Goal: Task Accomplishment & Management: Manage account settings

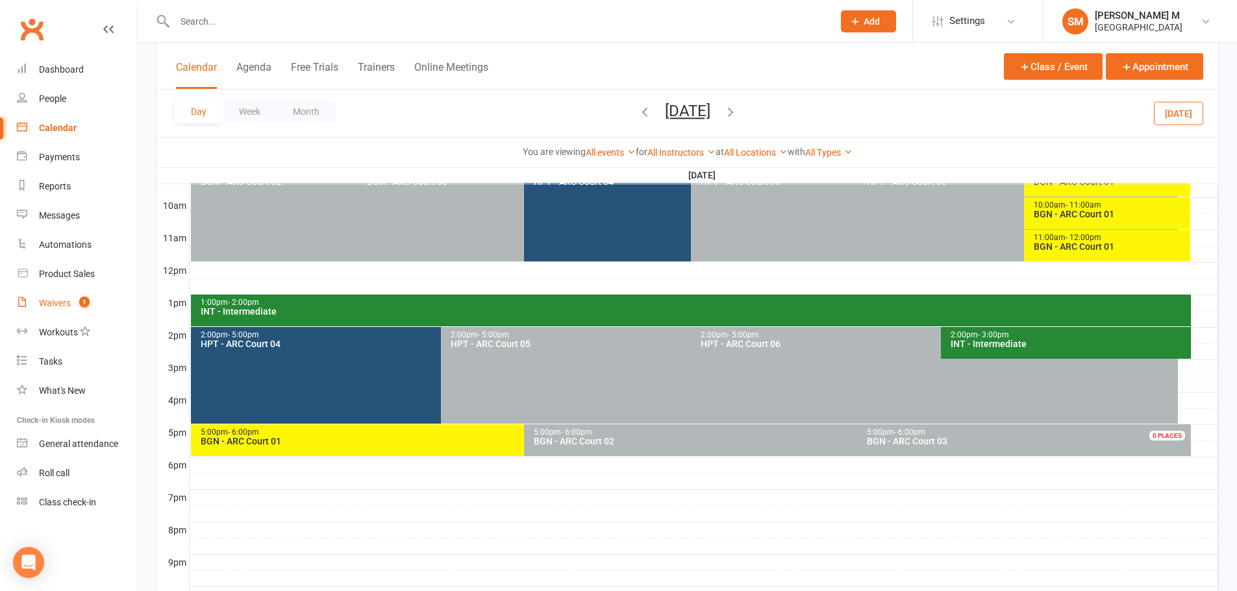
click at [68, 313] on link "Waivers 1" at bounding box center [77, 303] width 120 height 29
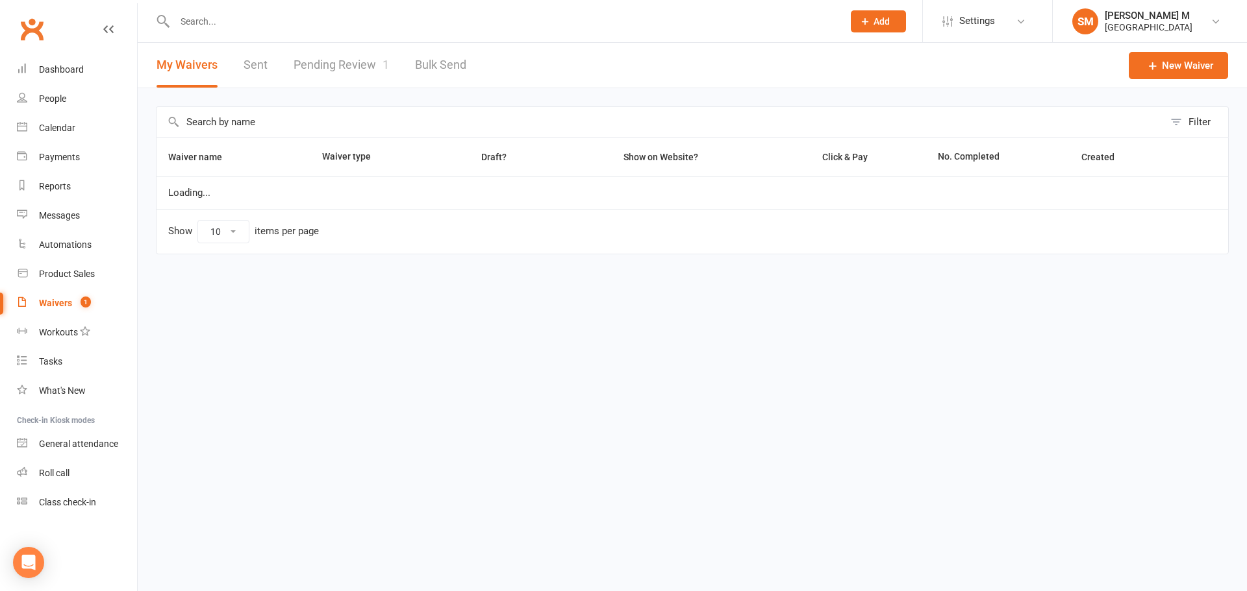
click at [354, 72] on link "Pending Review 1" at bounding box center [340, 65] width 95 height 45
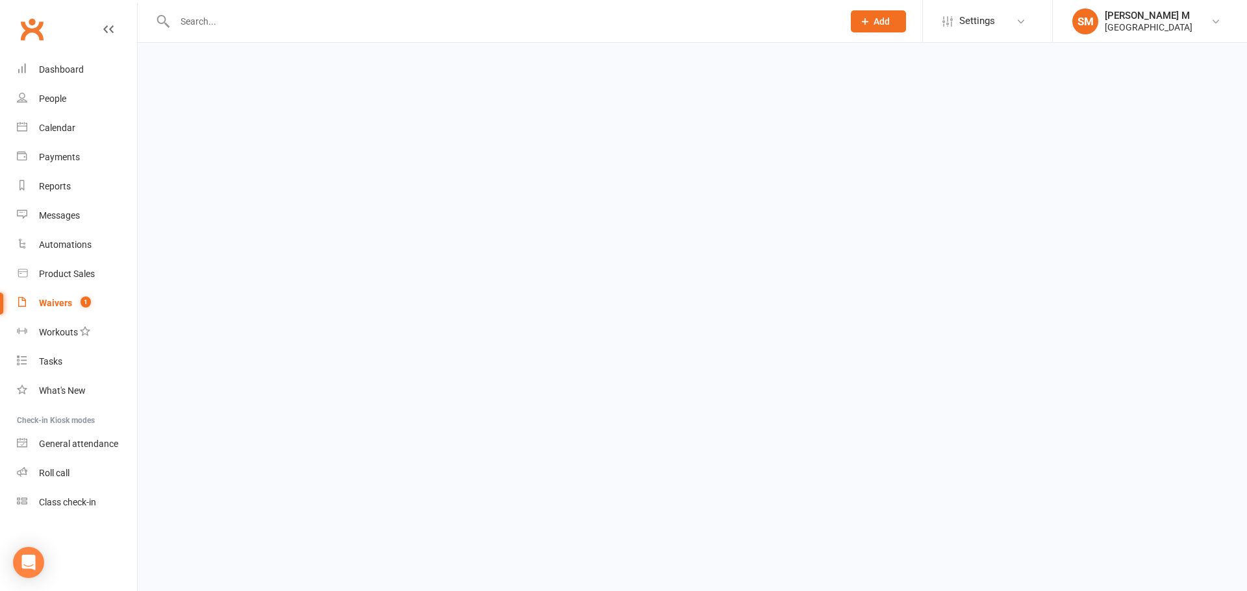
select select "100"
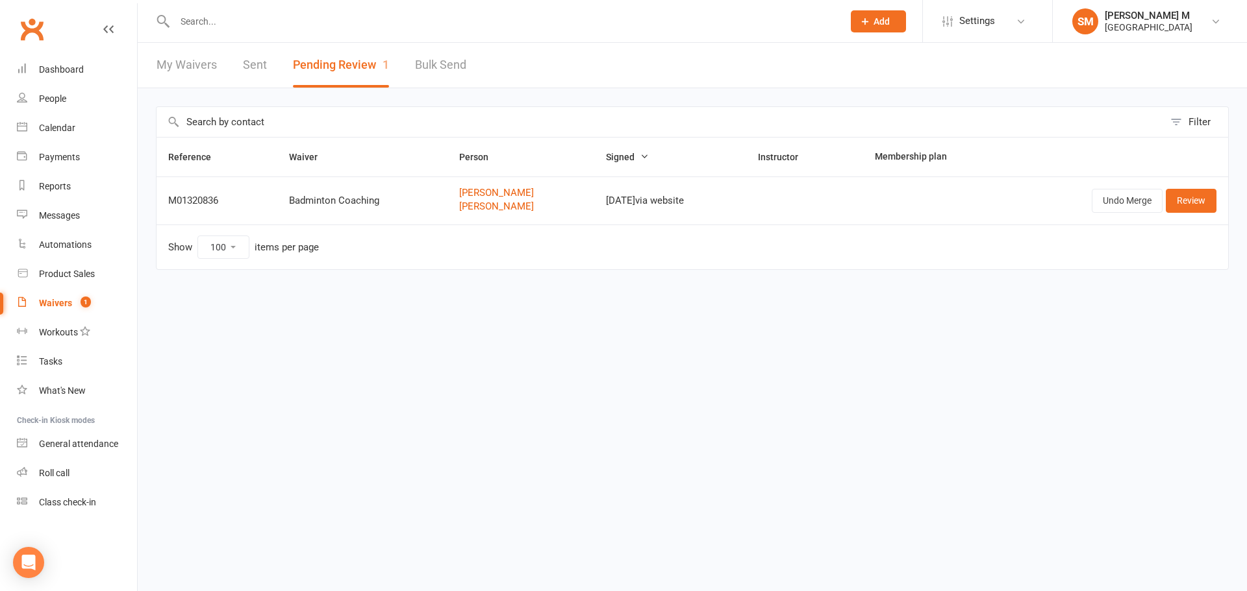
click at [160, 60] on link "My Waivers" at bounding box center [186, 65] width 60 height 45
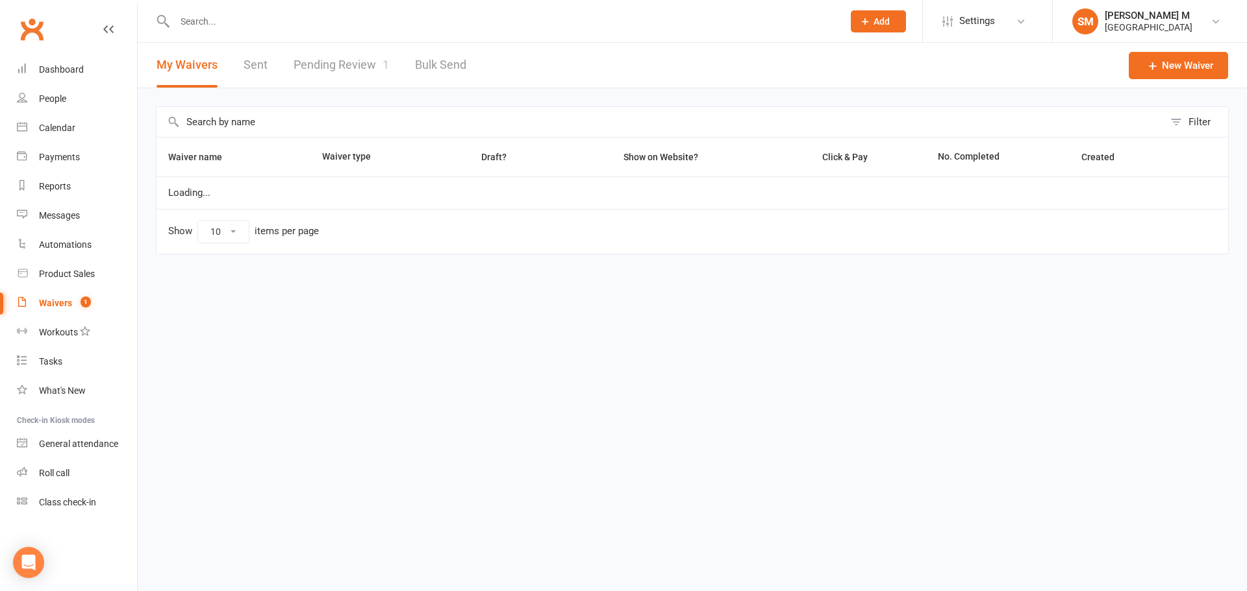
click at [342, 70] on link "Pending Review 1" at bounding box center [340, 65] width 95 height 45
select select "100"
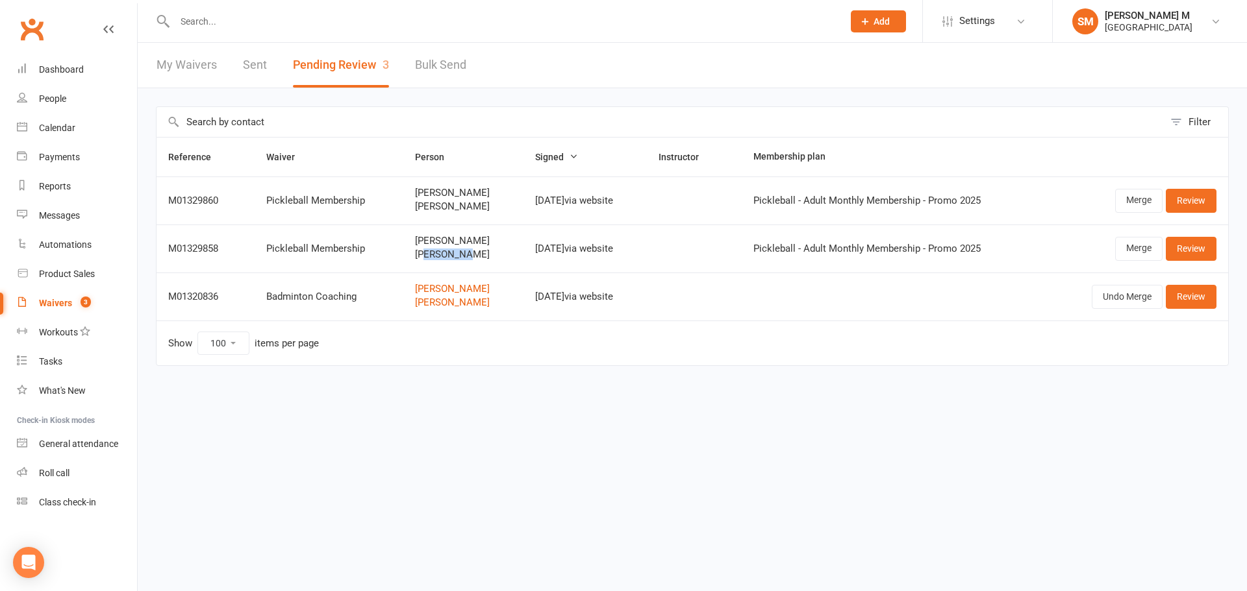
drag, startPoint x: 462, startPoint y: 257, endPoint x: 419, endPoint y: 255, distance: 42.9
click at [419, 255] on span "Tonya Hanks" at bounding box center [463, 254] width 96 height 11
click at [421, 255] on span "Tonya Hanks" at bounding box center [463, 254] width 96 height 11
drag, startPoint x: 409, startPoint y: 253, endPoint x: 467, endPoint y: 255, distance: 57.8
click at [467, 255] on span "Tonya Hanks" at bounding box center [463, 254] width 96 height 11
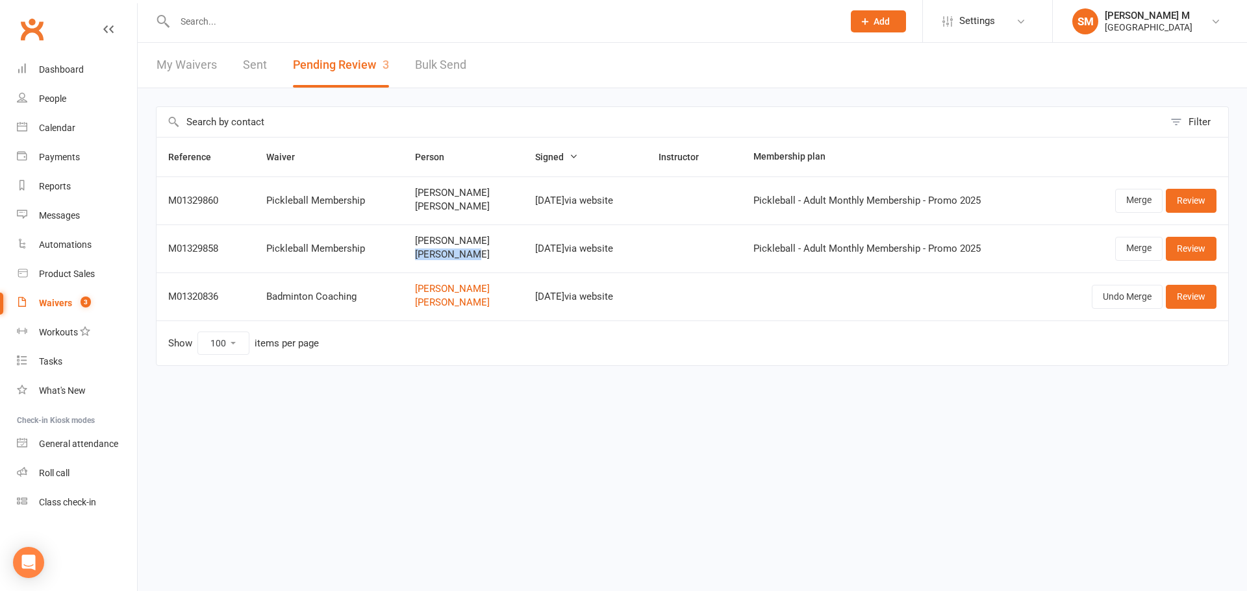
copy span "Tonya Hanks"
click at [1063, 421] on html "Prospect Member Non-attending contact Class / event Appointment Task Bulk messa…" at bounding box center [623, 210] width 1247 height 421
drag, startPoint x: 464, startPoint y: 239, endPoint x: 408, endPoint y: 239, distance: 55.2
click at [408, 239] on td "John Hanks Tonya Hanks" at bounding box center [462, 249] width 119 height 48
copy span "John Hanks"
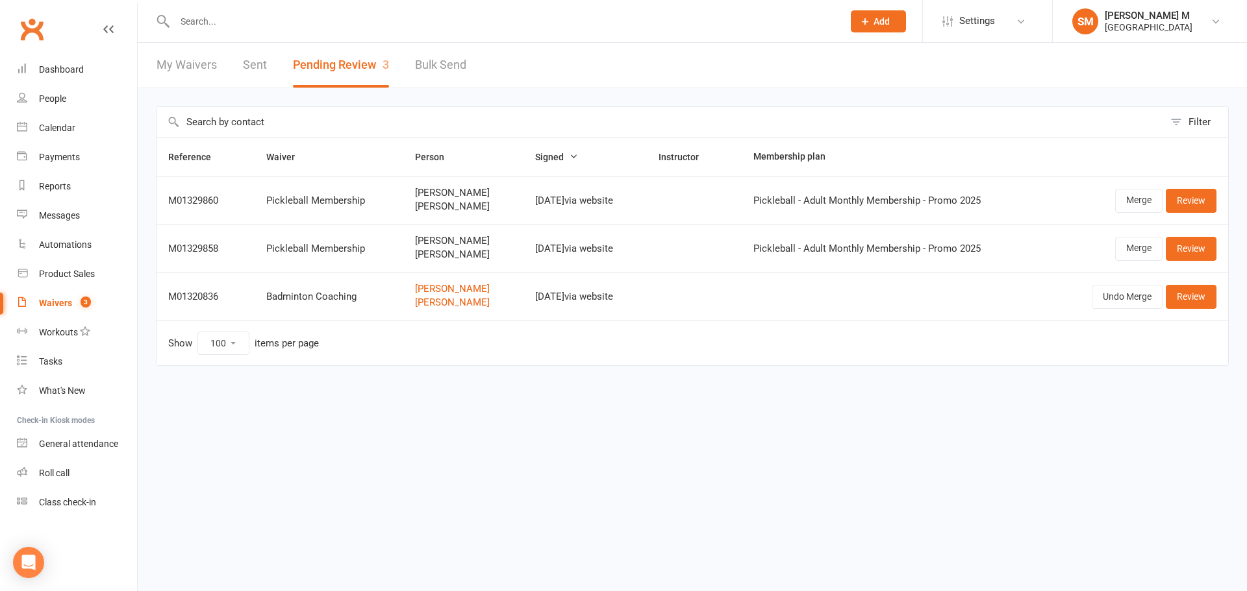
click at [1054, 421] on html "Prospect Member Non-attending contact Class / event Appointment Task Bulk messa…" at bounding box center [623, 210] width 1247 height 421
drag, startPoint x: 442, startPoint y: 203, endPoint x: 380, endPoint y: 203, distance: 61.7
click at [380, 203] on tr "M01329860 Pickleball Membership Thomas Trinh Linh Ta Aug 14, 2025 via website P…" at bounding box center [691, 201] width 1071 height 48
click at [416, 203] on span "[PERSON_NAME]" at bounding box center [463, 206] width 96 height 11
drag, startPoint x: 412, startPoint y: 206, endPoint x: 439, endPoint y: 208, distance: 27.3
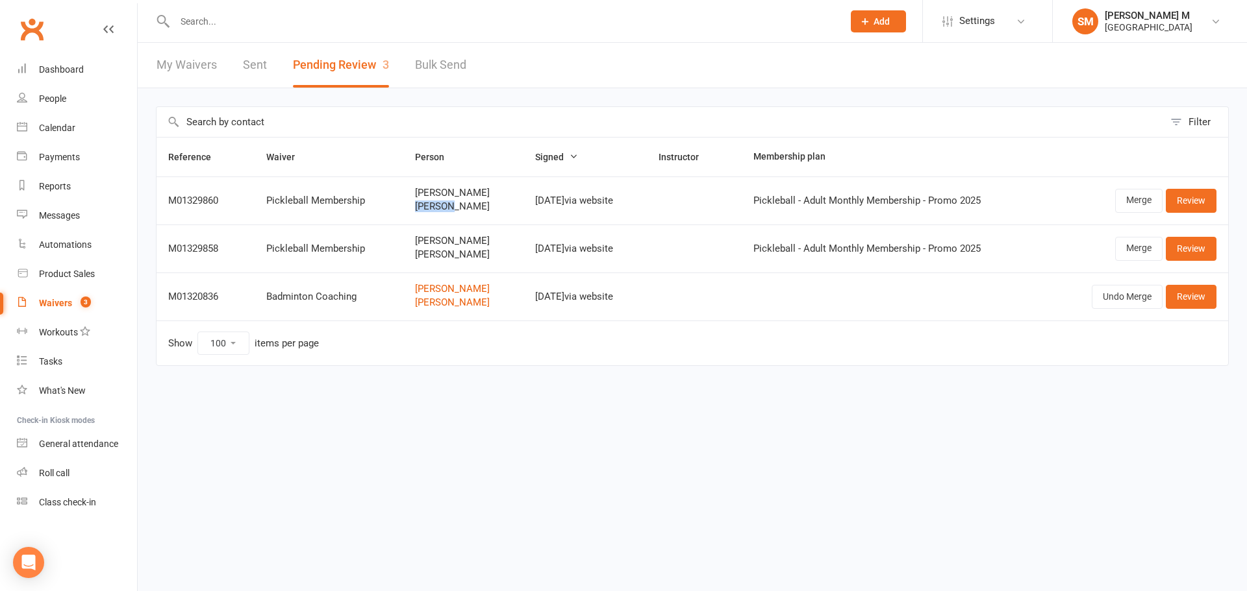
click at [439, 208] on span "[PERSON_NAME]" at bounding box center [463, 206] width 96 height 11
copy span "[PERSON_NAME]"
click at [998, 421] on html "Prospect Member Non-attending contact Class / event Appointment Task Bulk messa…" at bounding box center [623, 210] width 1247 height 421
drag, startPoint x: 411, startPoint y: 189, endPoint x: 471, endPoint y: 192, distance: 60.5
click at [471, 192] on span "[PERSON_NAME]" at bounding box center [463, 193] width 96 height 11
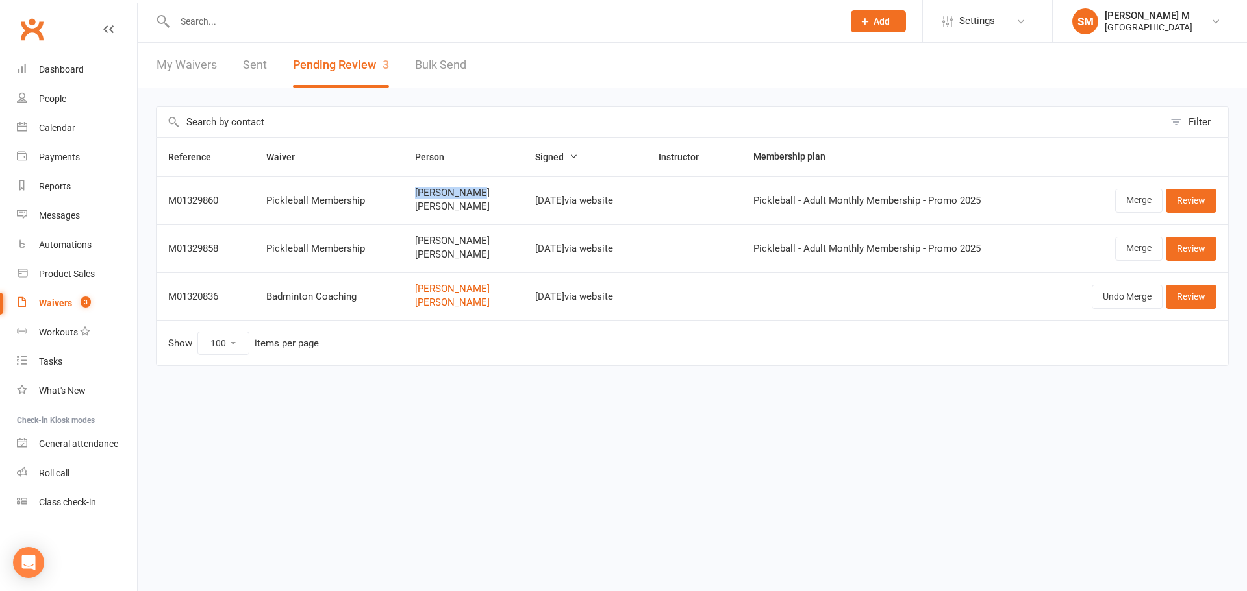
copy span "[PERSON_NAME]"
click at [1021, 421] on html "Prospect Member Non-attending contact Class / event Appointment Task Bulk messa…" at bounding box center [623, 210] width 1247 height 421
click at [1193, 206] on link "Review" at bounding box center [1190, 200] width 51 height 23
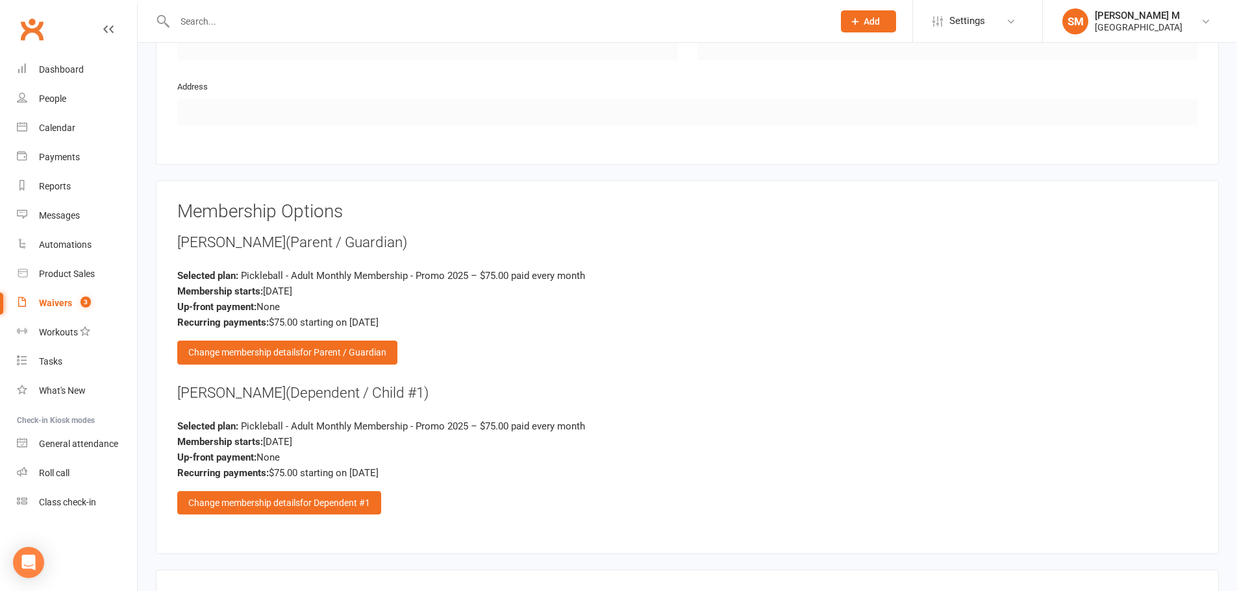
scroll to position [1299, 0]
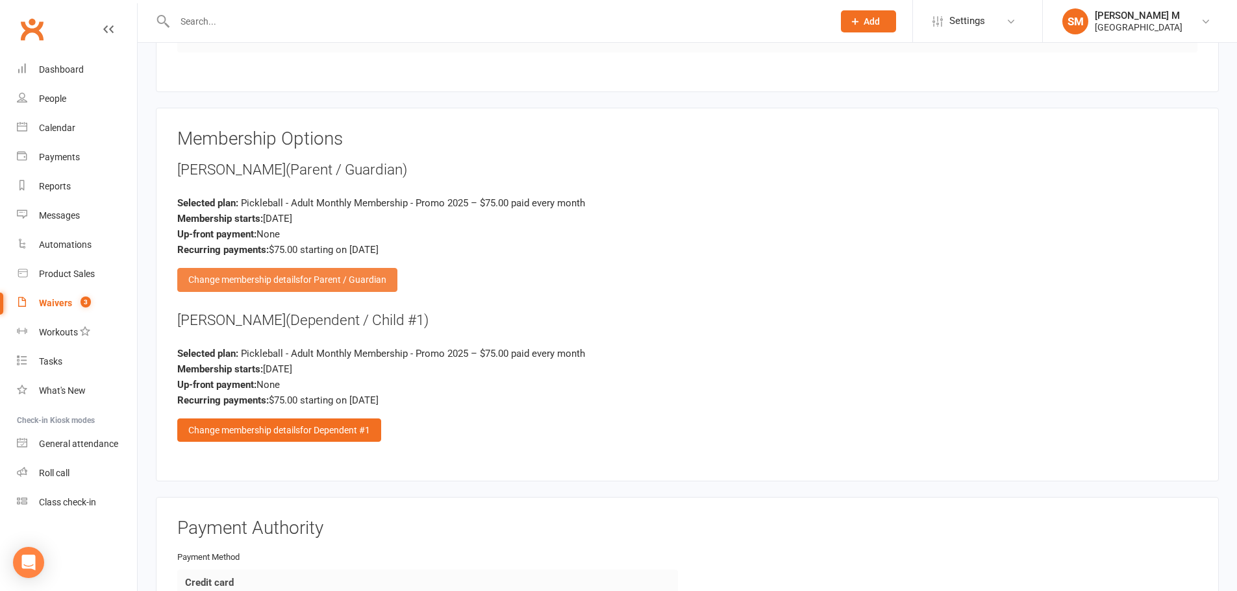
click at [334, 275] on span "for Parent / Guardian" at bounding box center [343, 280] width 86 height 10
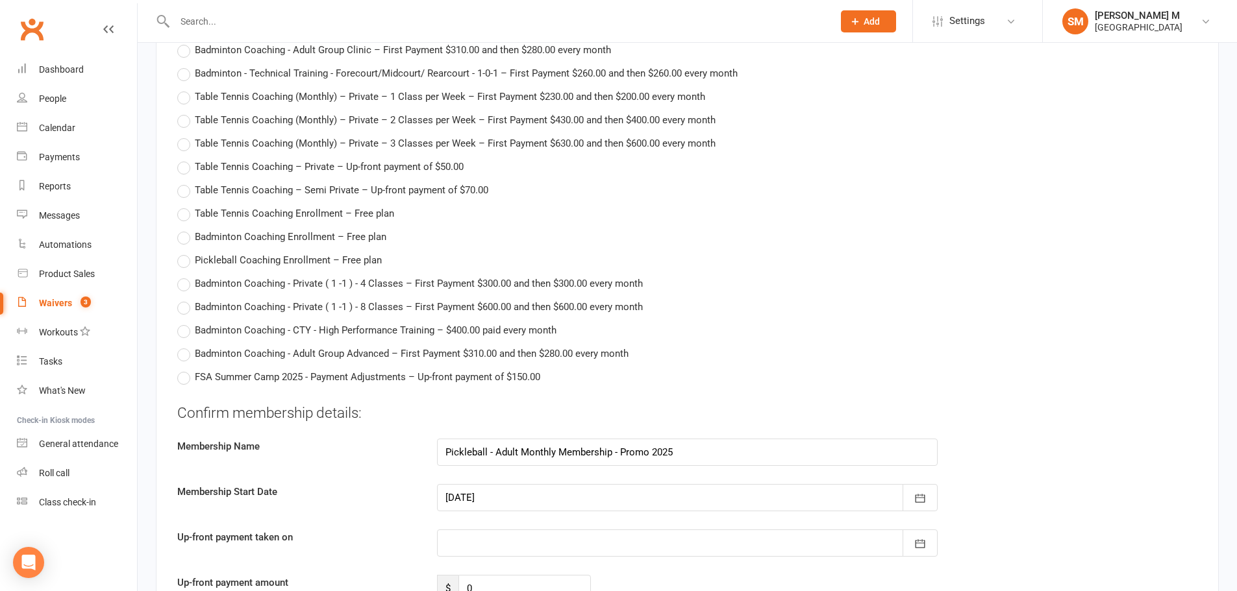
scroll to position [2922, 0]
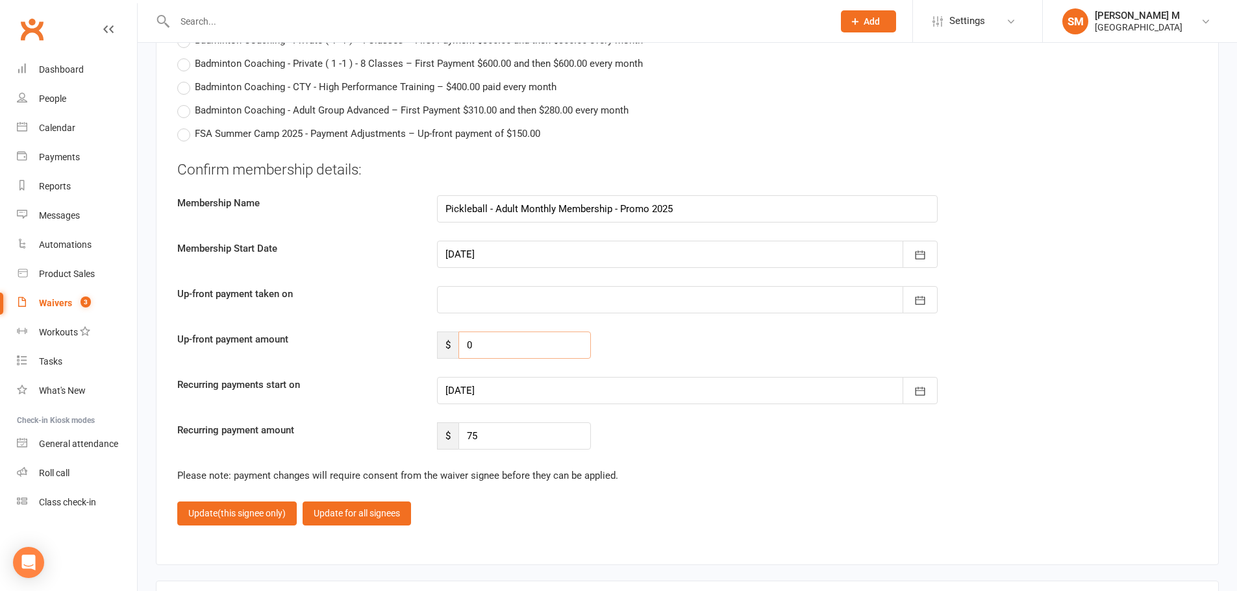
drag, startPoint x: 479, startPoint y: 349, endPoint x: 451, endPoint y: 349, distance: 27.9
click at [451, 349] on div "$ 0" at bounding box center [514, 345] width 154 height 27
type input "36"
click at [517, 308] on div at bounding box center [687, 299] width 501 height 27
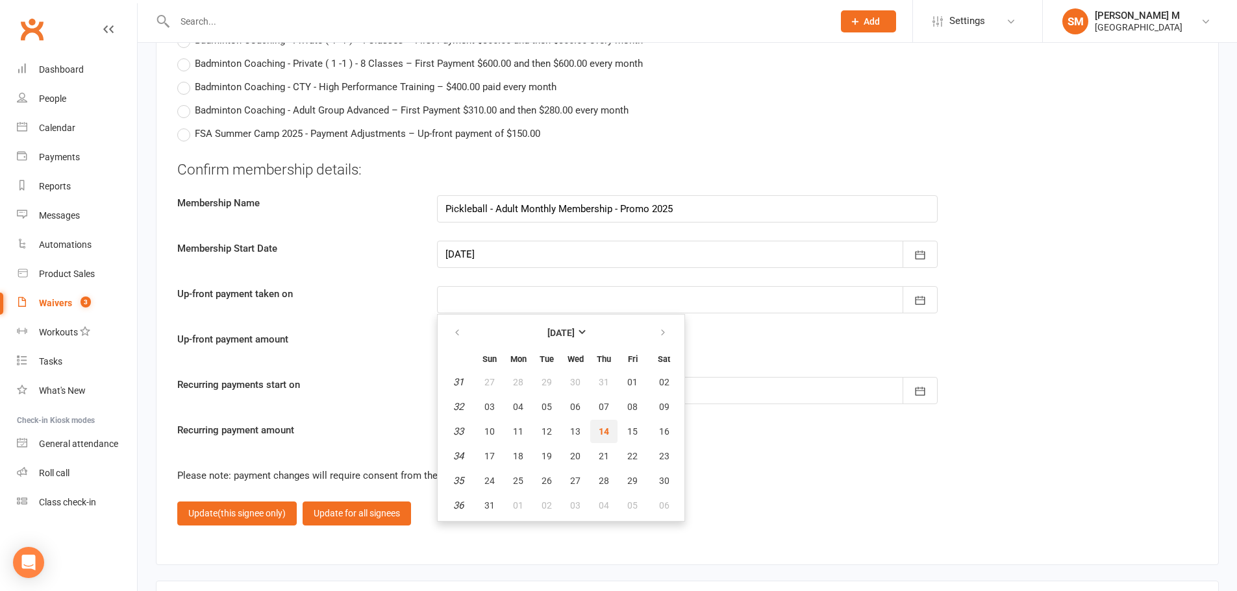
click at [610, 432] on button "14" at bounding box center [603, 431] width 27 height 23
type input "14 Aug 2025"
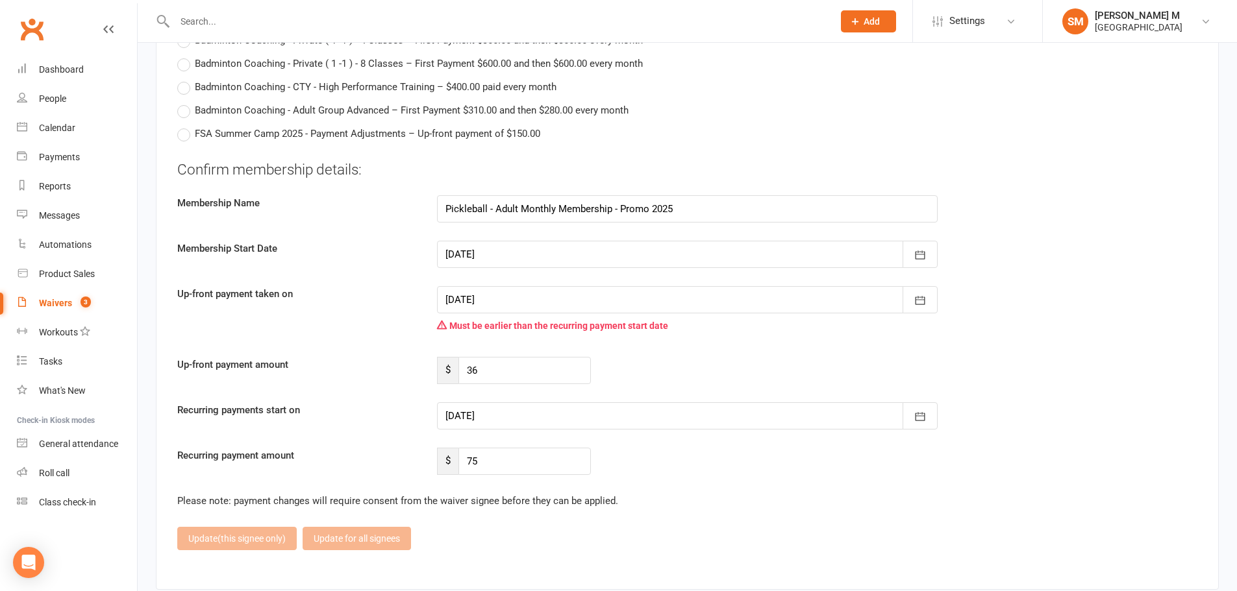
click at [525, 423] on div at bounding box center [687, 416] width 501 height 27
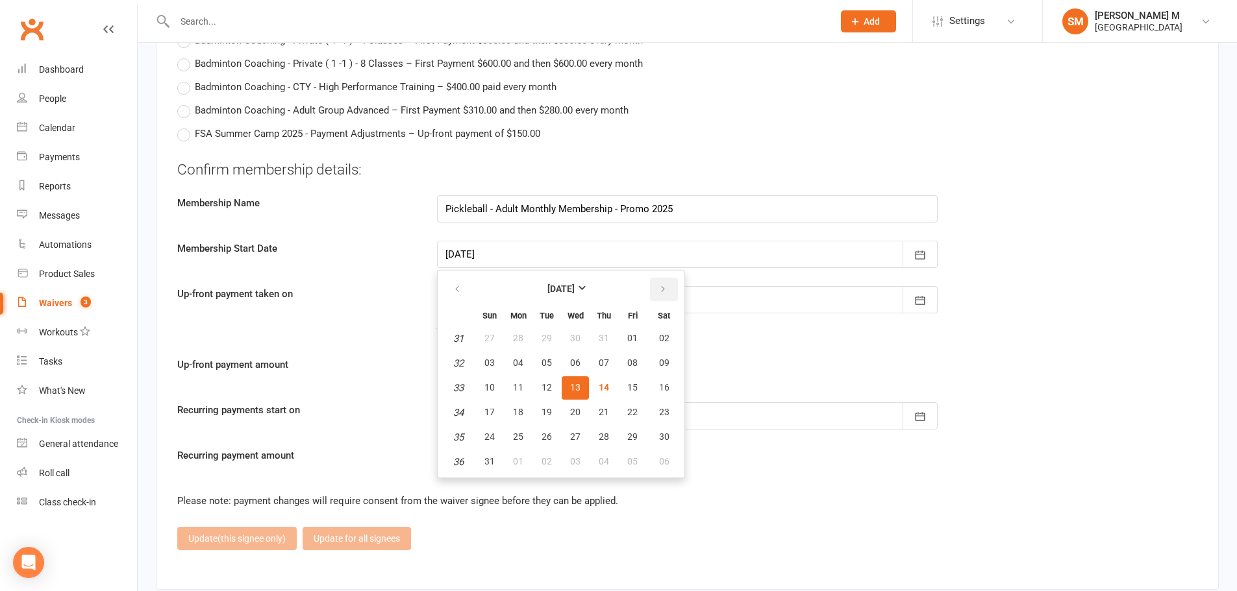
click at [657, 283] on button "button" at bounding box center [664, 289] width 28 height 23
click at [523, 343] on button "01" at bounding box center [517, 338] width 27 height 23
type input "01 Sep 2025"
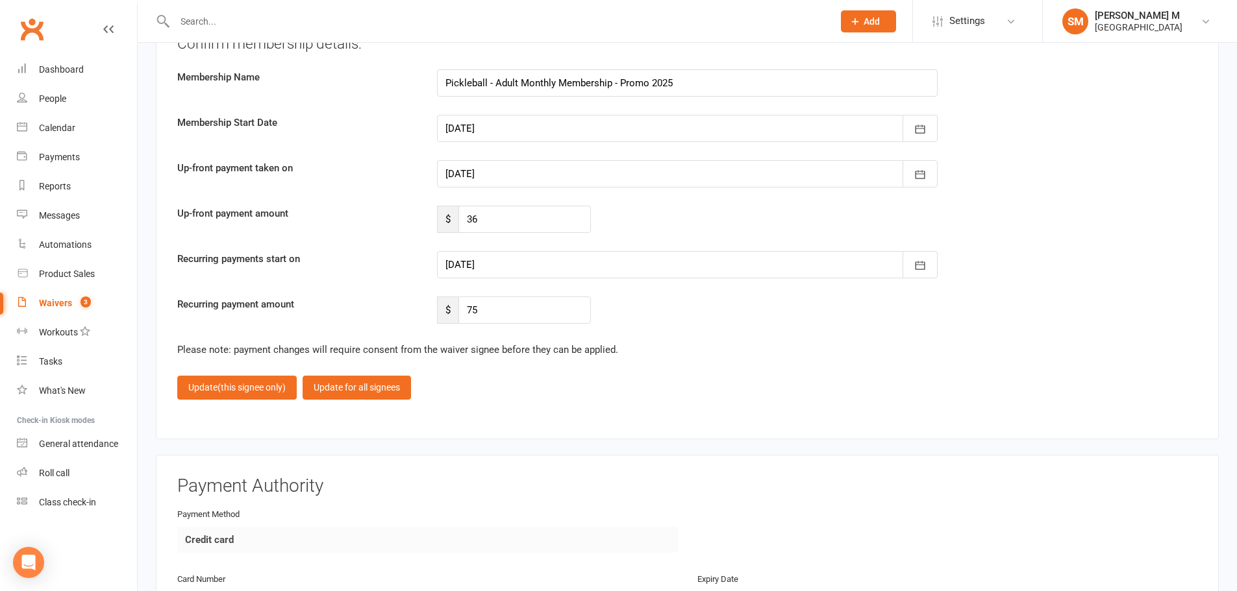
scroll to position [3052, 0]
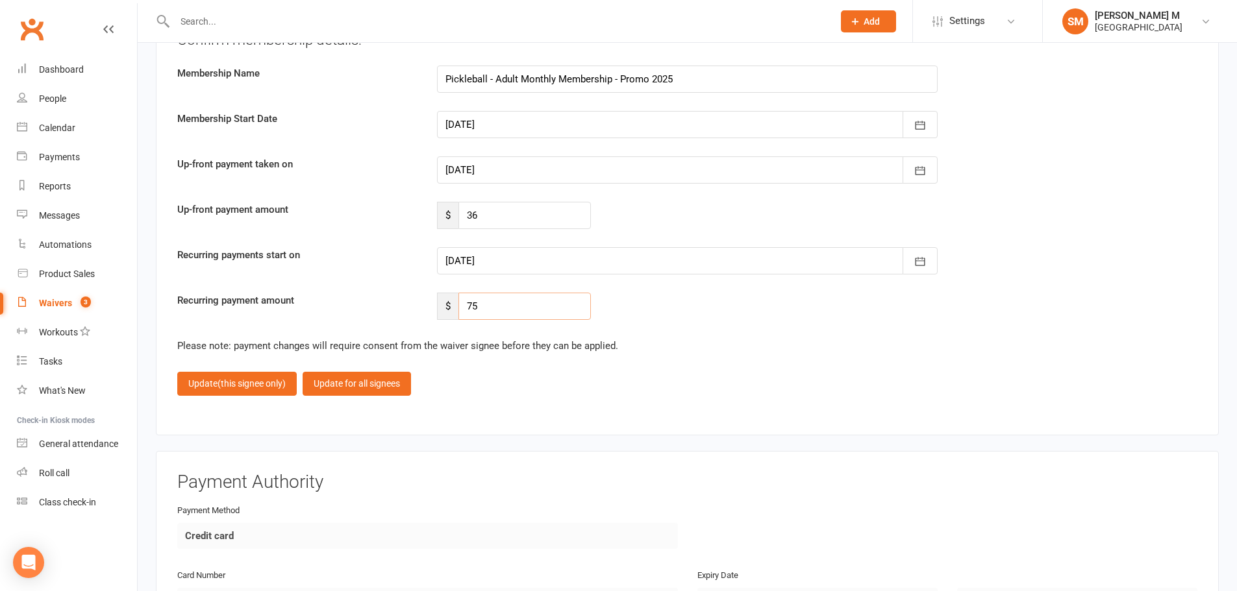
drag, startPoint x: 479, startPoint y: 303, endPoint x: 440, endPoint y: 311, distance: 39.7
click at [440, 311] on div "$ 75" at bounding box center [514, 306] width 154 height 27
type input "65"
click at [377, 386] on button "Update for all signees" at bounding box center [357, 383] width 108 height 23
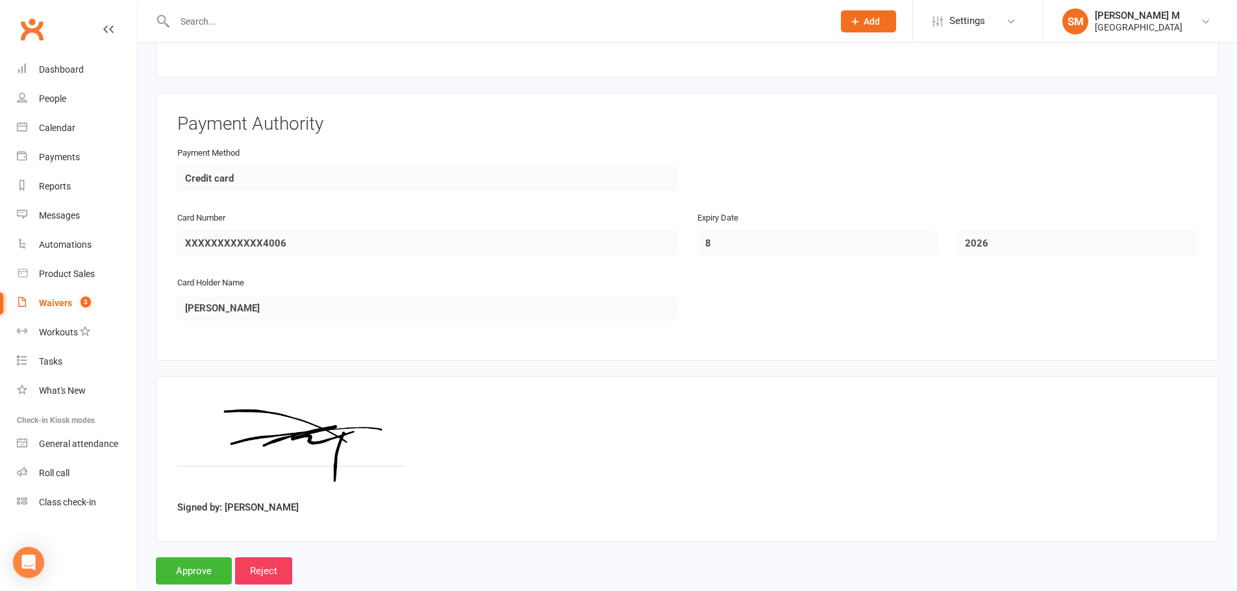
scroll to position [1734, 0]
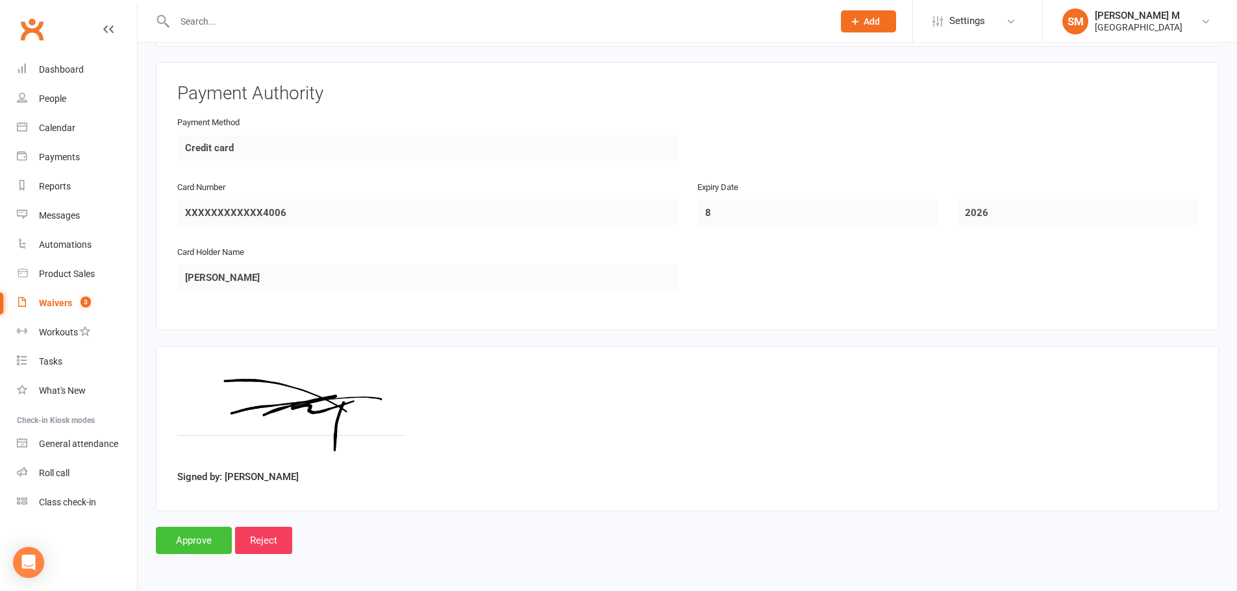
click at [193, 538] on input "Approve" at bounding box center [194, 540] width 76 height 27
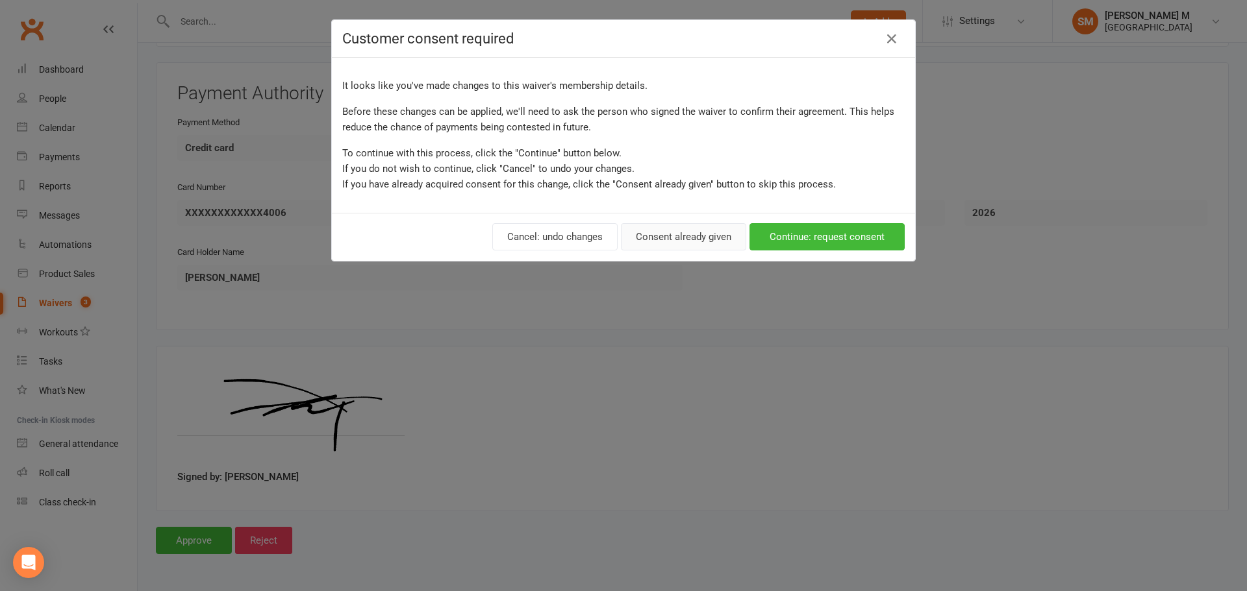
click at [643, 232] on button "Consent already given" at bounding box center [683, 236] width 125 height 27
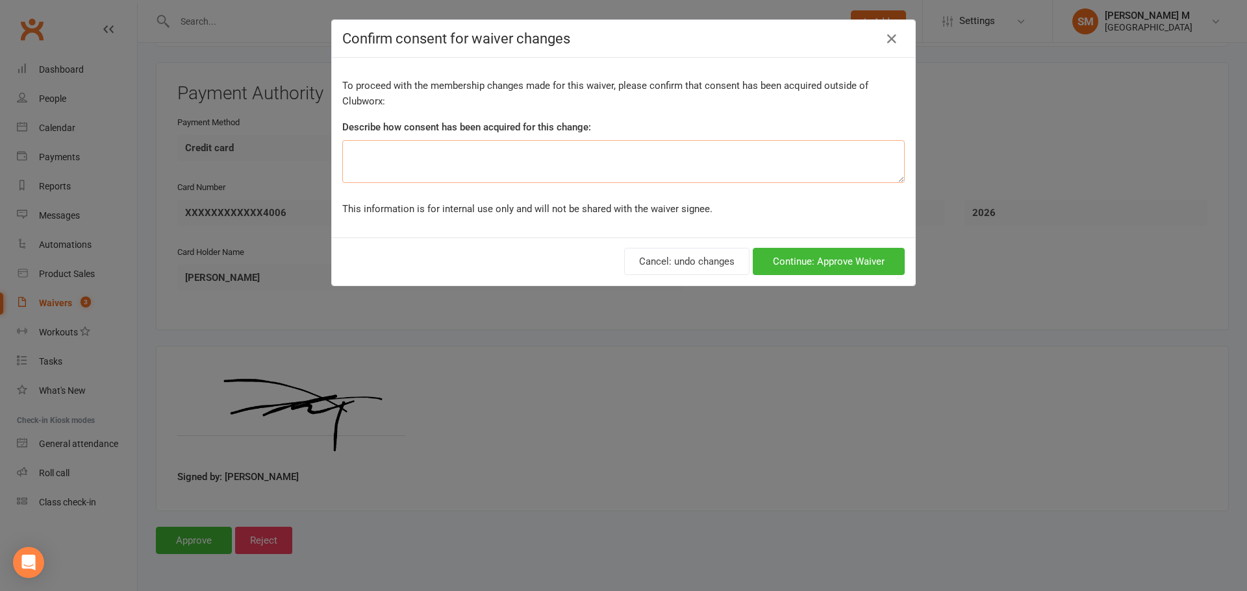
click at [513, 175] on textarea at bounding box center [623, 161] width 562 height 43
type textarea "spoke in person"
click at [815, 260] on button "Continue: Approve Waiver" at bounding box center [829, 261] width 152 height 27
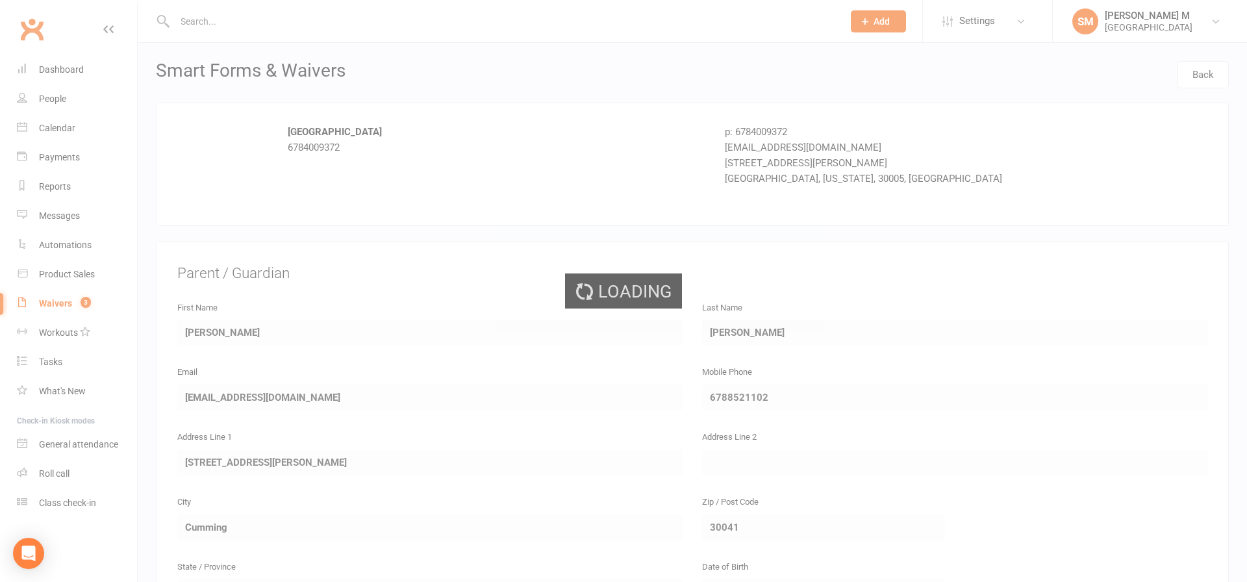
select select "100"
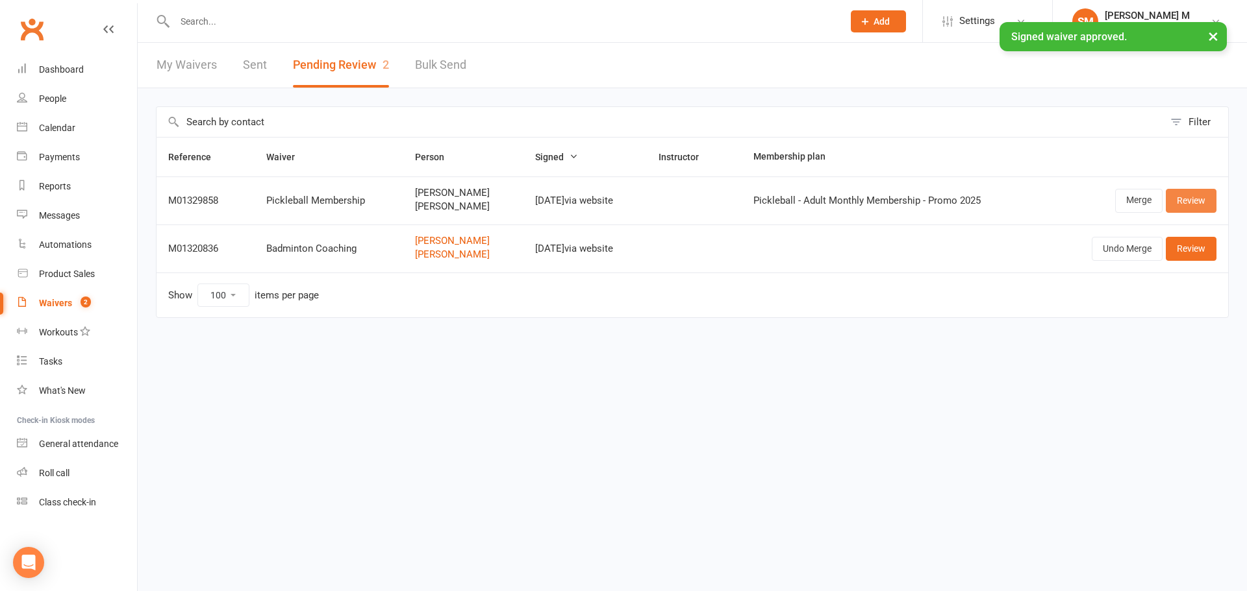
click at [1187, 209] on link "Review" at bounding box center [1190, 200] width 51 height 23
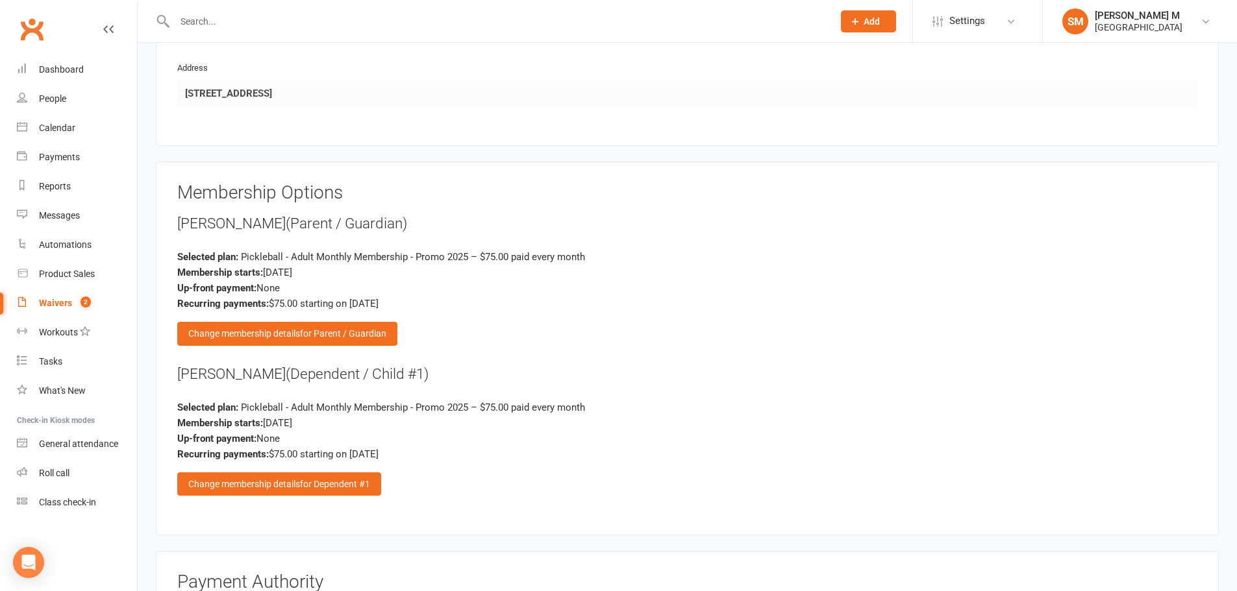
scroll to position [1363, 0]
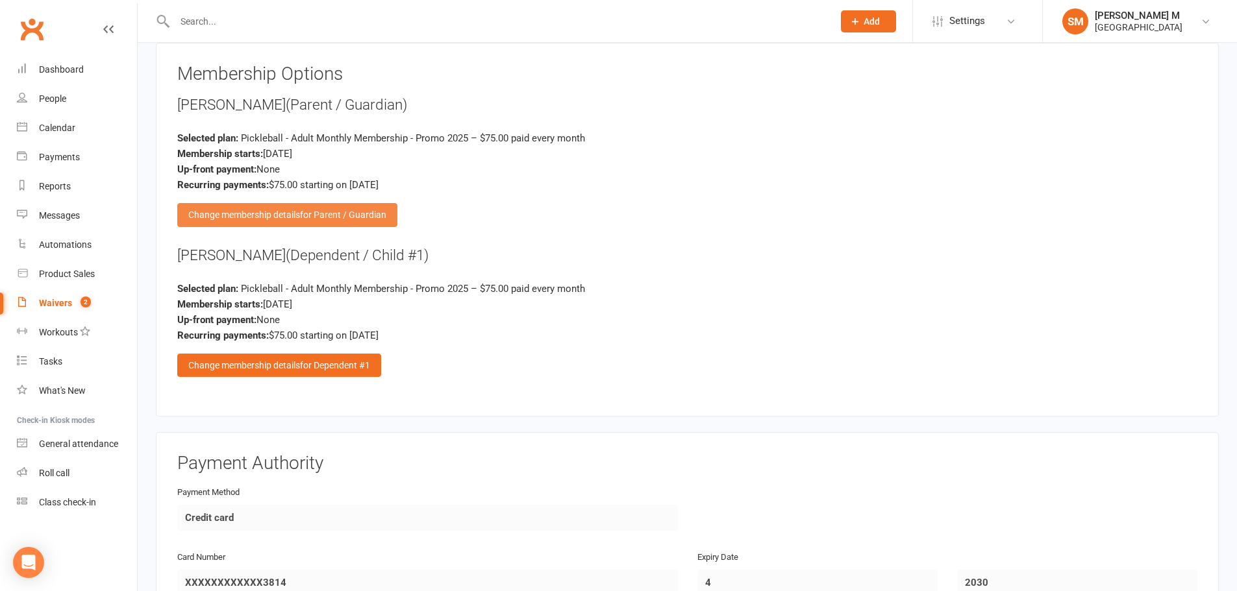
click at [337, 222] on div "Change membership details for Parent / Guardian" at bounding box center [287, 214] width 220 height 23
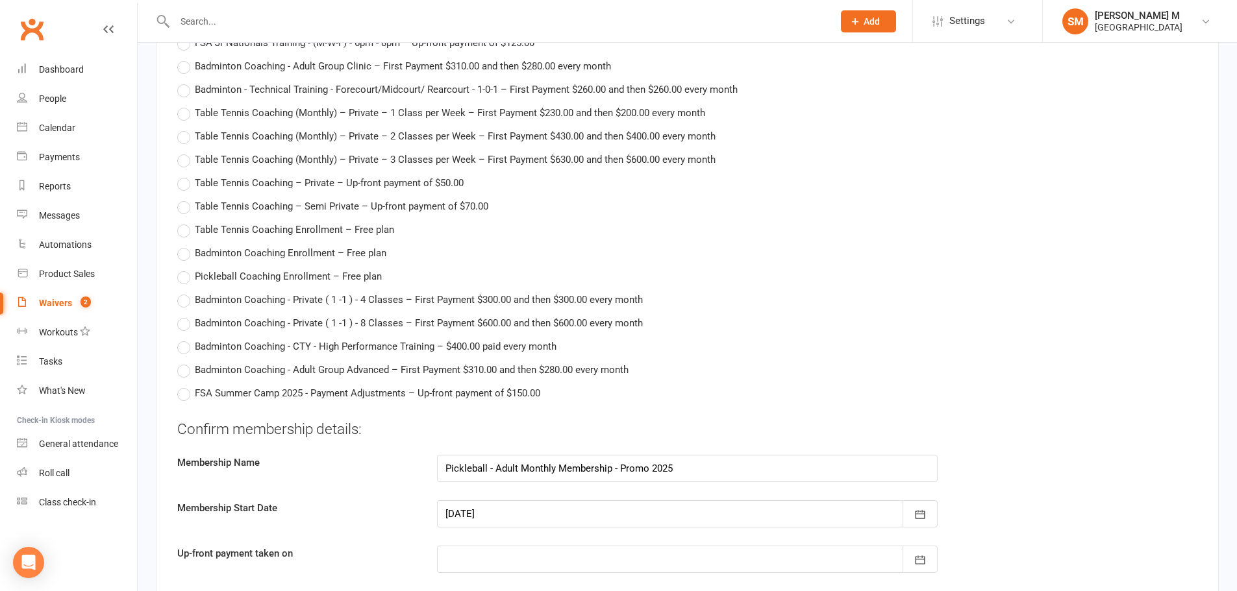
scroll to position [2922, 0]
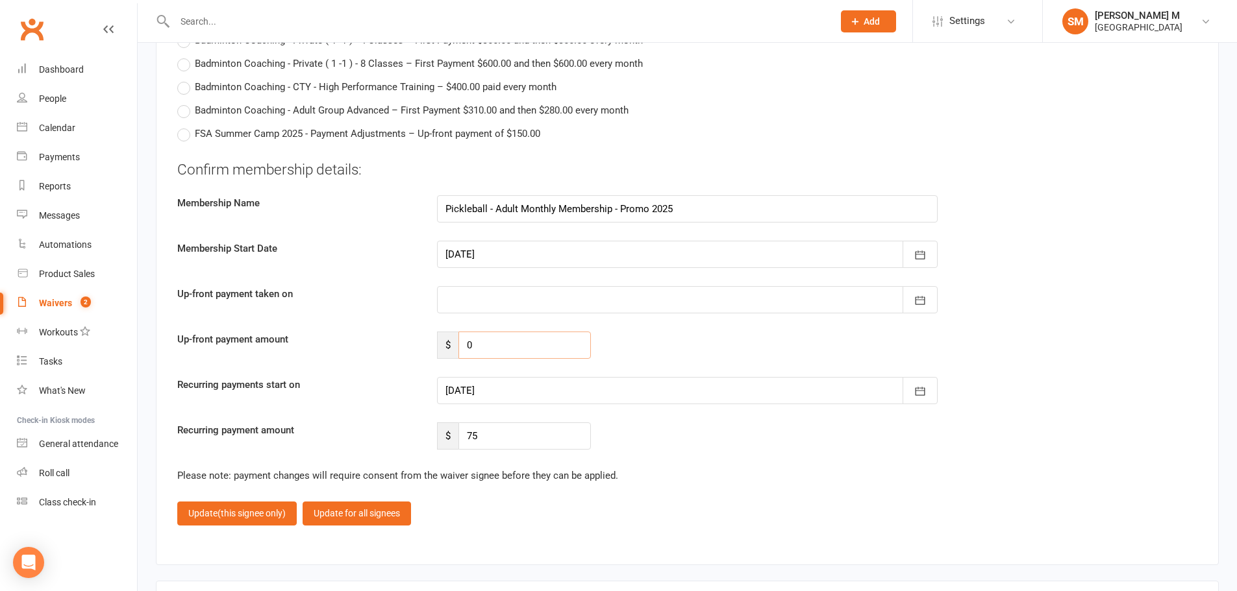
drag, startPoint x: 488, startPoint y: 349, endPoint x: 457, endPoint y: 351, distance: 31.3
click at [457, 351] on div "$ 0" at bounding box center [514, 345] width 154 height 27
type input "36"
click at [625, 306] on div at bounding box center [687, 299] width 501 height 27
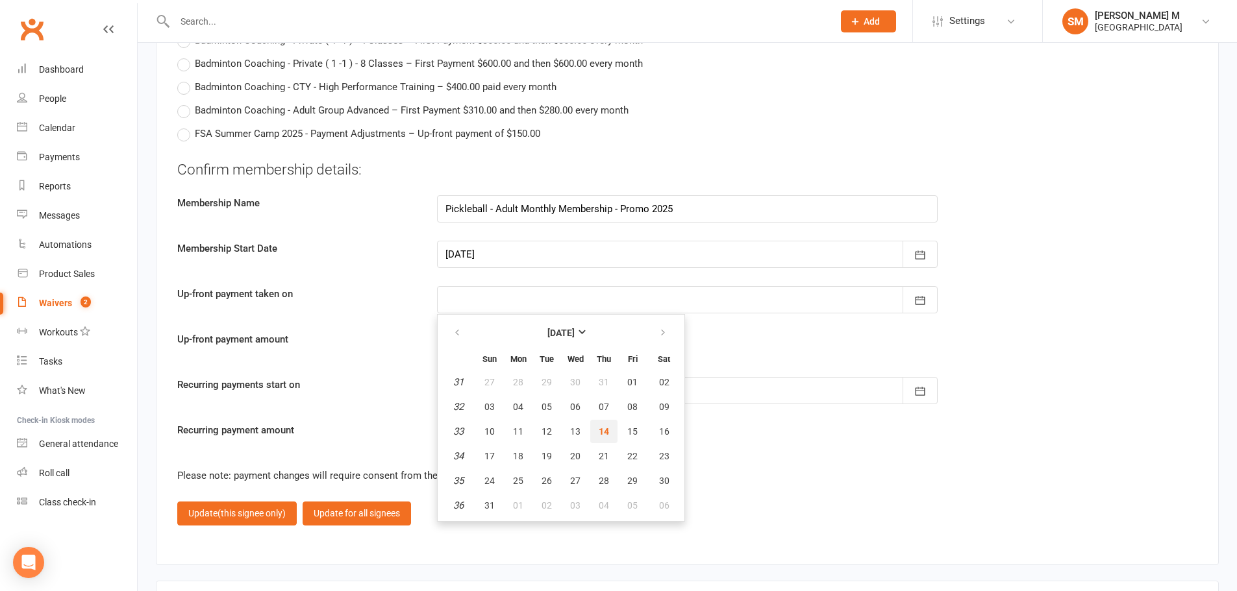
click at [608, 434] on span "14" at bounding box center [604, 432] width 10 height 10
type input "14 Aug 2025"
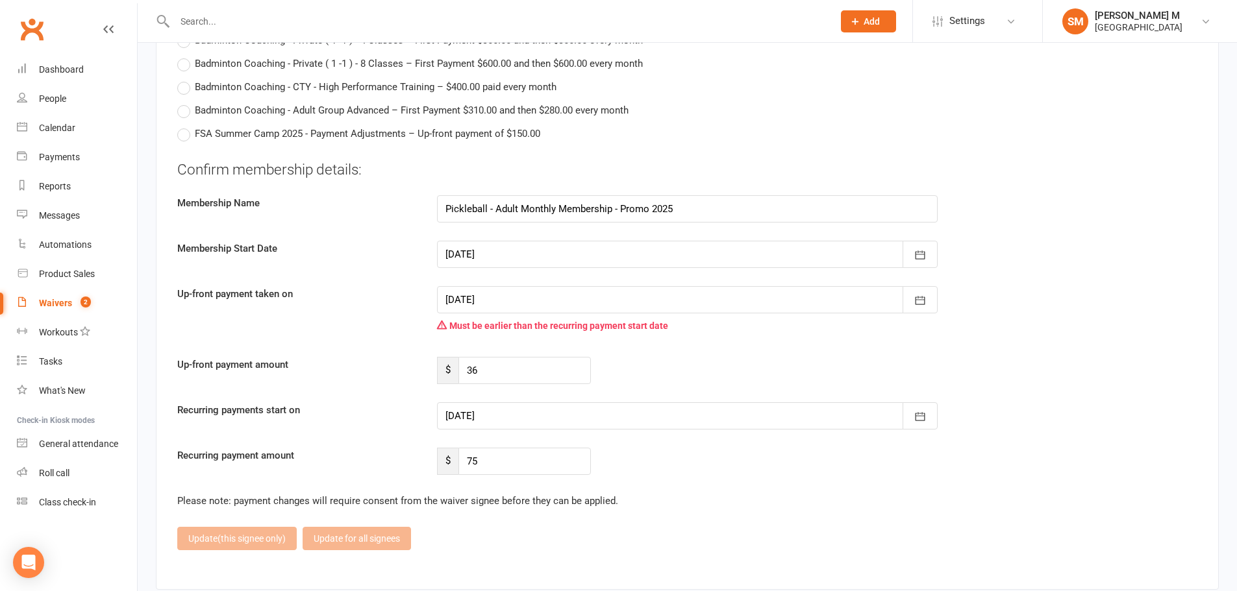
click at [530, 417] on div at bounding box center [687, 416] width 501 height 27
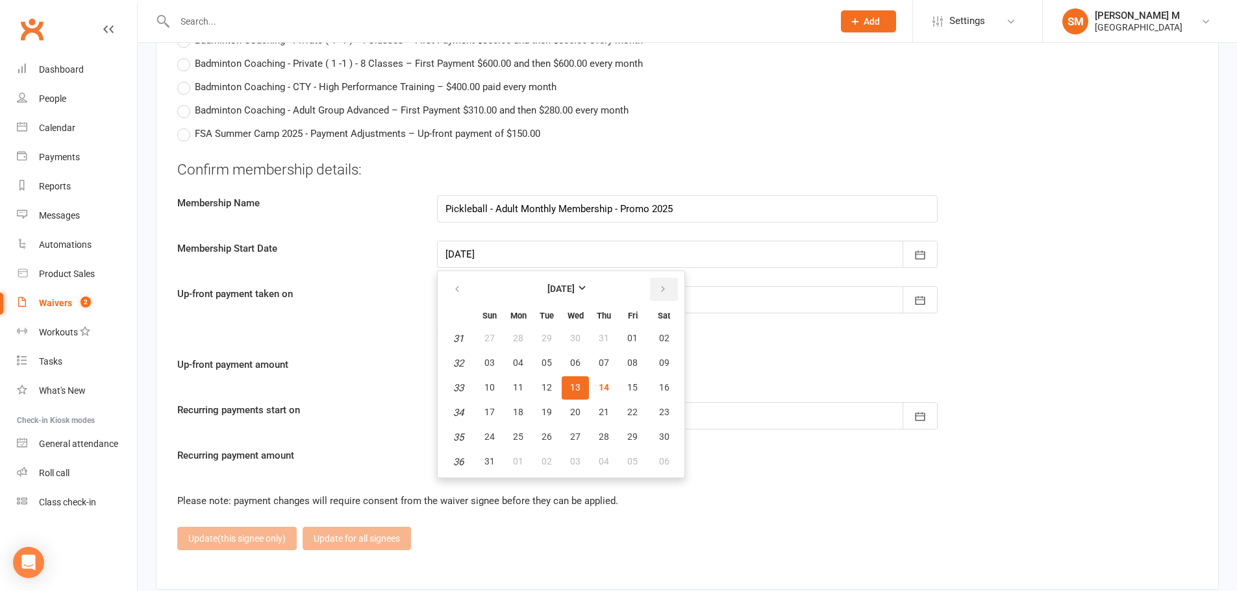
click at [664, 288] on icon "button" at bounding box center [662, 289] width 9 height 10
click at [521, 338] on span "01" at bounding box center [518, 338] width 10 height 10
type input "01 Sep 2025"
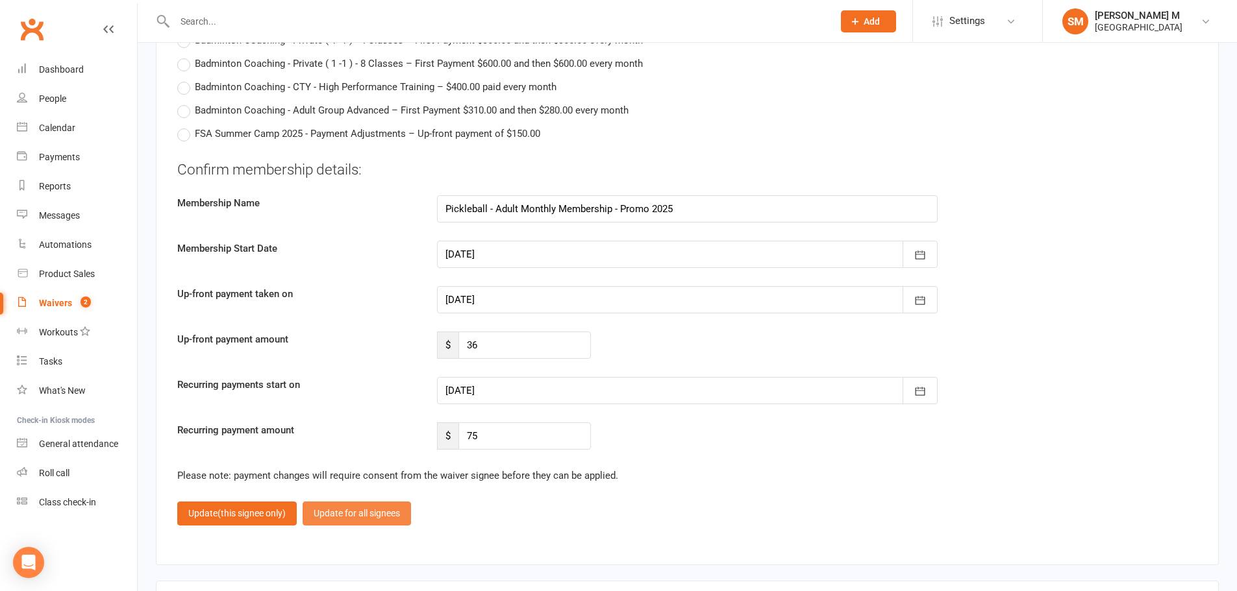
click at [343, 515] on button "Update for all signees" at bounding box center [357, 513] width 108 height 23
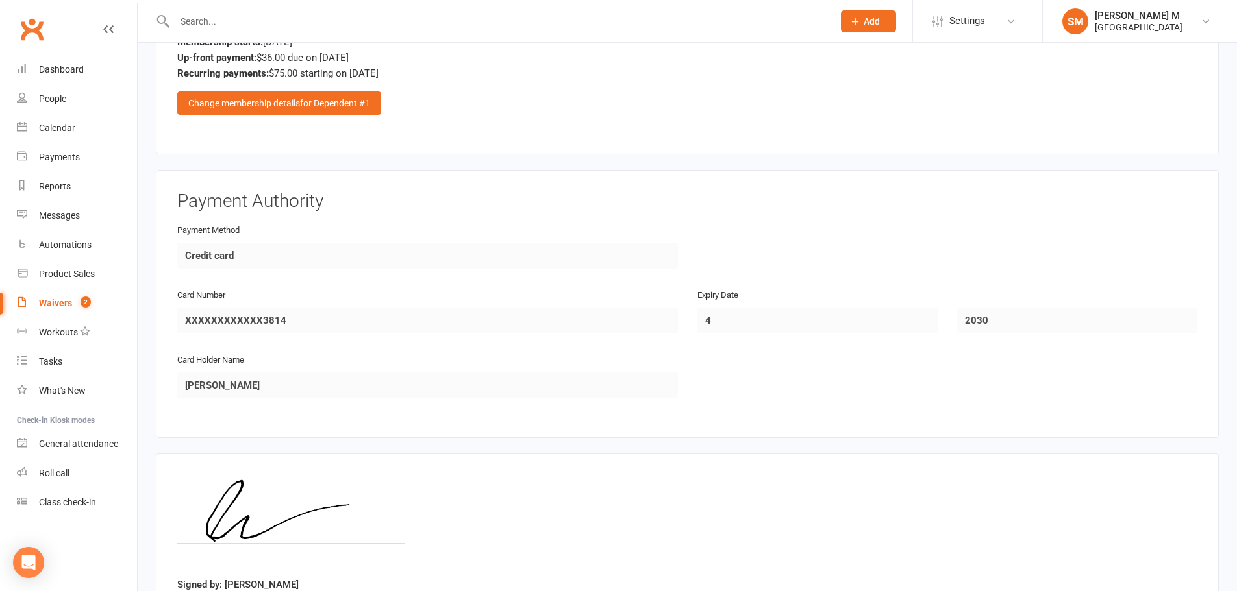
scroll to position [1734, 0]
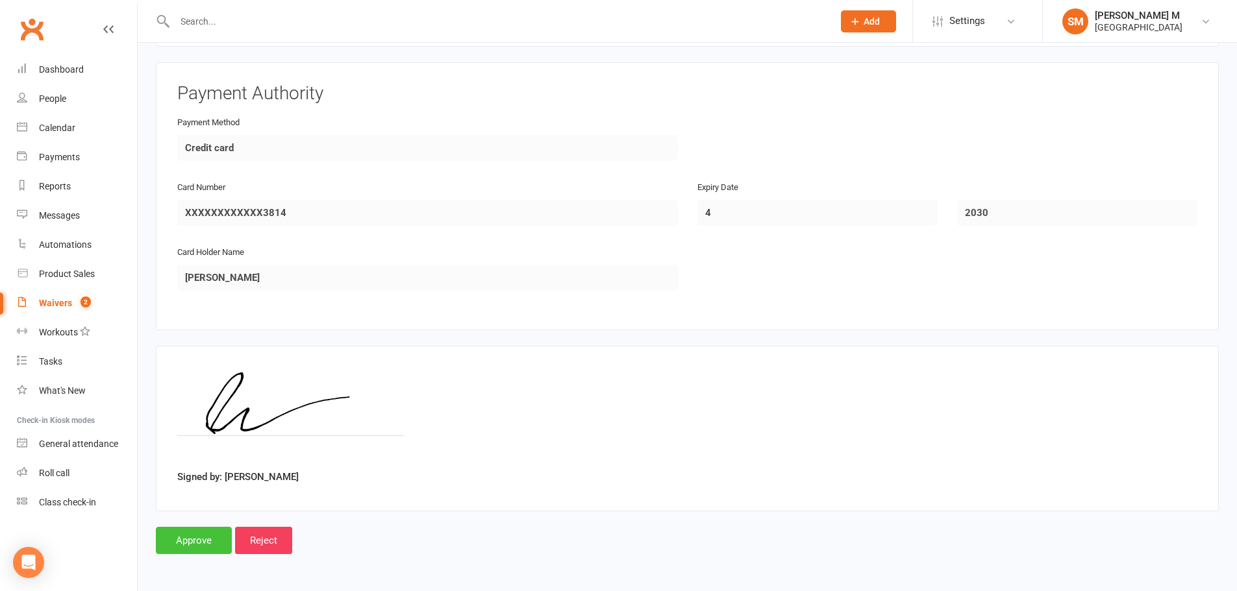
click at [208, 532] on input "Approve" at bounding box center [194, 540] width 76 height 27
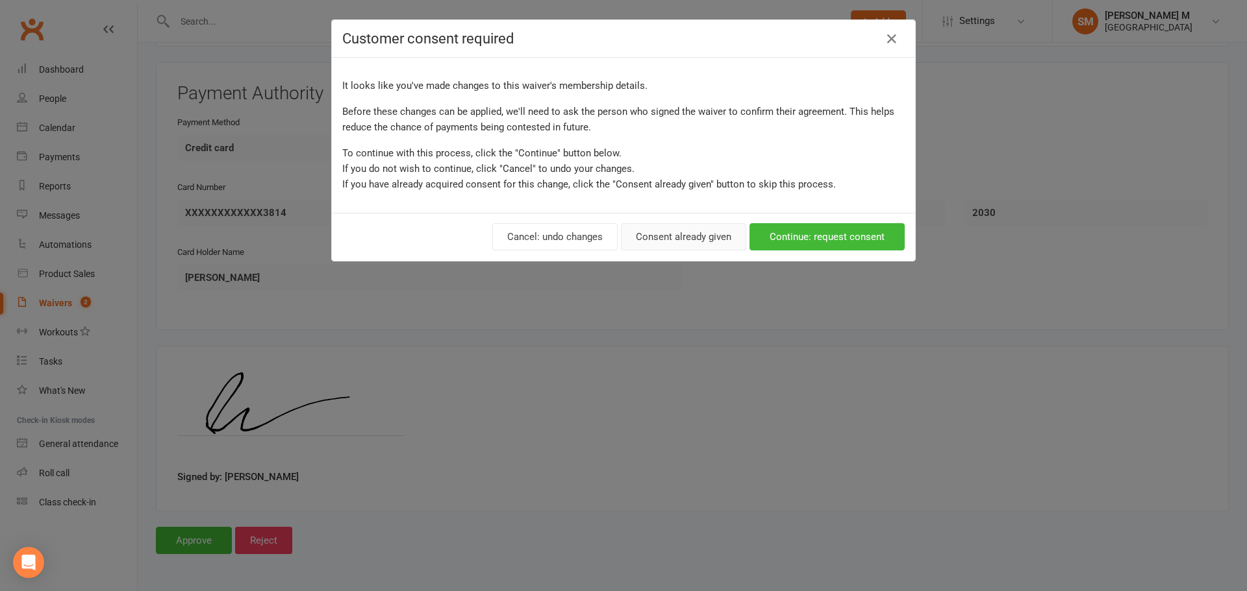
click at [677, 240] on button "Consent already given" at bounding box center [683, 236] width 125 height 27
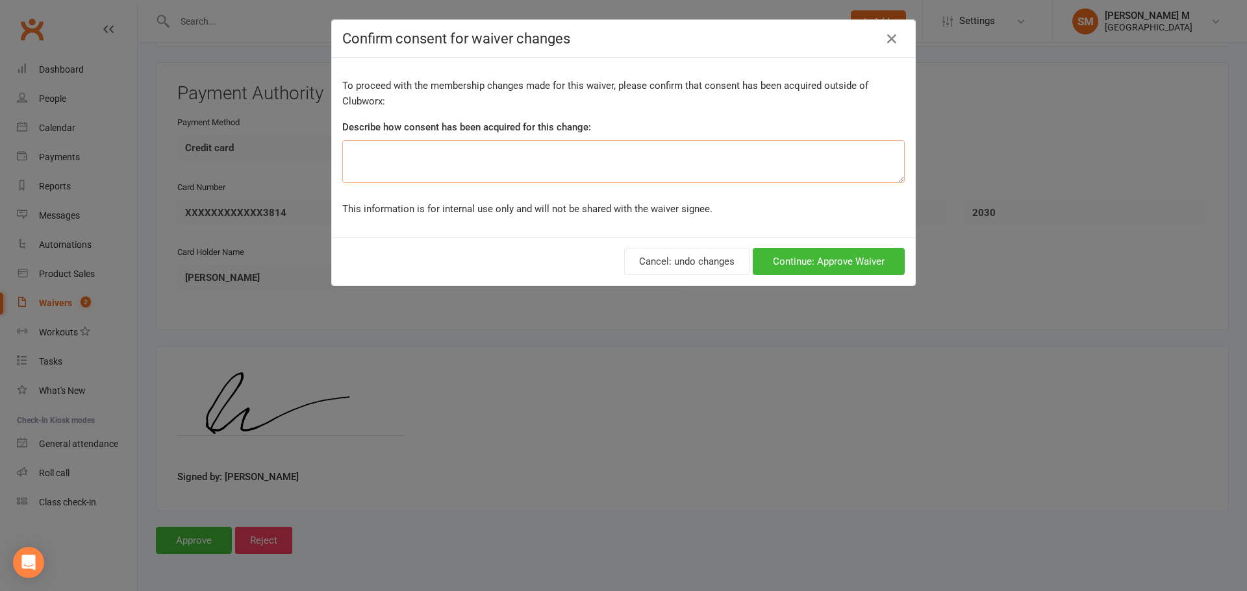
click at [638, 159] on textarea at bounding box center [623, 161] width 562 height 43
type textarea "spoke in person"
click at [790, 269] on button "Continue: Approve Waiver" at bounding box center [829, 261] width 152 height 27
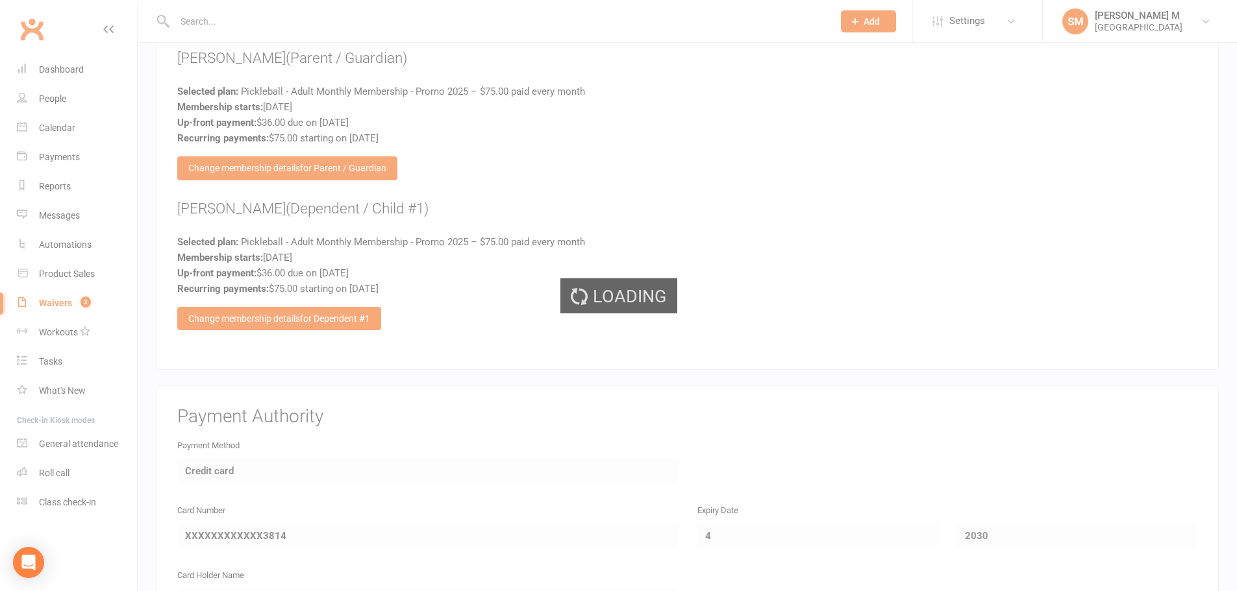
scroll to position [1409, 0]
select select "100"
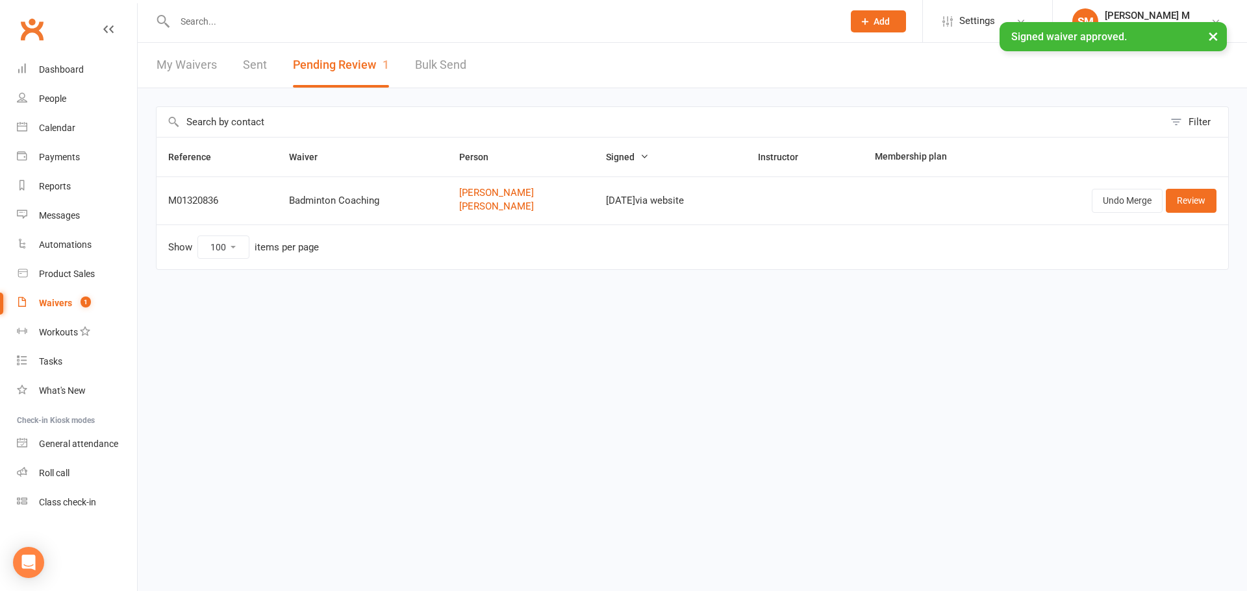
click at [256, 67] on link "Sent" at bounding box center [255, 65] width 24 height 45
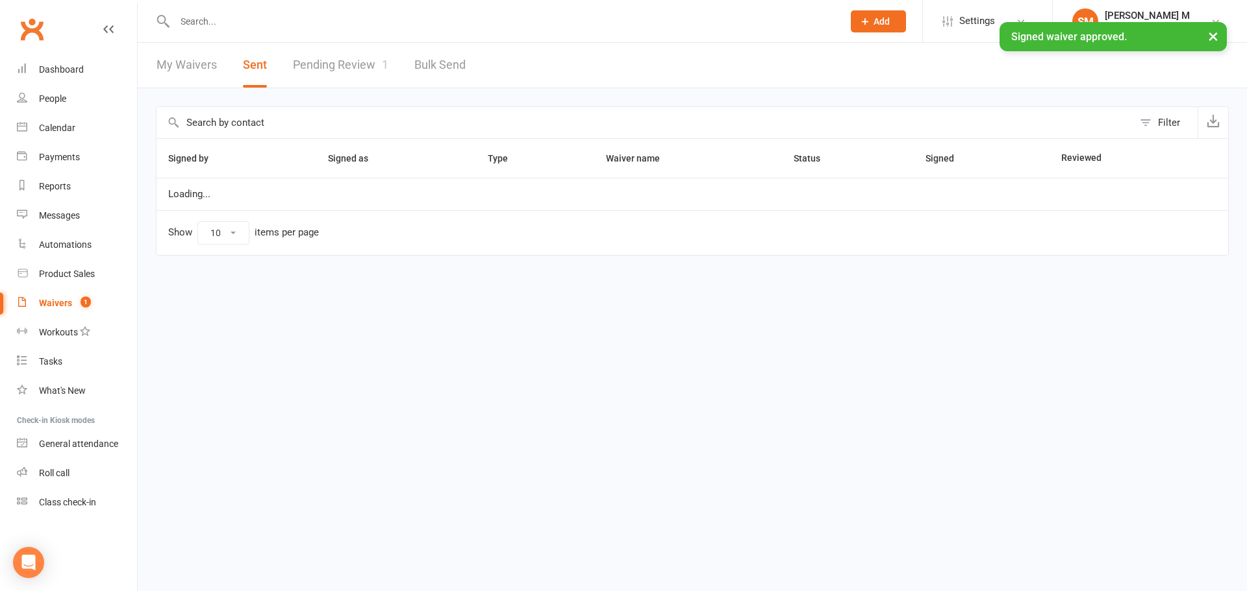
select select "50"
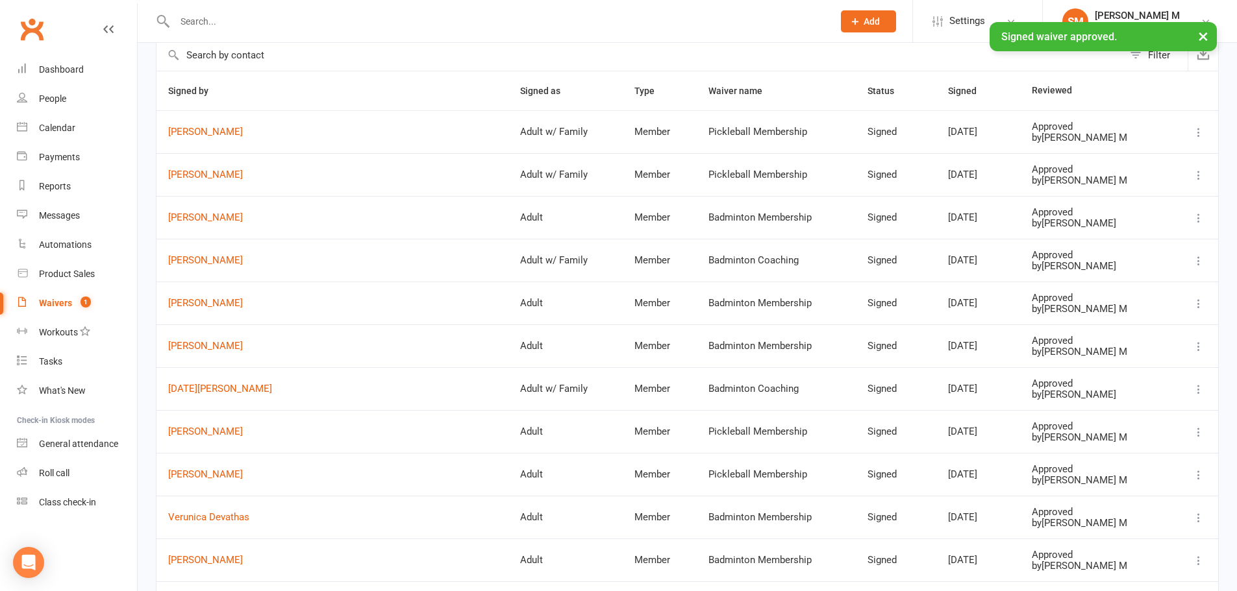
scroll to position [65, 0]
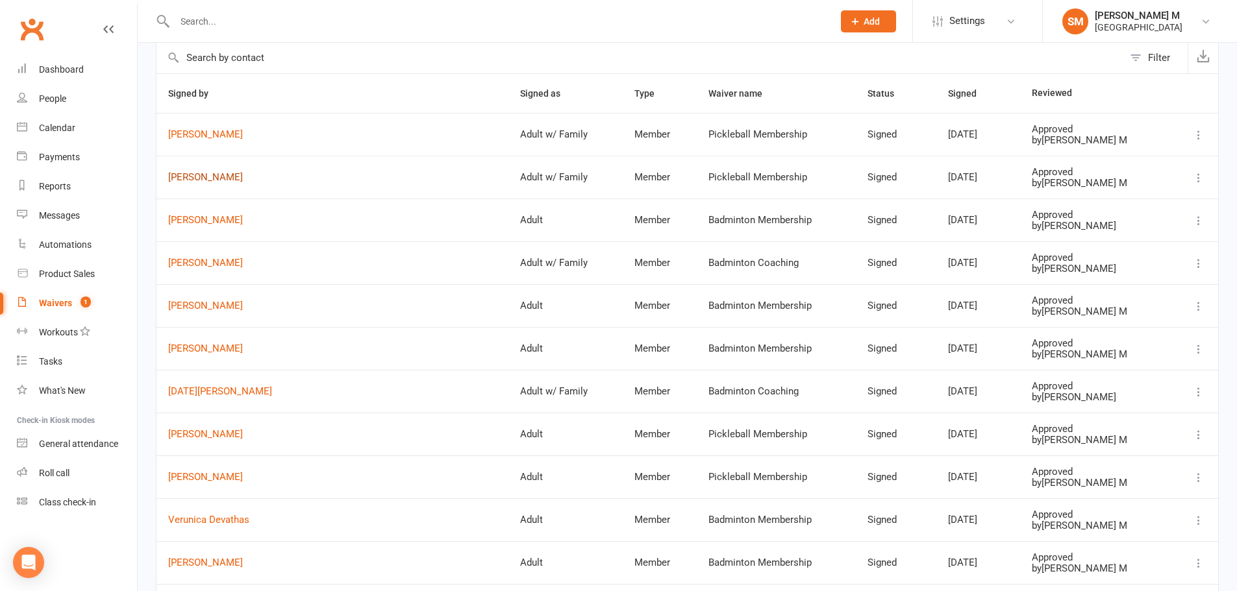
click at [187, 180] on link "John Hanks" at bounding box center [332, 177] width 329 height 11
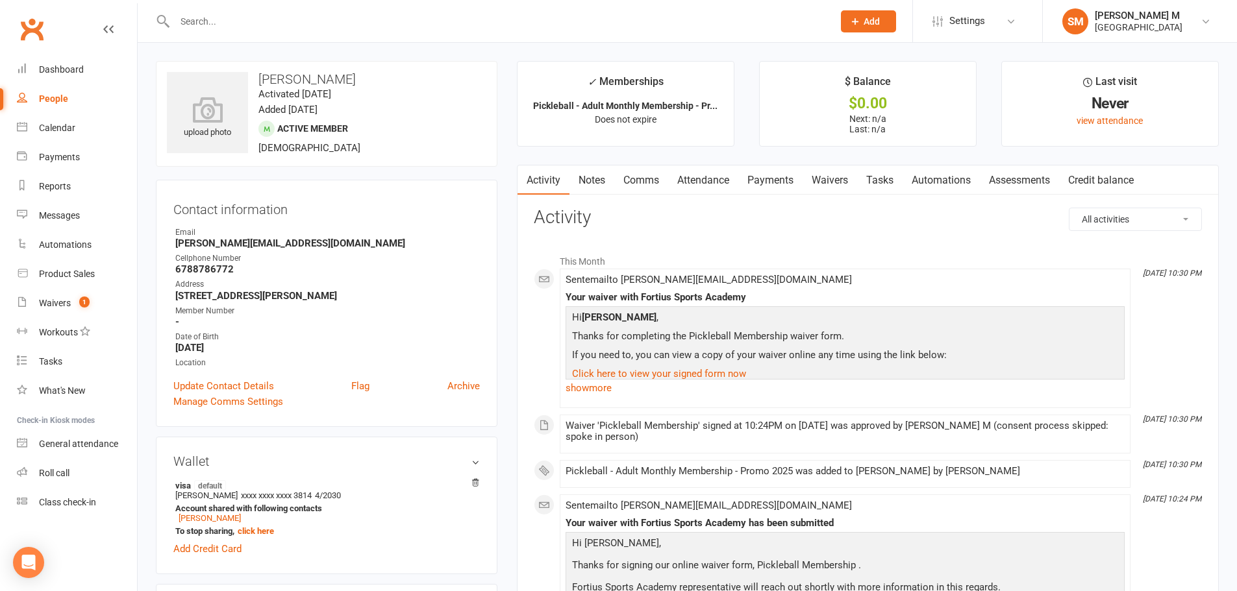
click at [762, 176] on link "Payments" at bounding box center [770, 181] width 64 height 30
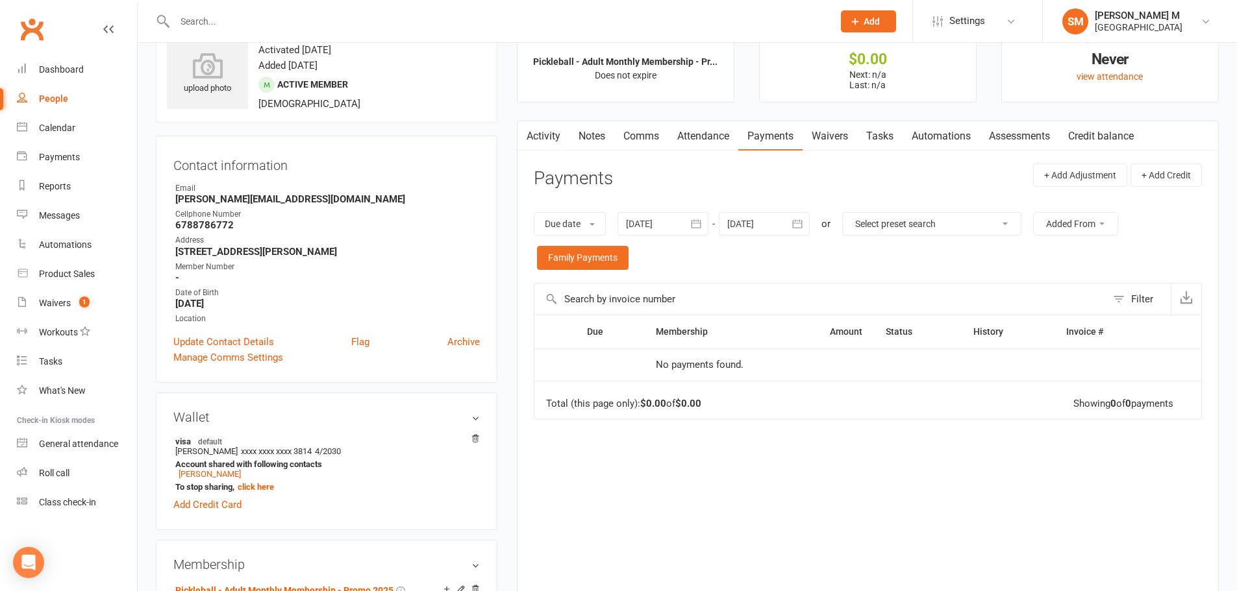
scroll to position [65, 0]
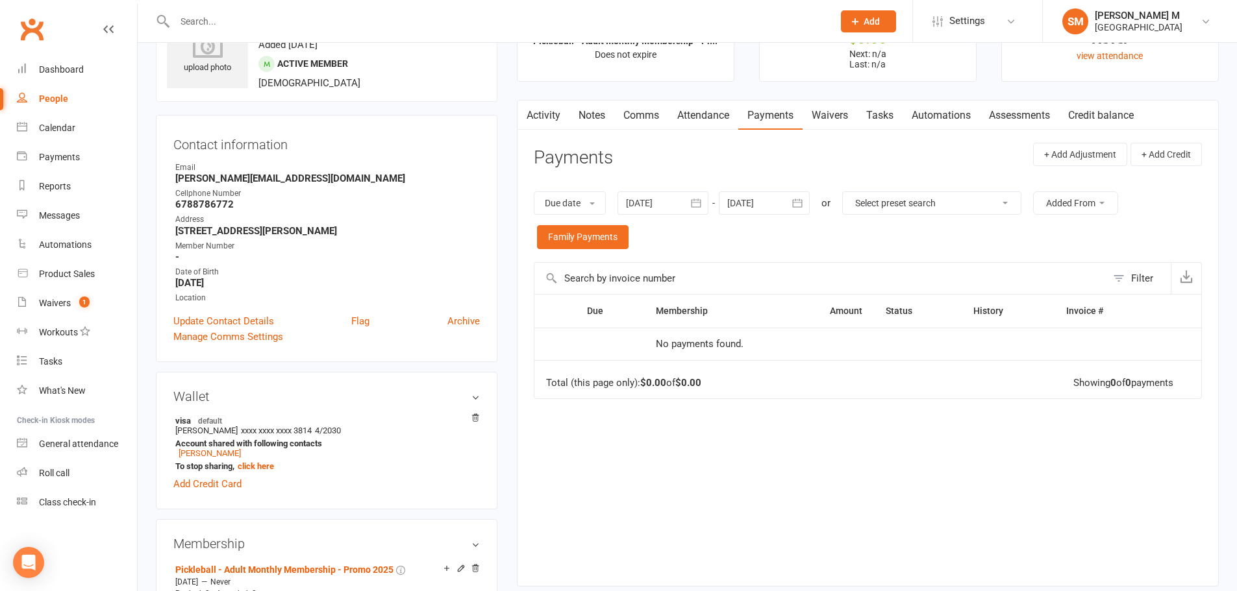
click at [546, 114] on link "Activity" at bounding box center [543, 116] width 52 height 30
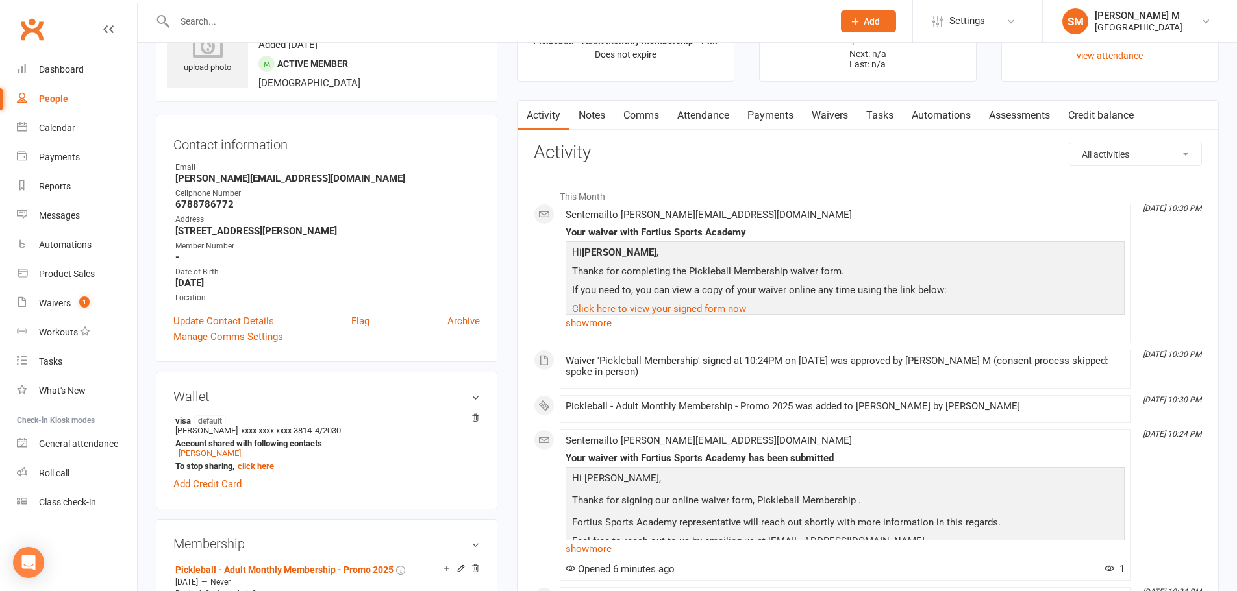
click at [773, 114] on link "Payments" at bounding box center [770, 116] width 64 height 30
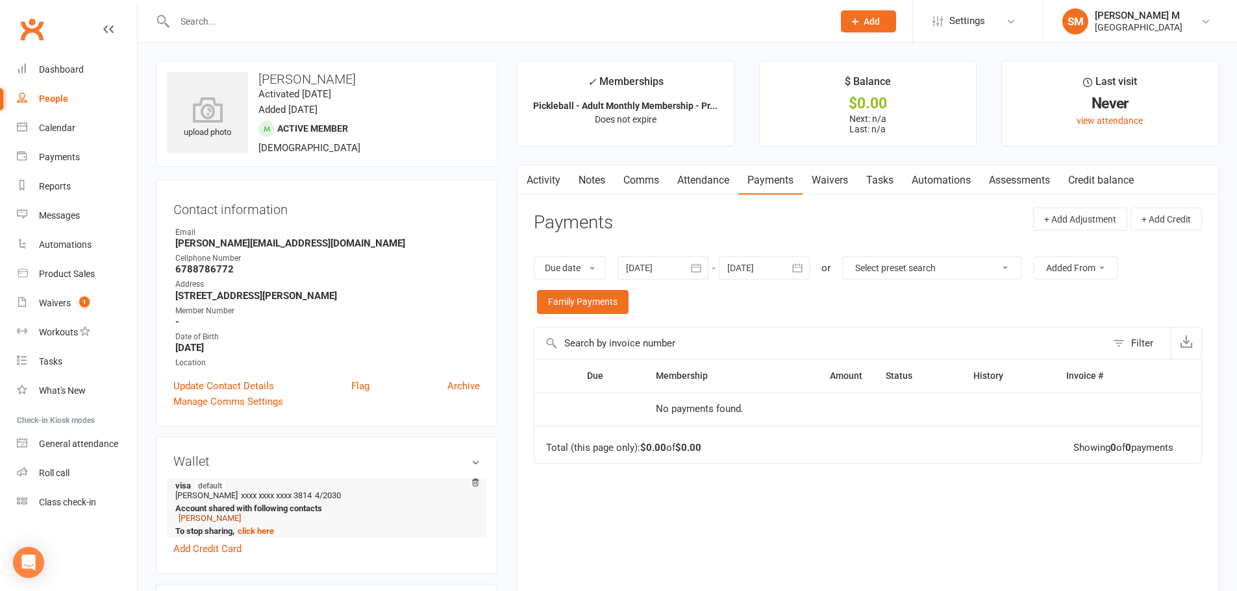
click at [205, 518] on link "[PERSON_NAME]" at bounding box center [210, 519] width 62 height 10
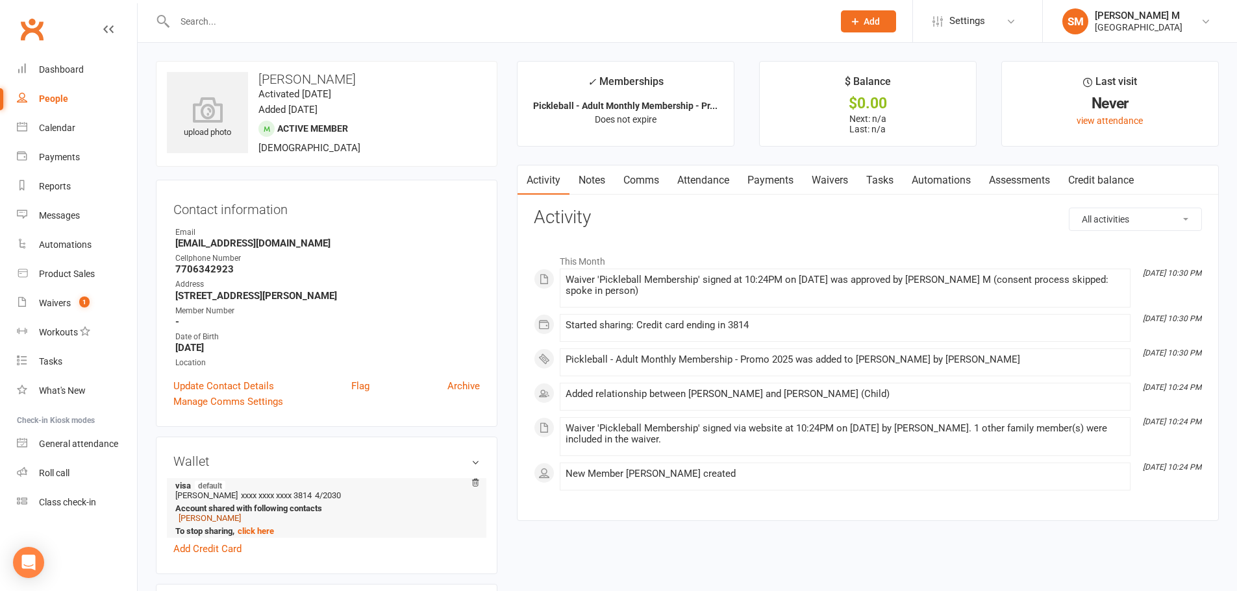
click at [204, 517] on link "[PERSON_NAME]" at bounding box center [210, 519] width 62 height 10
click at [790, 175] on link "Payments" at bounding box center [770, 181] width 64 height 30
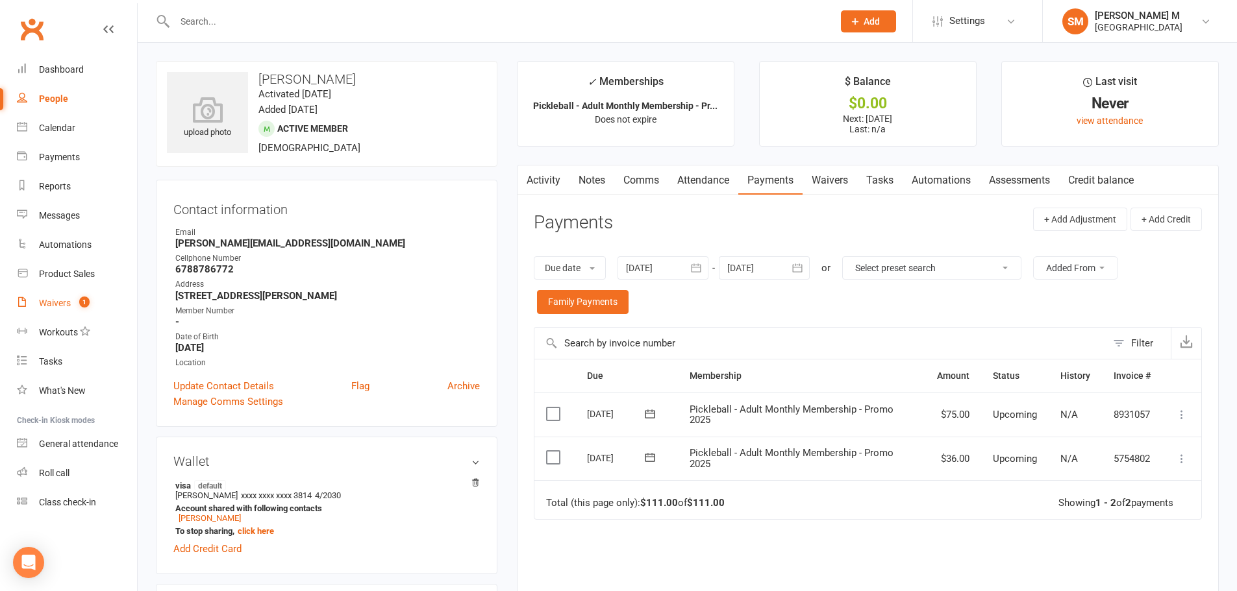
click at [44, 303] on div "Waivers" at bounding box center [55, 303] width 32 height 10
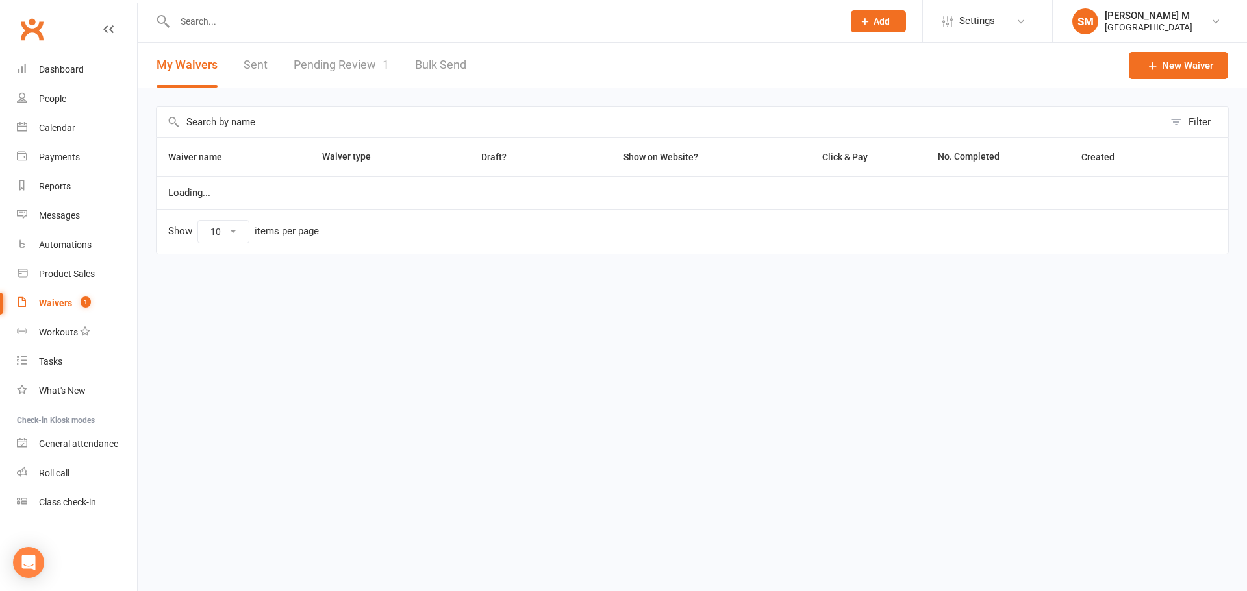
click at [266, 70] on link "Sent" at bounding box center [255, 65] width 24 height 45
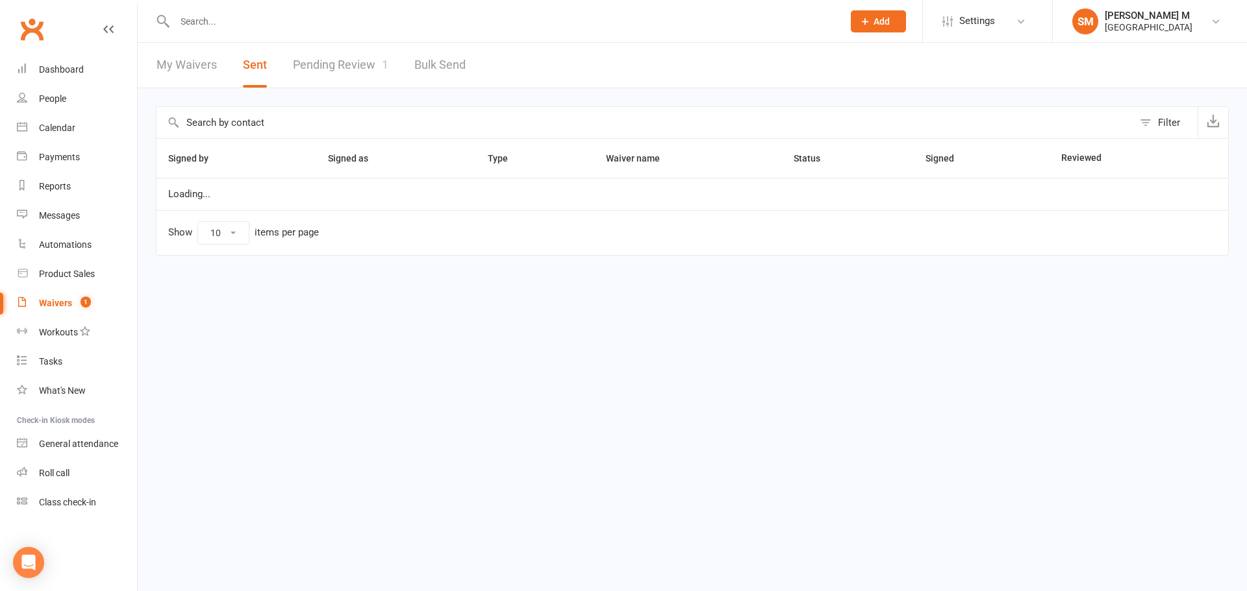
select select "50"
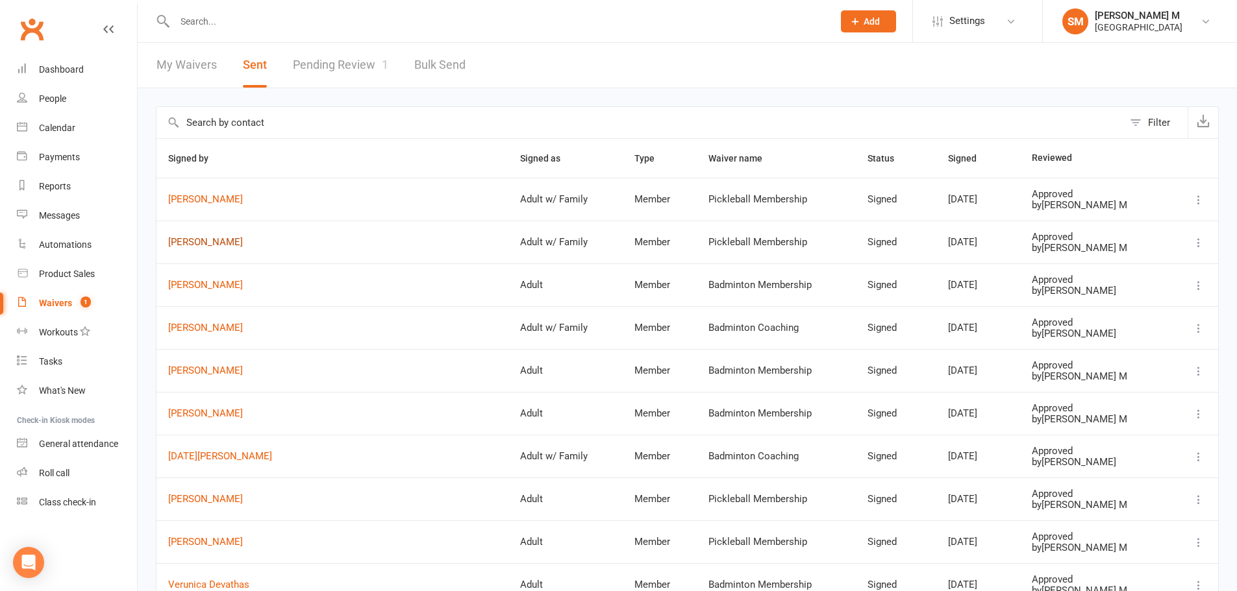
click at [208, 245] on link "[PERSON_NAME]" at bounding box center [332, 242] width 329 height 11
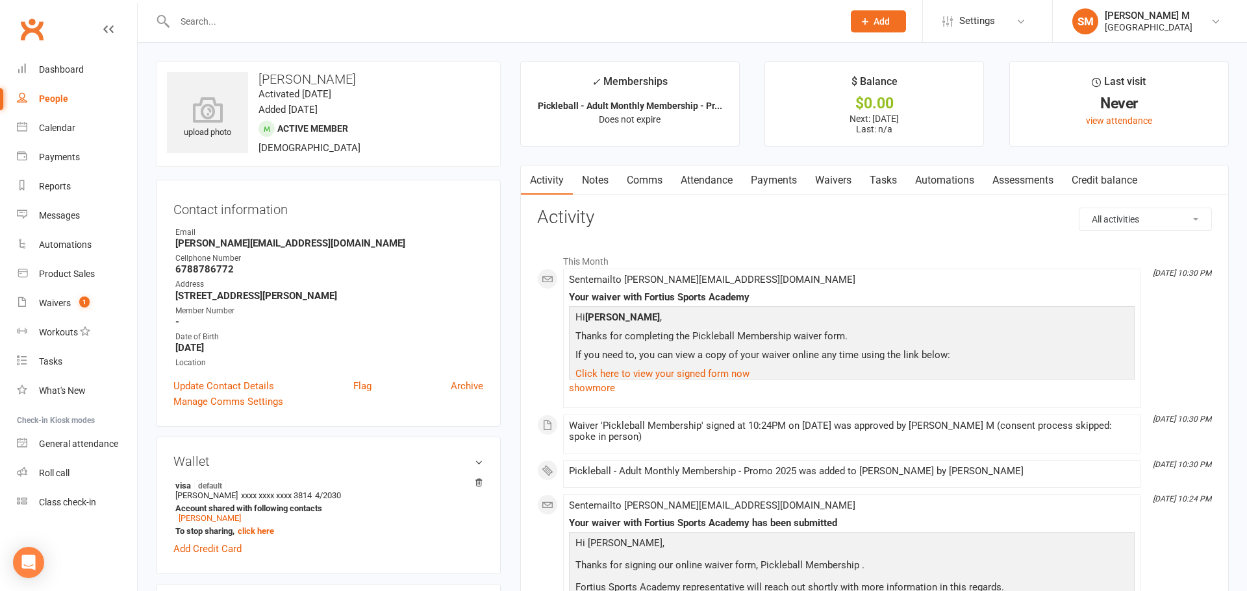
select select "50"
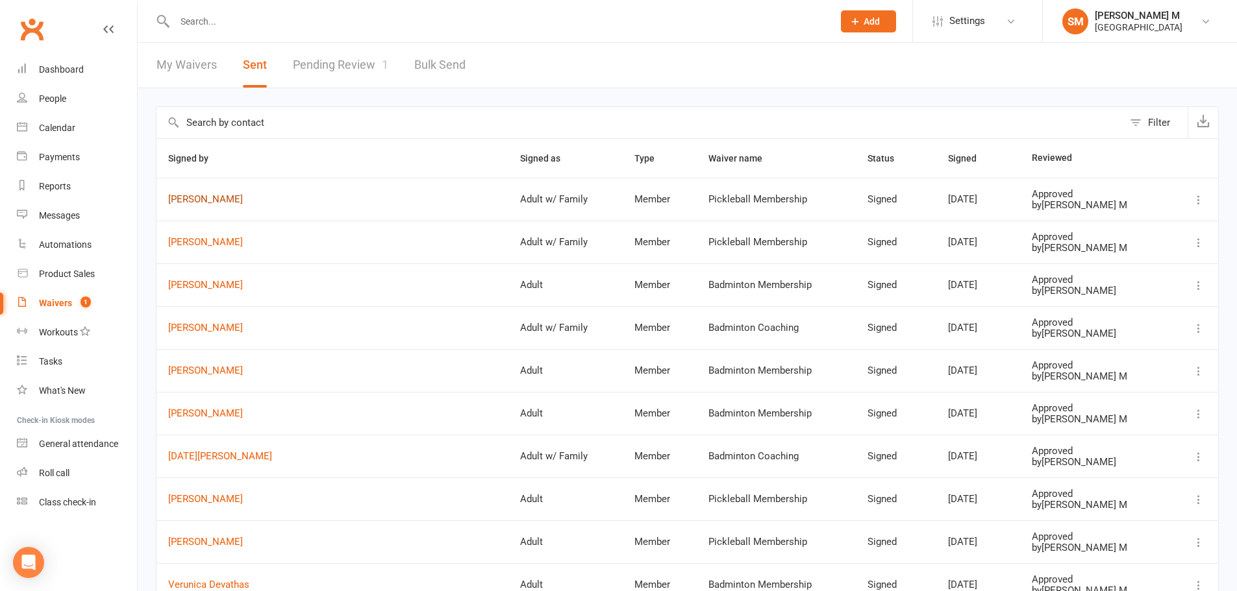
click at [216, 195] on link "[PERSON_NAME]" at bounding box center [332, 199] width 329 height 11
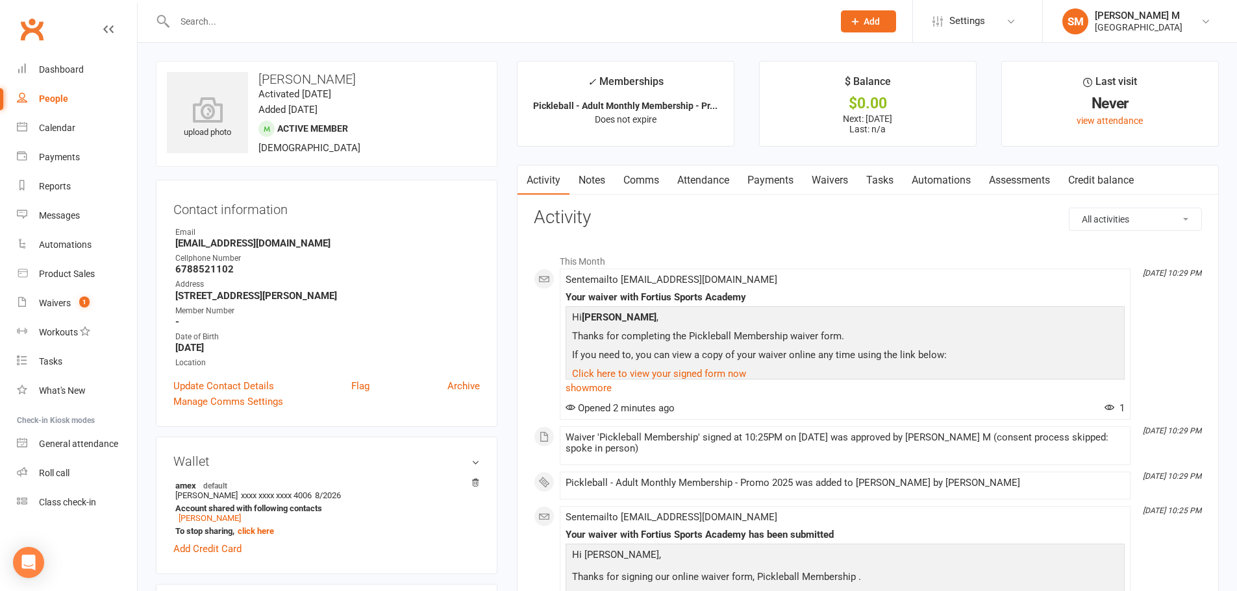
click at [767, 175] on link "Payments" at bounding box center [770, 181] width 64 height 30
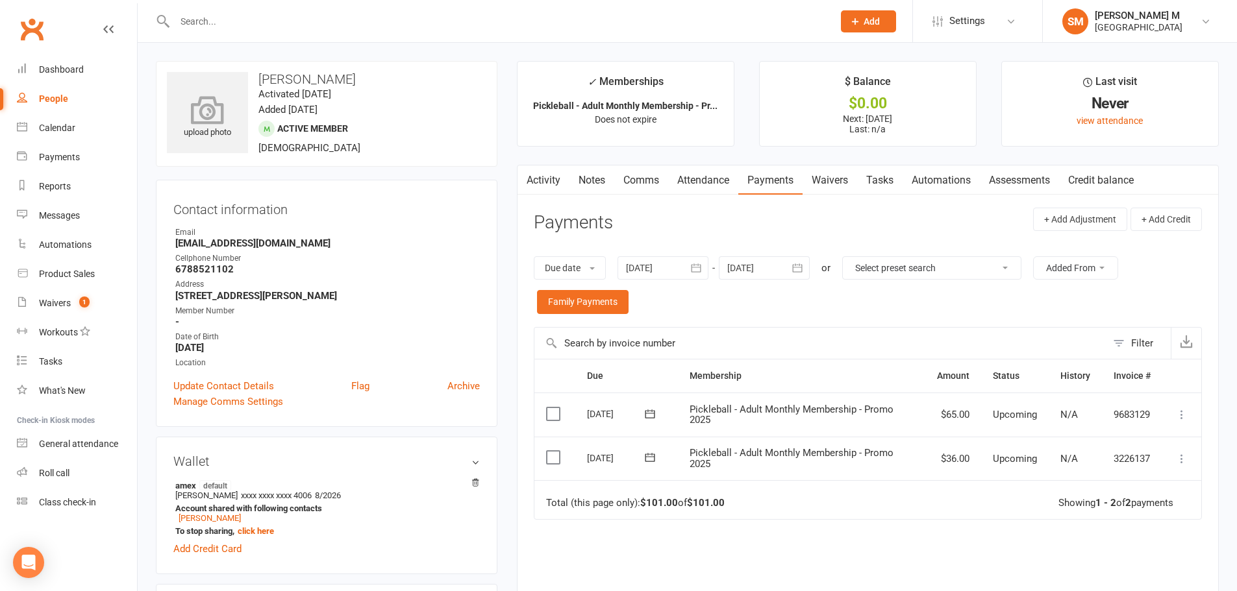
click at [207, 95] on icon at bounding box center [208, 109] width 90 height 29
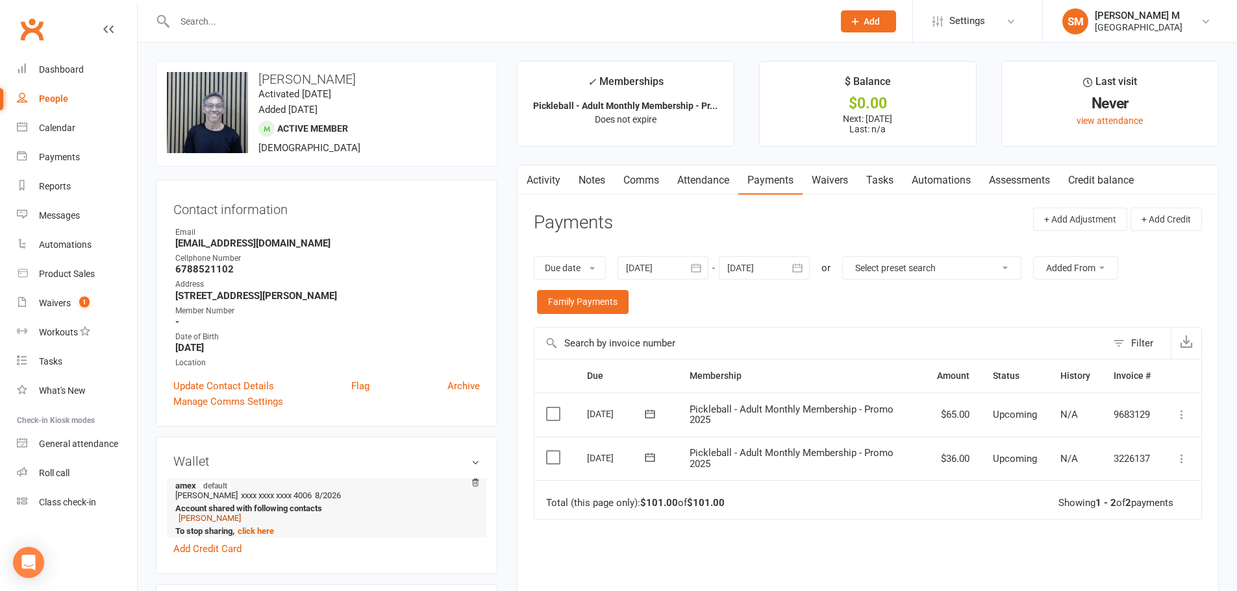
click at [190, 516] on link "[PERSON_NAME]" at bounding box center [210, 519] width 62 height 10
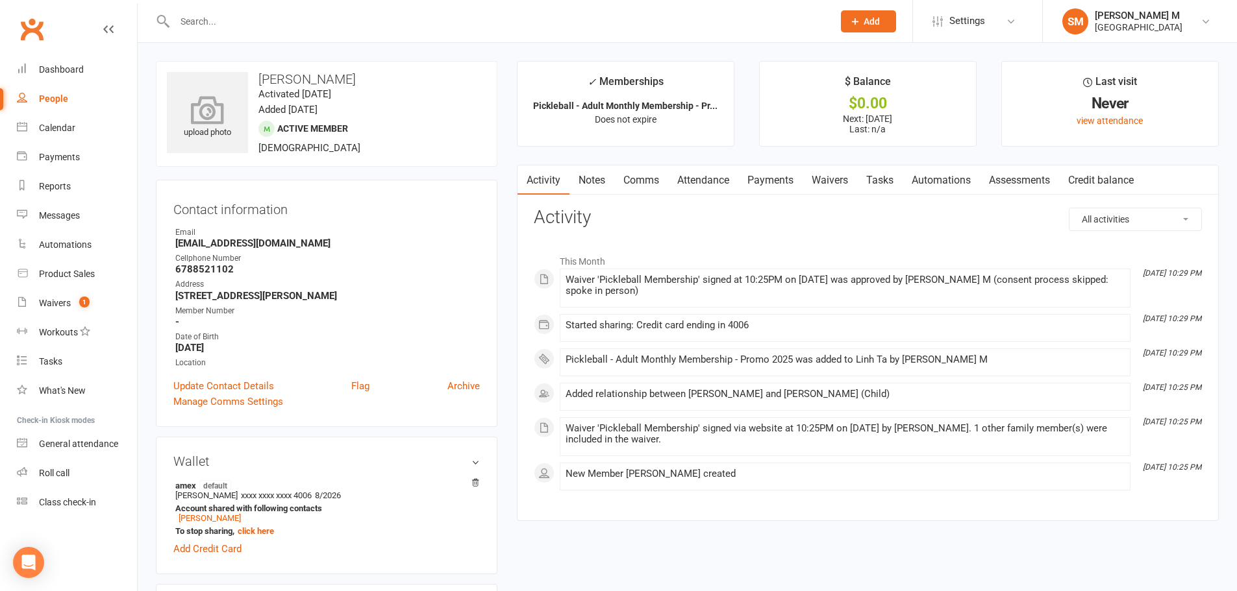
click at [209, 104] on icon at bounding box center [208, 109] width 90 height 29
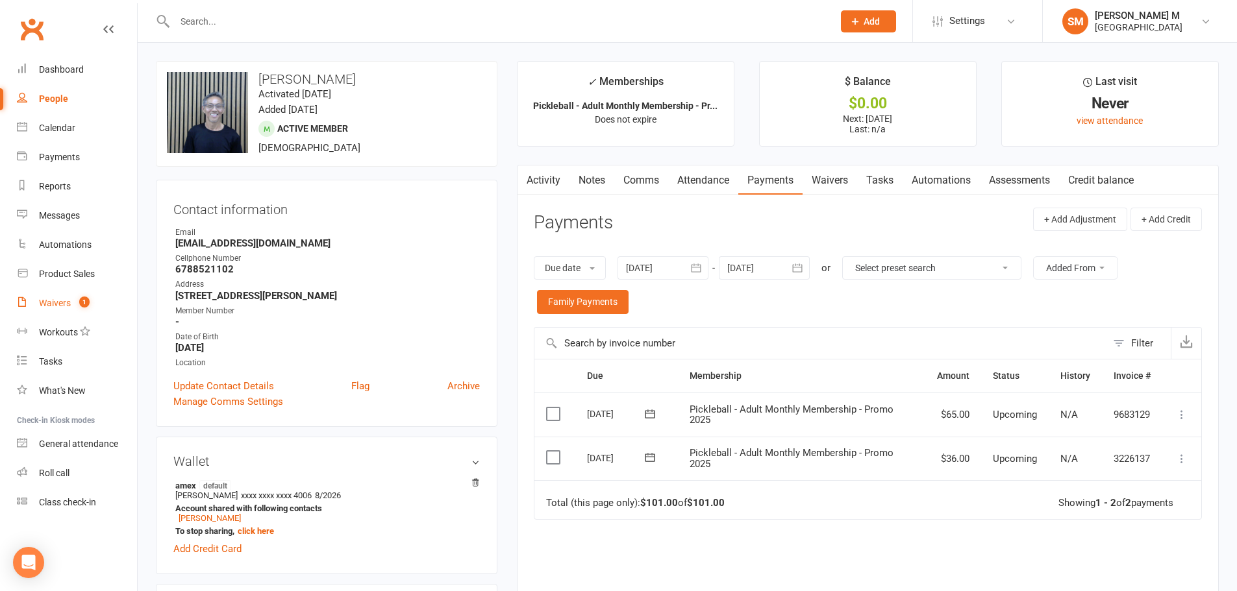
click at [55, 306] on div "Waivers" at bounding box center [55, 303] width 32 height 10
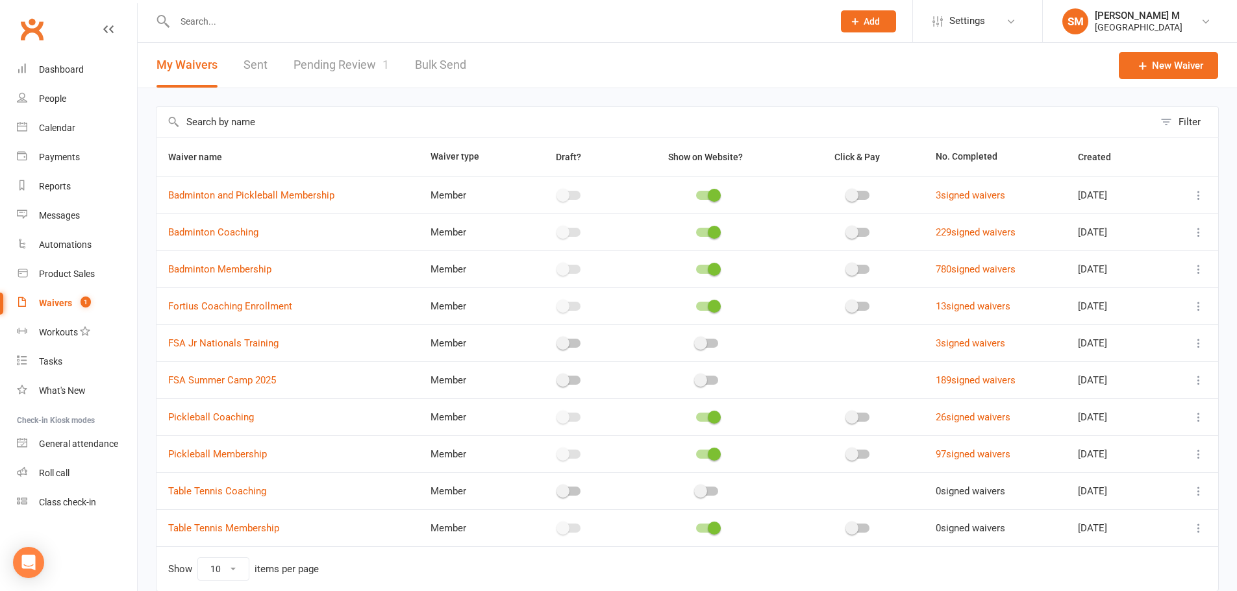
click at [263, 69] on link "Sent" at bounding box center [255, 65] width 24 height 45
select select "50"
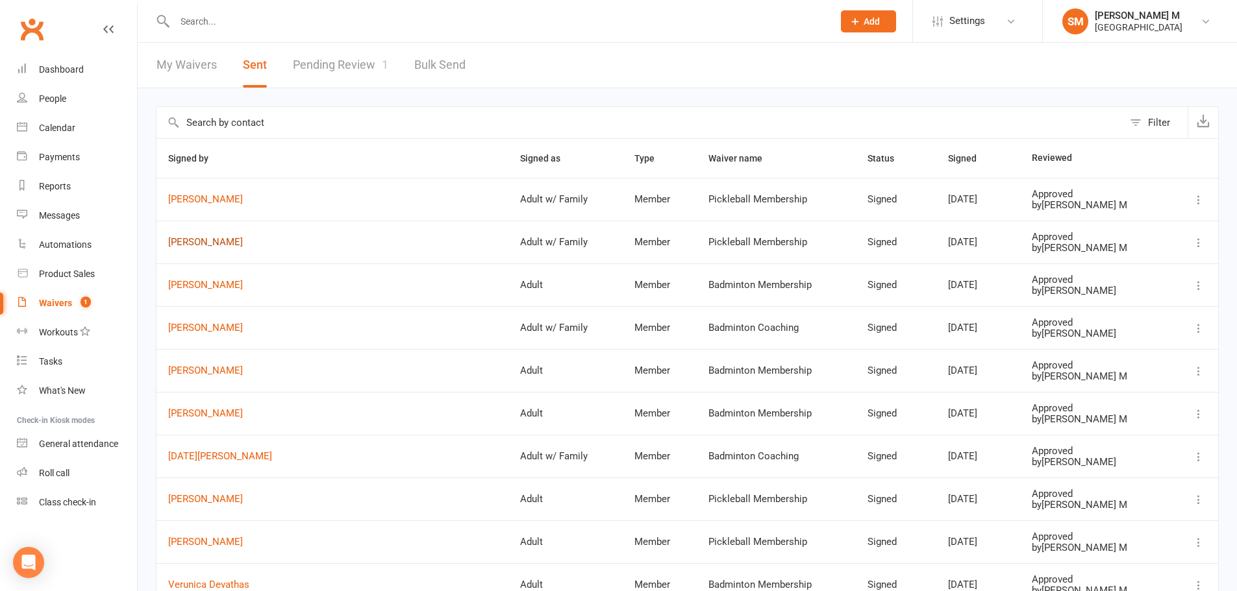
click at [192, 240] on link "[PERSON_NAME]" at bounding box center [332, 242] width 329 height 11
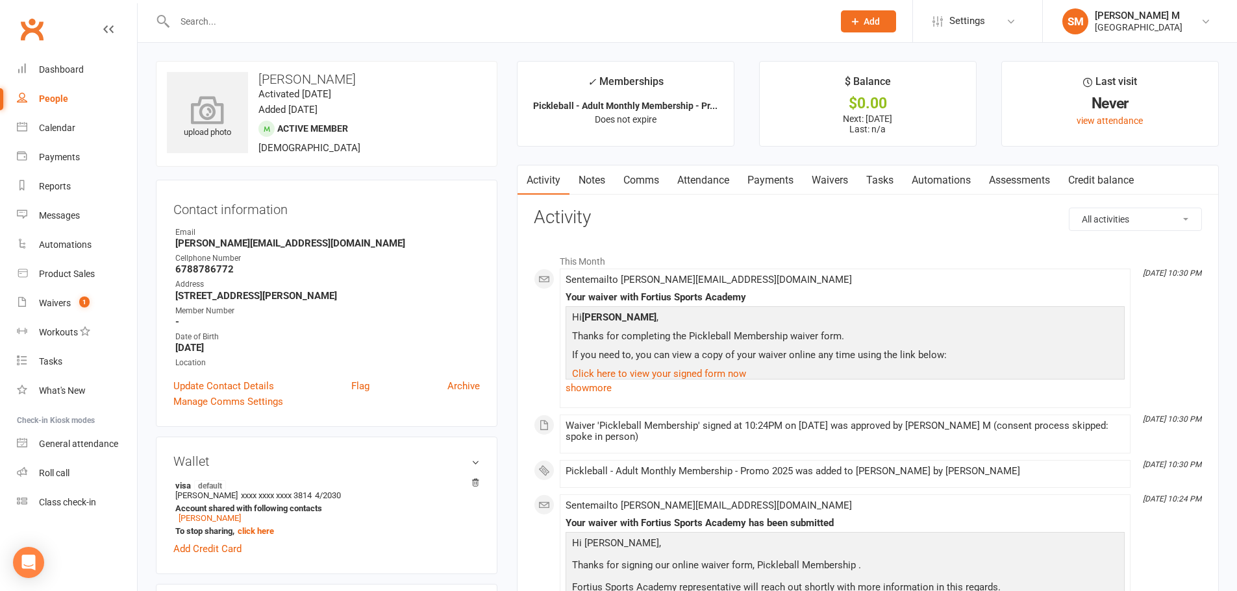
click at [213, 124] on icon at bounding box center [208, 109] width 90 height 29
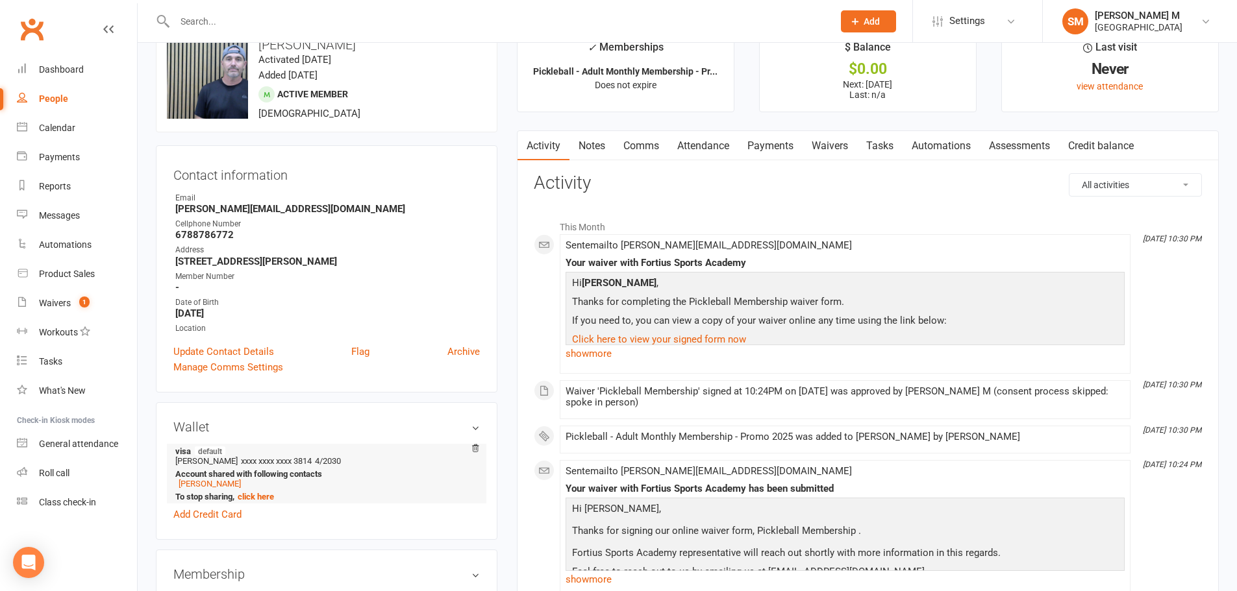
scroll to position [65, 0]
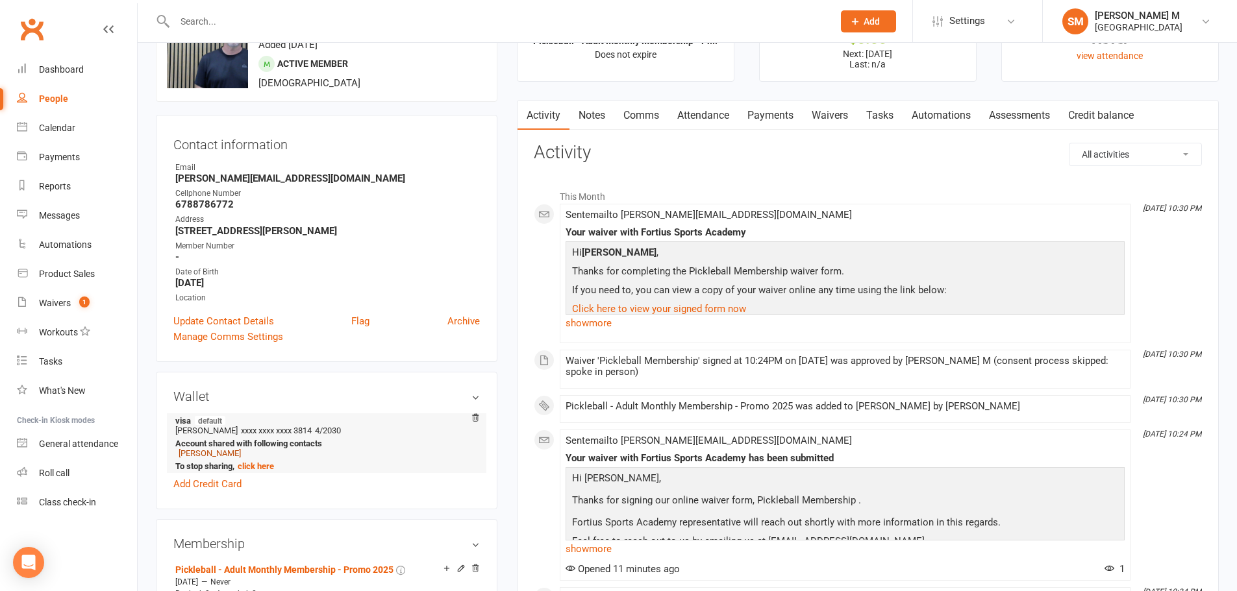
click at [205, 451] on link "[PERSON_NAME]" at bounding box center [210, 454] width 62 height 10
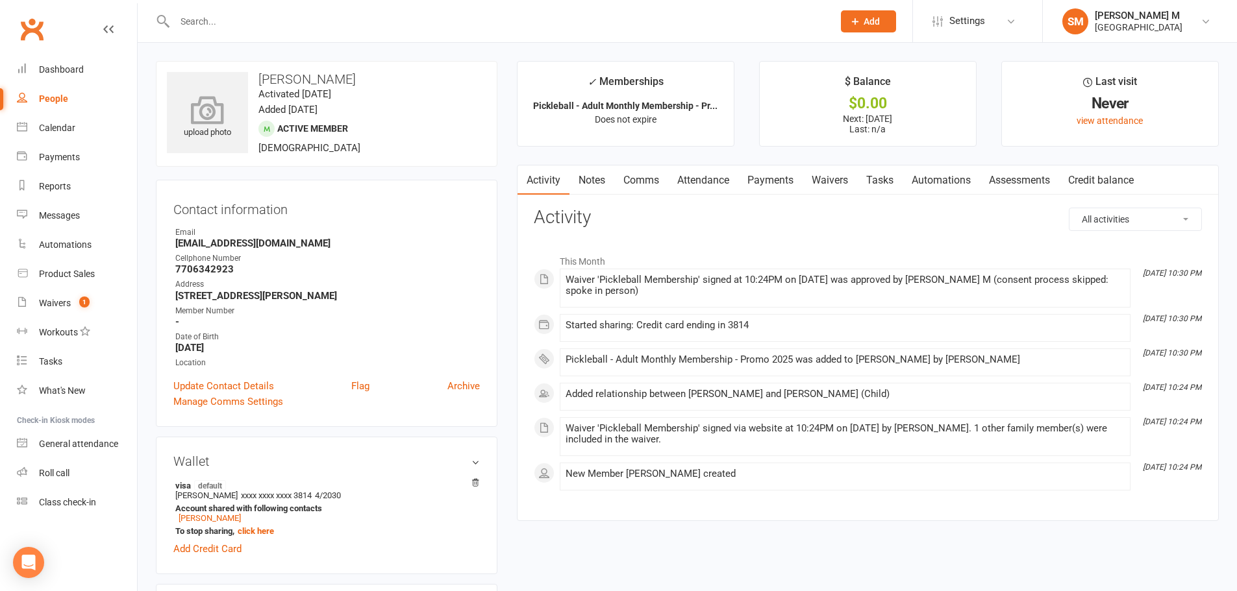
click at [217, 123] on icon at bounding box center [208, 109] width 90 height 29
click at [222, 381] on link "Update Contact Details" at bounding box center [223, 387] width 101 height 16
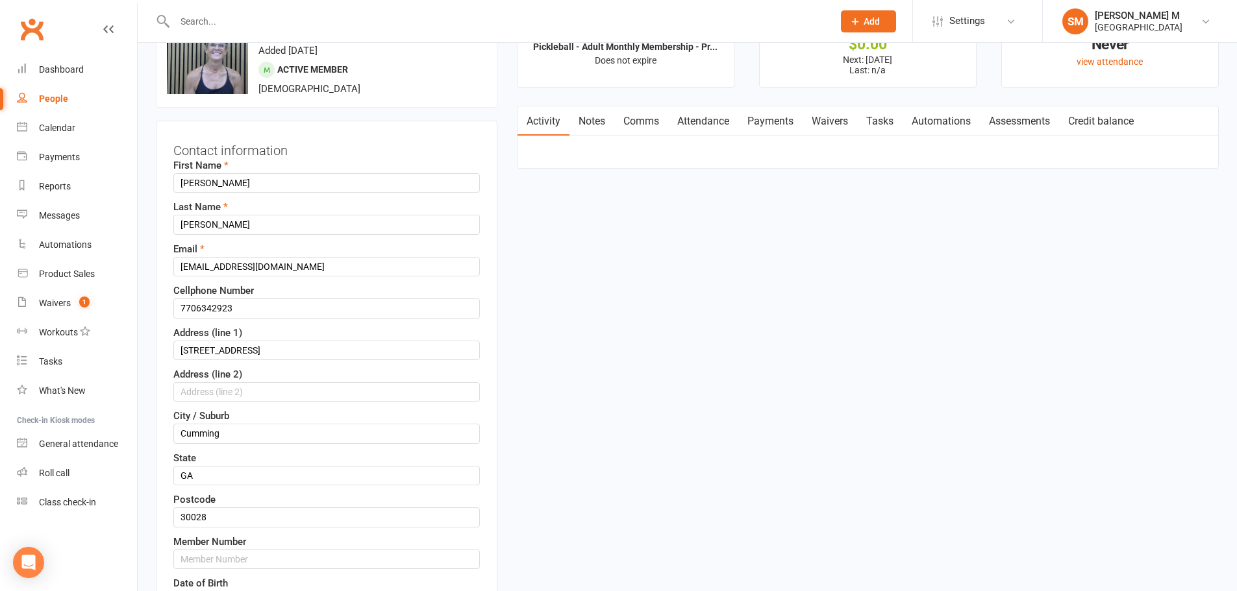
scroll to position [61, 0]
drag, startPoint x: 253, startPoint y: 314, endPoint x: 69, endPoint y: 297, distance: 184.5
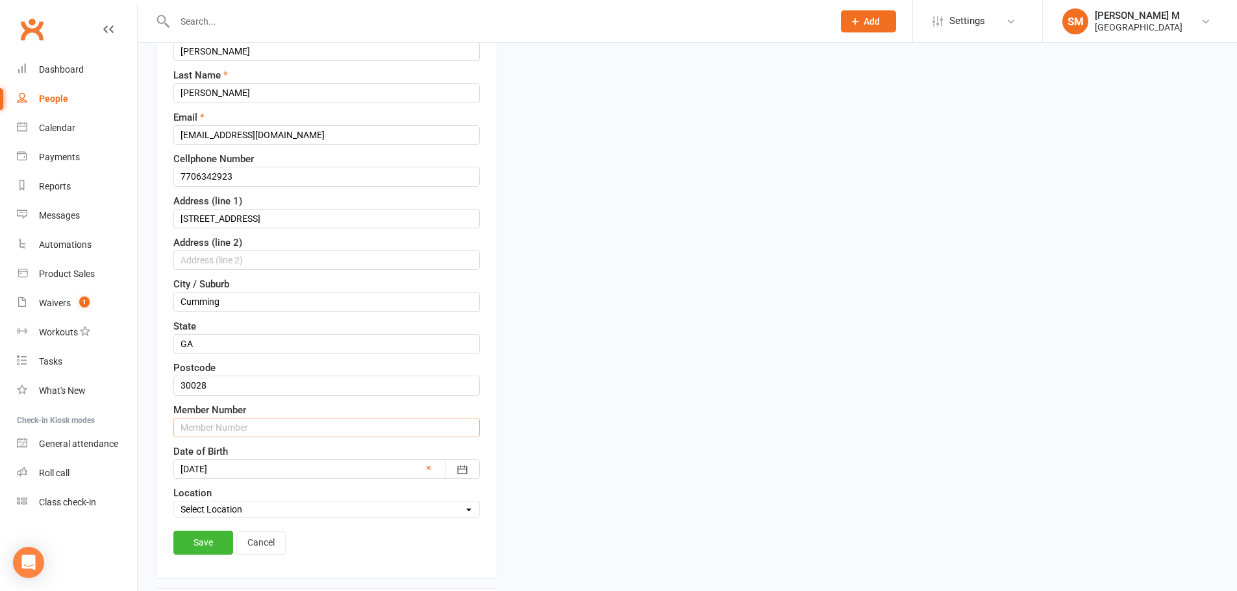
click at [238, 421] on input "text" at bounding box center [326, 427] width 306 height 19
paste input "7706342923"
type input "77063429232"
click at [198, 547] on link "Save" at bounding box center [203, 542] width 60 height 23
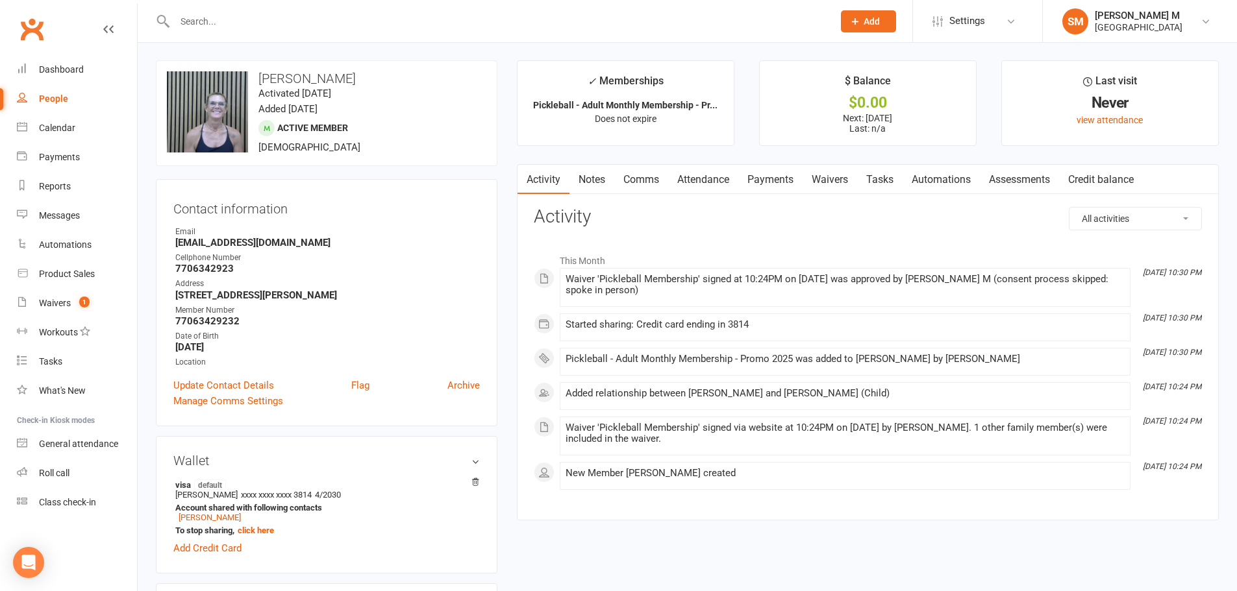
scroll to position [0, 0]
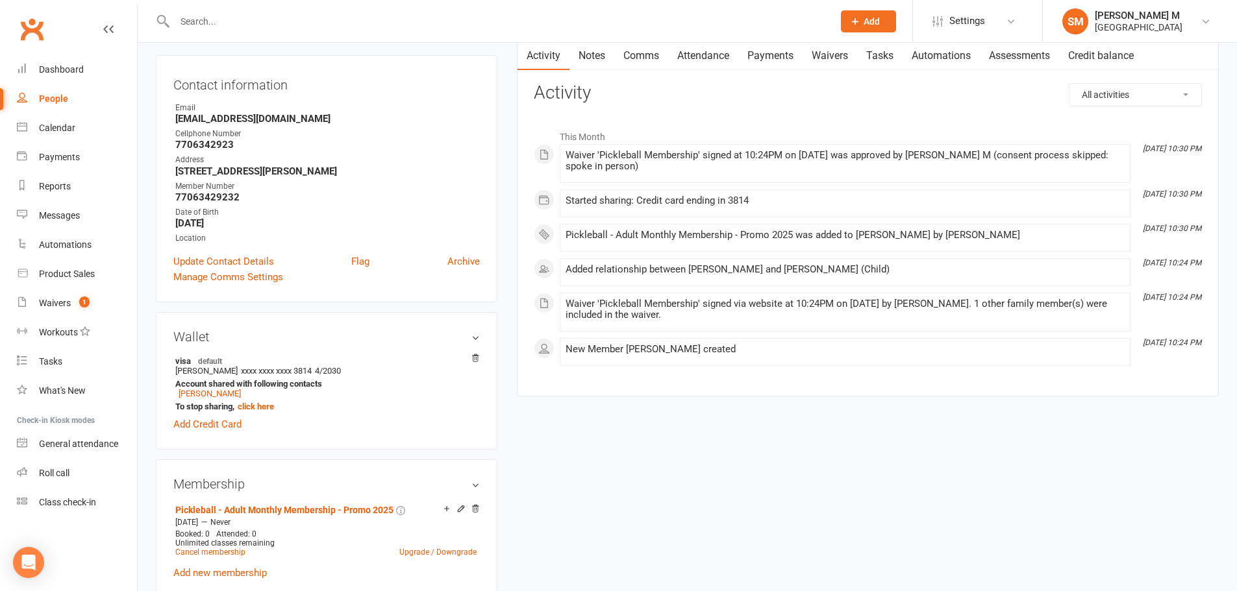
scroll to position [130, 0]
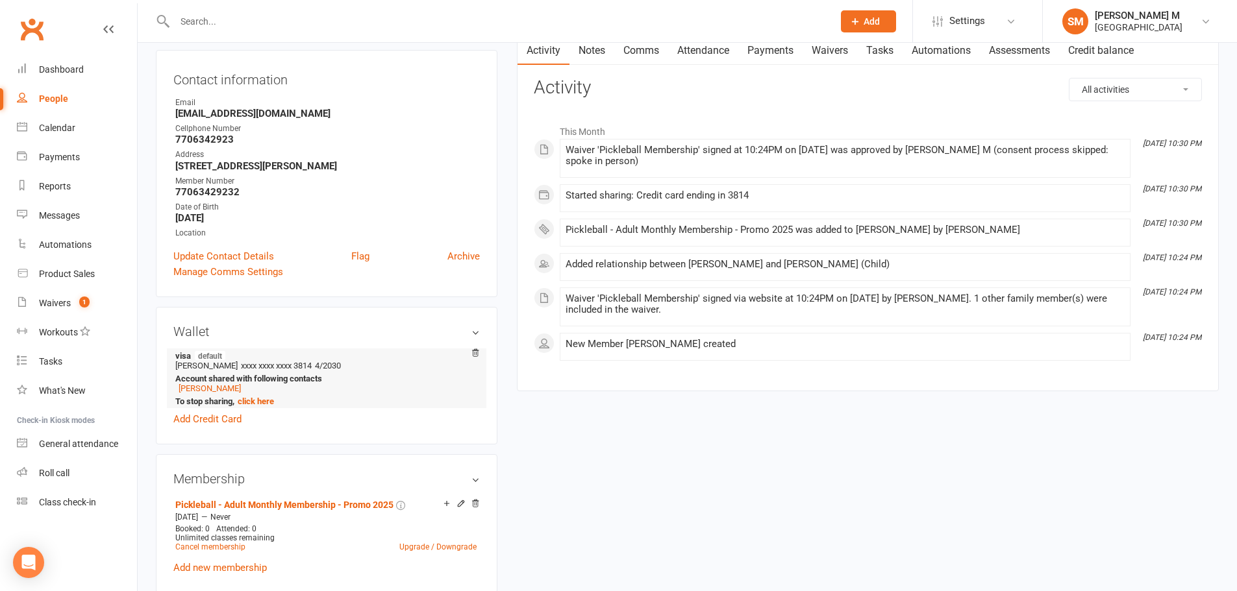
click at [190, 379] on strong "Account shared with following contacts" at bounding box center [324, 379] width 298 height 10
click at [193, 390] on link "John Hanks" at bounding box center [210, 389] width 62 height 10
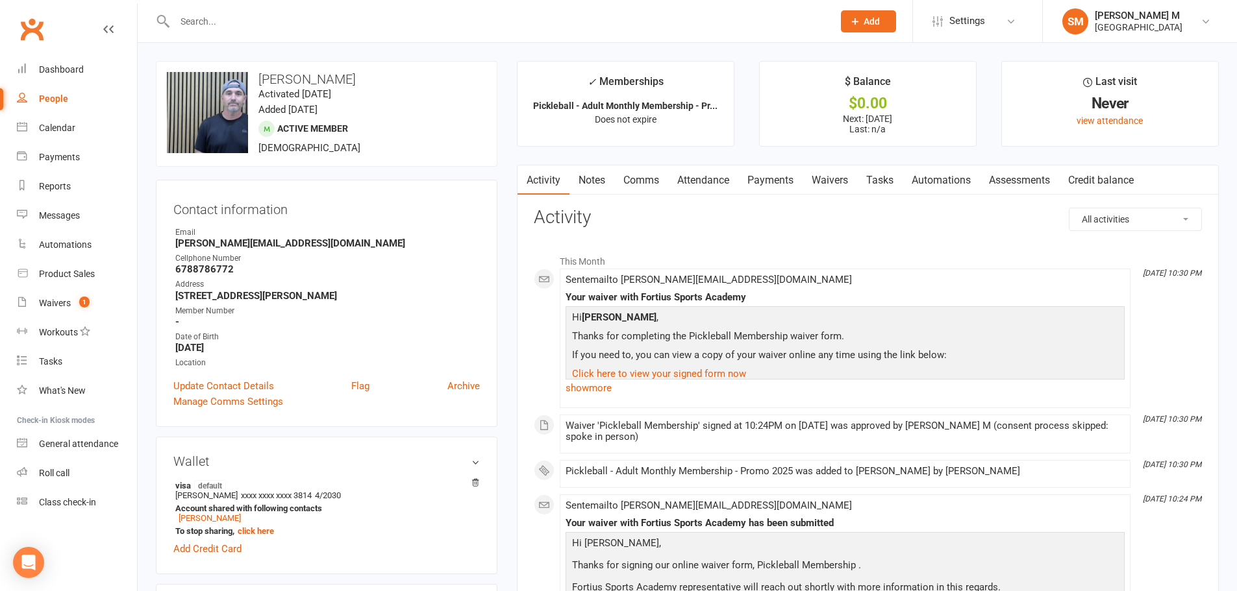
click at [222, 378] on div "Contact information Owner Email john_hanks@worxmachinery.com Cellphone Number 6…" at bounding box center [327, 303] width 342 height 247
click at [221, 380] on link "Update Contact Details" at bounding box center [223, 387] width 101 height 16
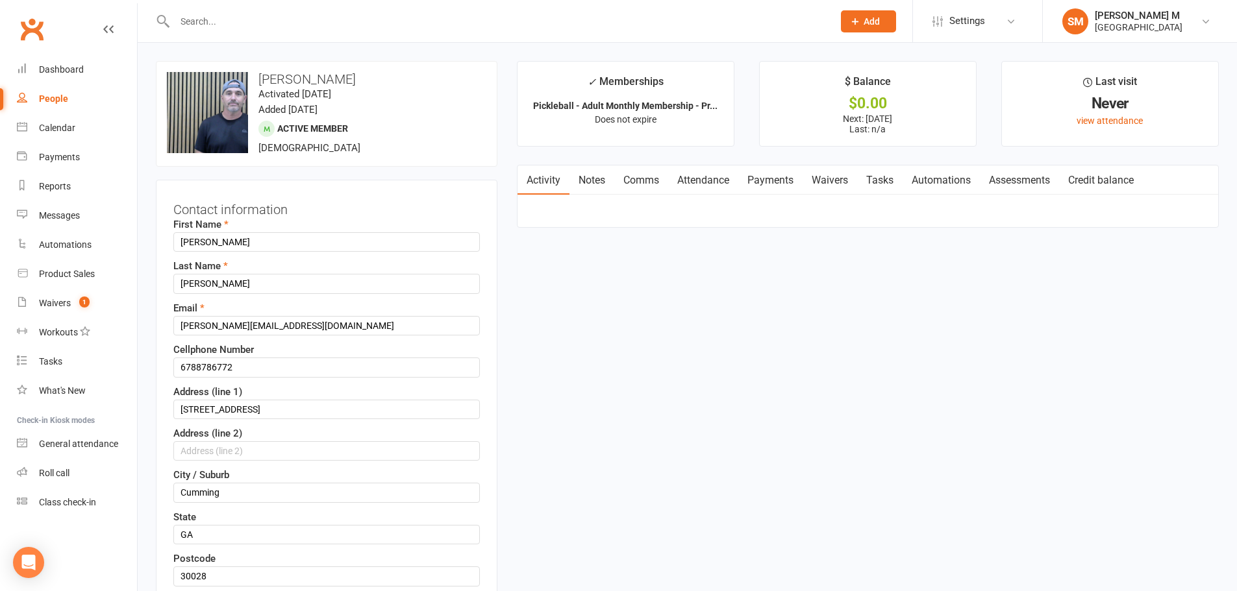
scroll to position [61, 0]
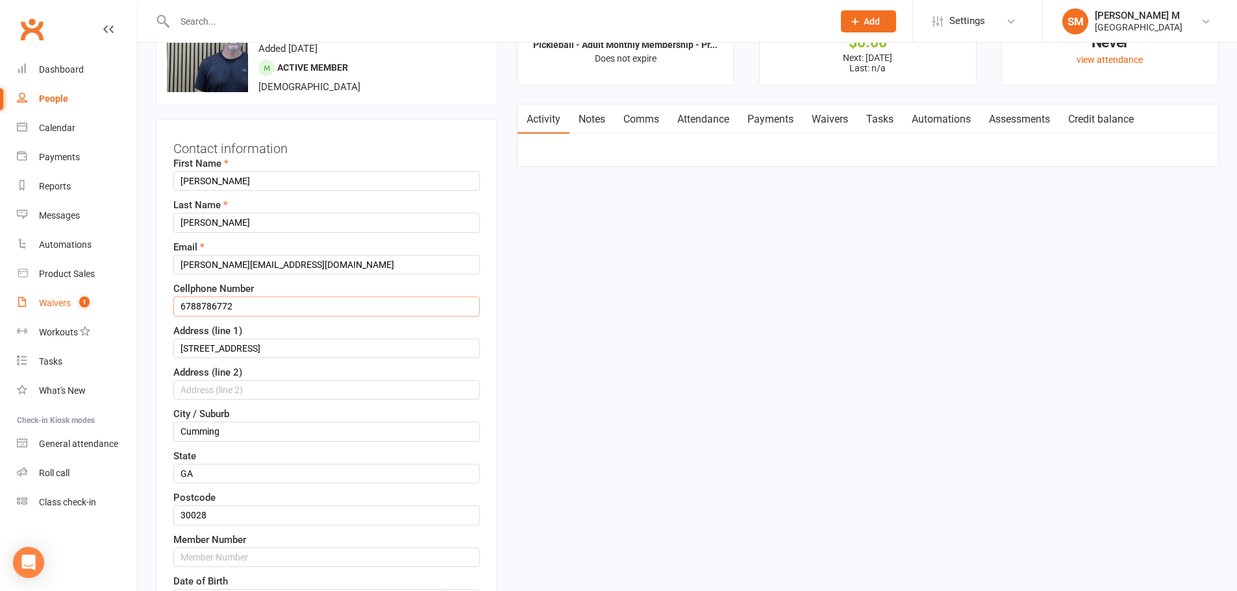
drag, startPoint x: 249, startPoint y: 307, endPoint x: 124, endPoint y: 299, distance: 125.6
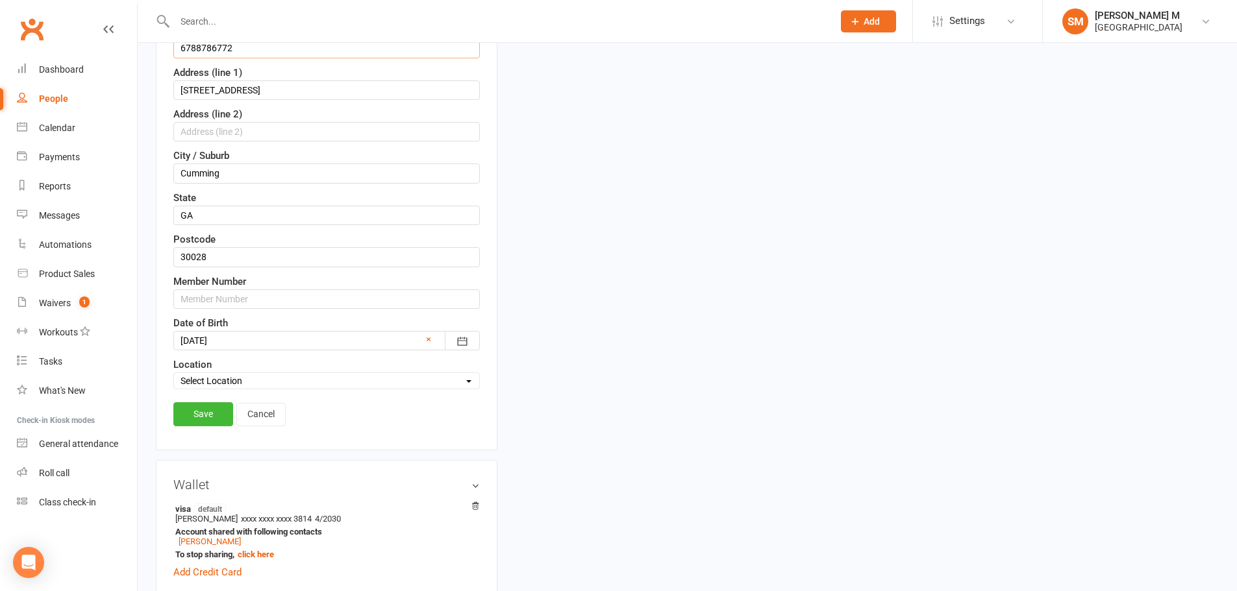
scroll to position [321, 0]
click at [216, 300] on input "text" at bounding box center [326, 297] width 306 height 19
paste input "6788786772"
type input "67887867721"
click at [201, 412] on link "Save" at bounding box center [203, 412] width 60 height 23
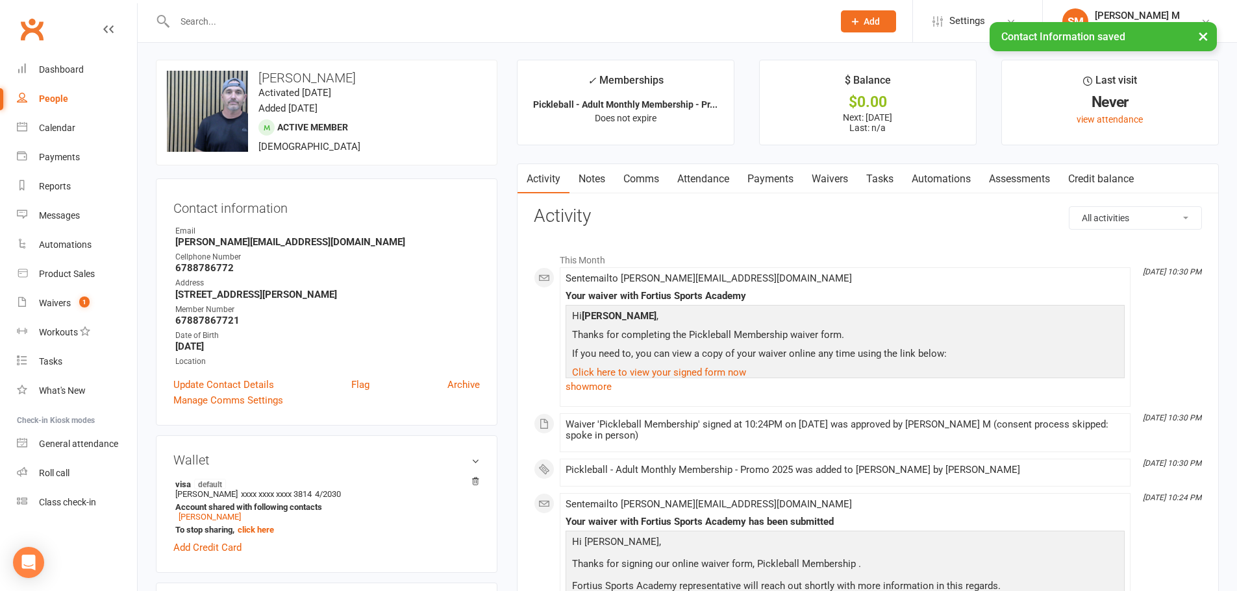
scroll to position [0, 0]
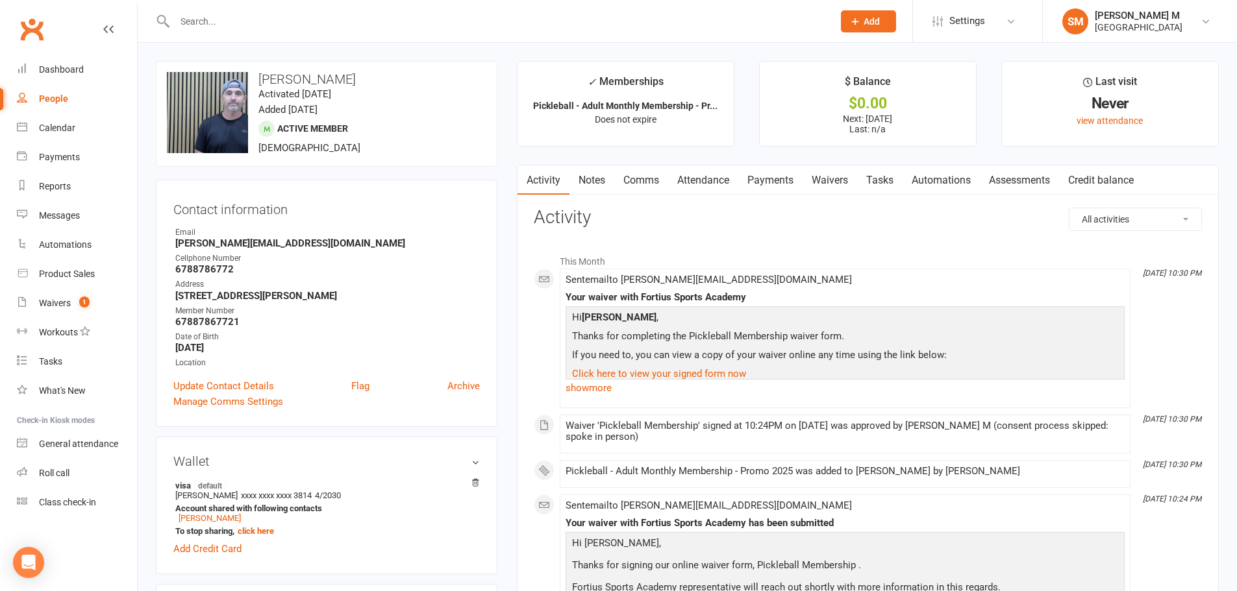
click at [180, 425] on div "Contact information Owner Email john_hanks@worxmachinery.com Cellphone Number 6…" at bounding box center [327, 303] width 342 height 247
click at [57, 98] on div "People" at bounding box center [53, 98] width 29 height 10
select select "100"
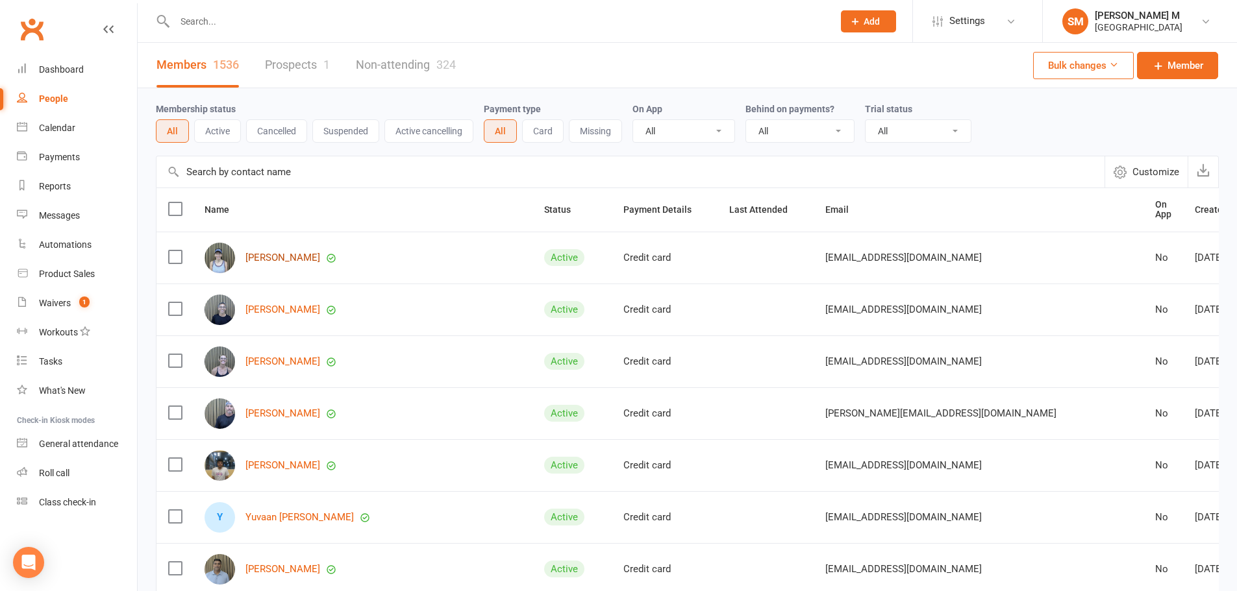
click at [265, 255] on link "[PERSON_NAME]" at bounding box center [282, 258] width 75 height 11
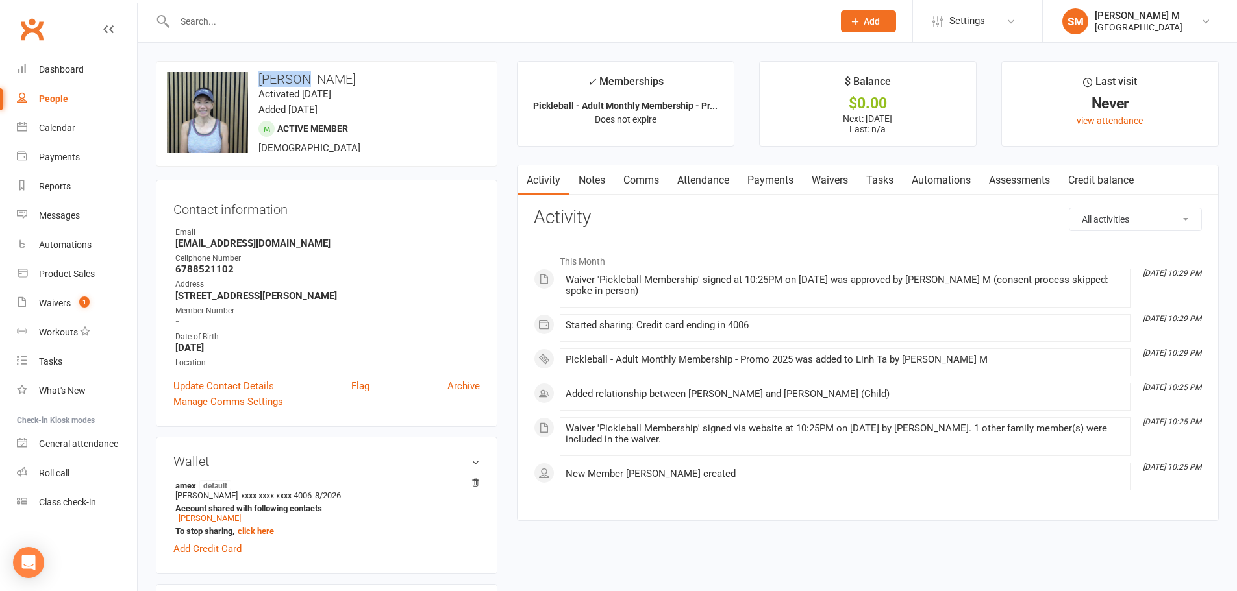
drag, startPoint x: 308, startPoint y: 72, endPoint x: 256, endPoint y: 73, distance: 52.6
click at [256, 73] on h3 "[PERSON_NAME]" at bounding box center [326, 79] width 319 height 14
click at [257, 73] on h3 "[PERSON_NAME]" at bounding box center [326, 79] width 319 height 14
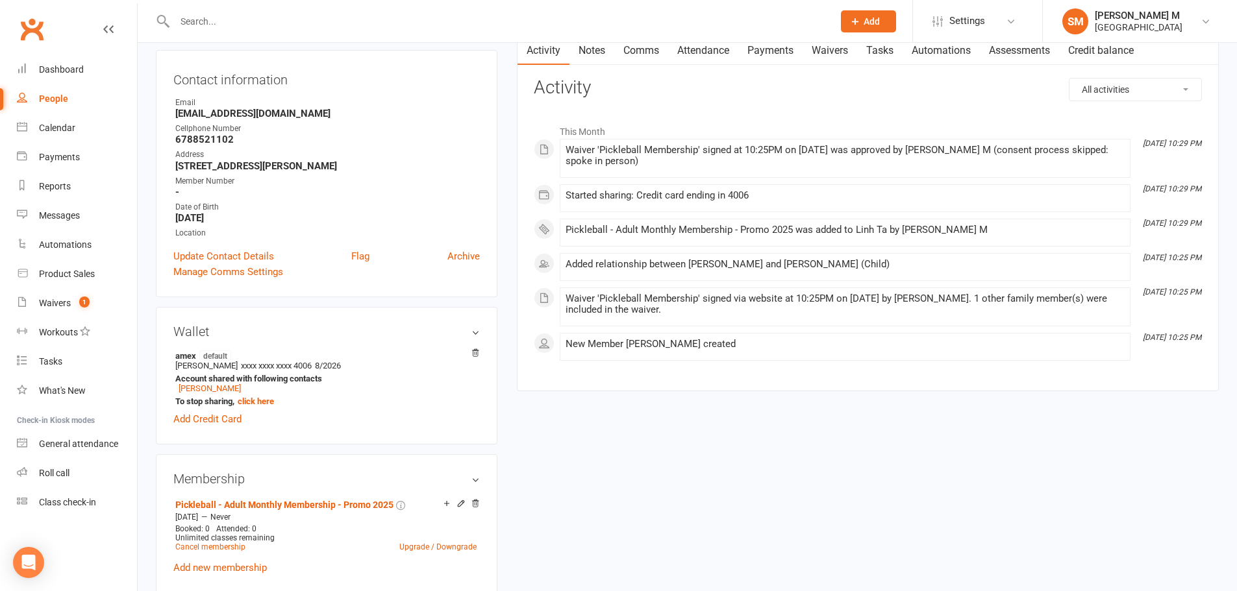
scroll to position [65, 0]
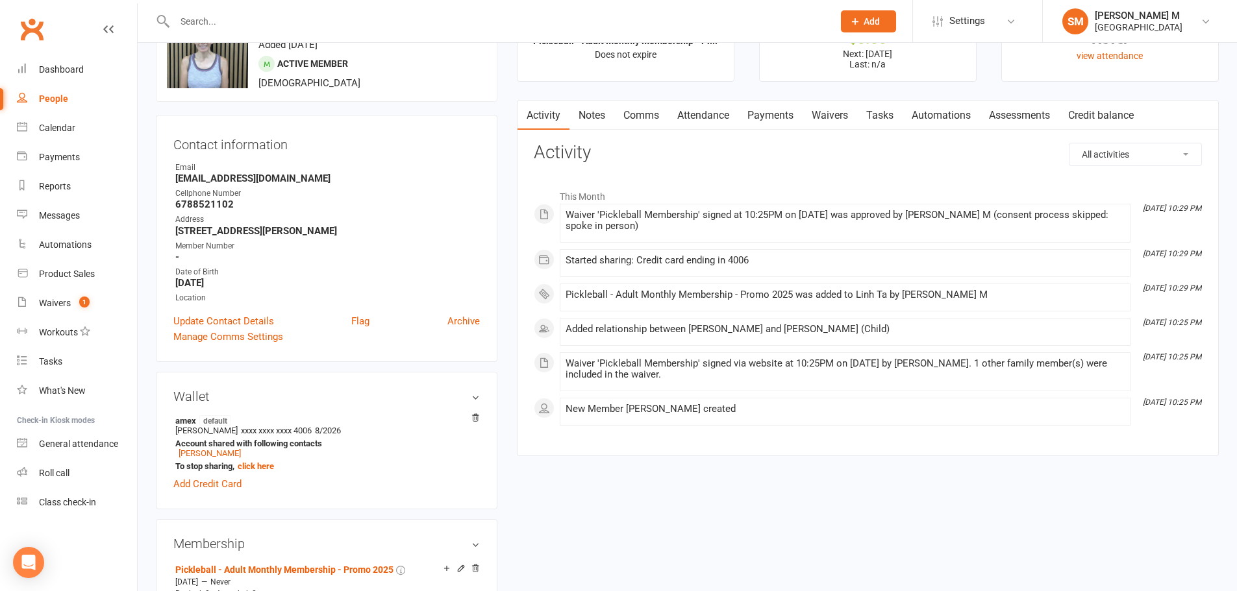
drag, startPoint x: 179, startPoint y: 228, endPoint x: 191, endPoint y: 268, distance: 41.9
click at [180, 233] on strong "[STREET_ADDRESS][PERSON_NAME]" at bounding box center [327, 231] width 305 height 12
click at [197, 319] on link "Update Contact Details" at bounding box center [223, 322] width 101 height 16
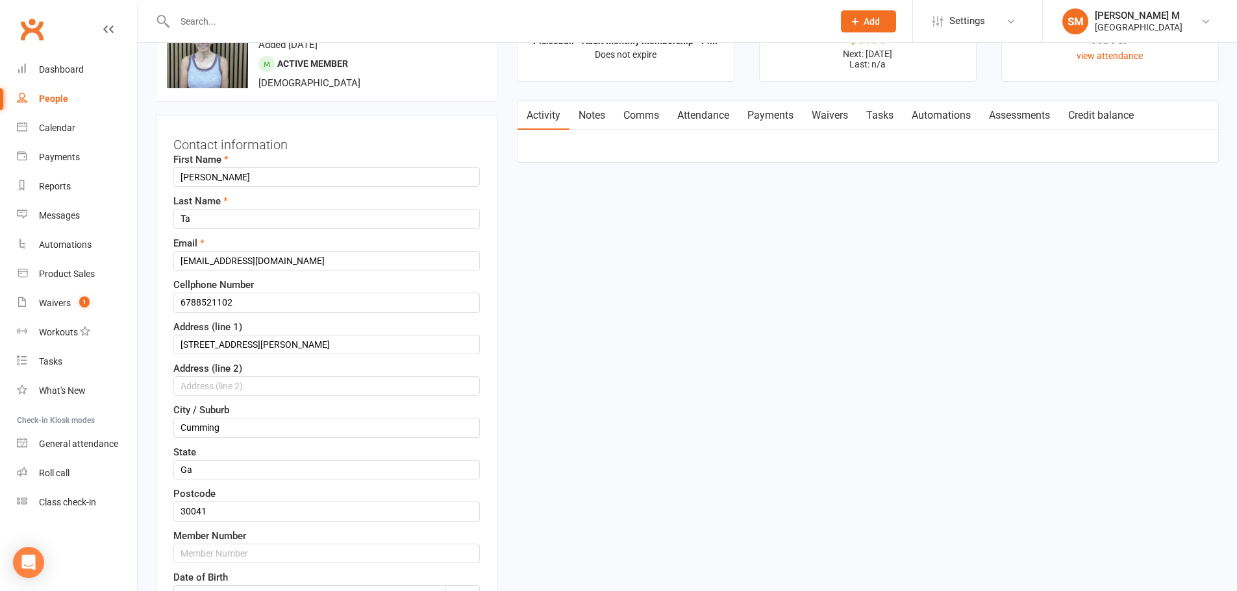
scroll to position [61, 0]
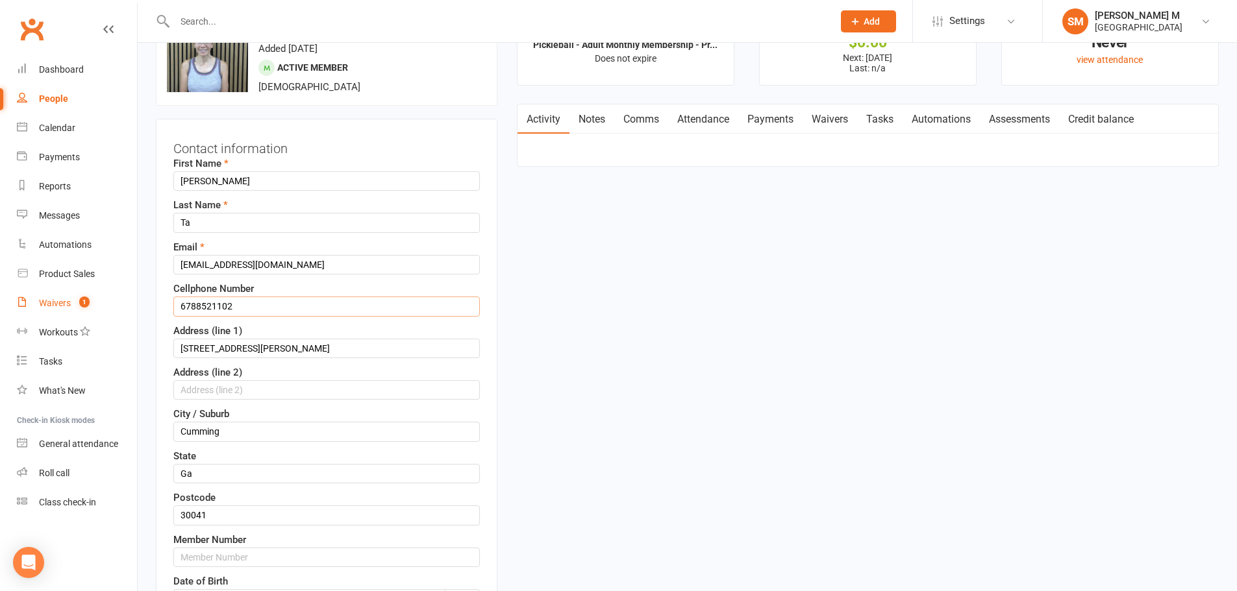
drag, startPoint x: 254, startPoint y: 305, endPoint x: 101, endPoint y: 305, distance: 153.2
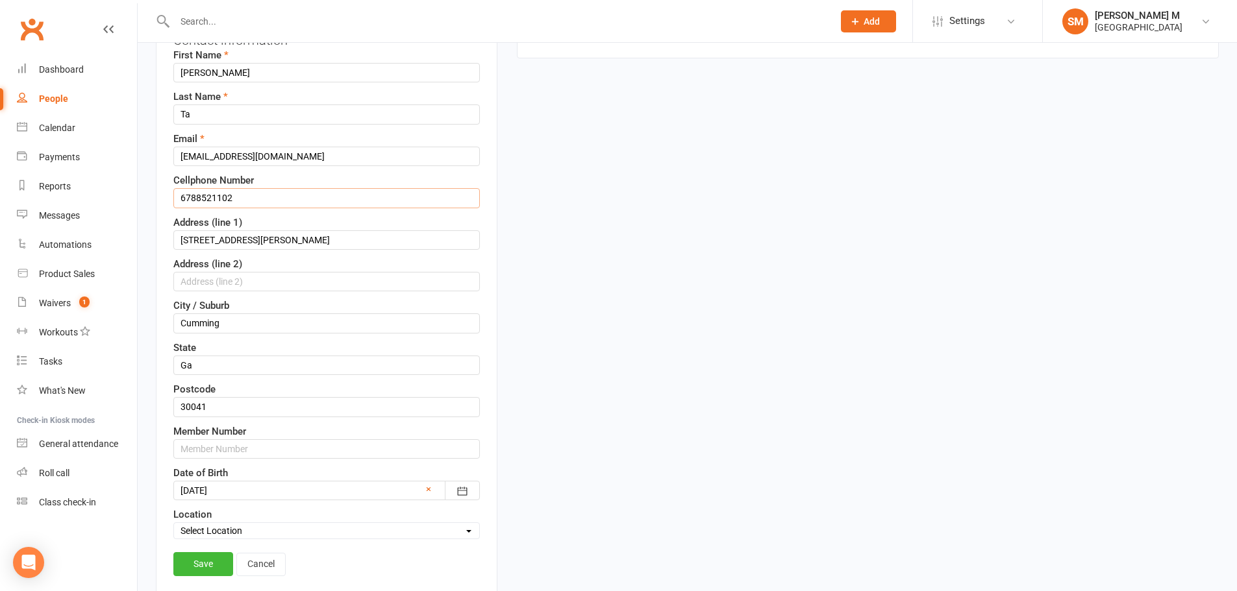
scroll to position [191, 0]
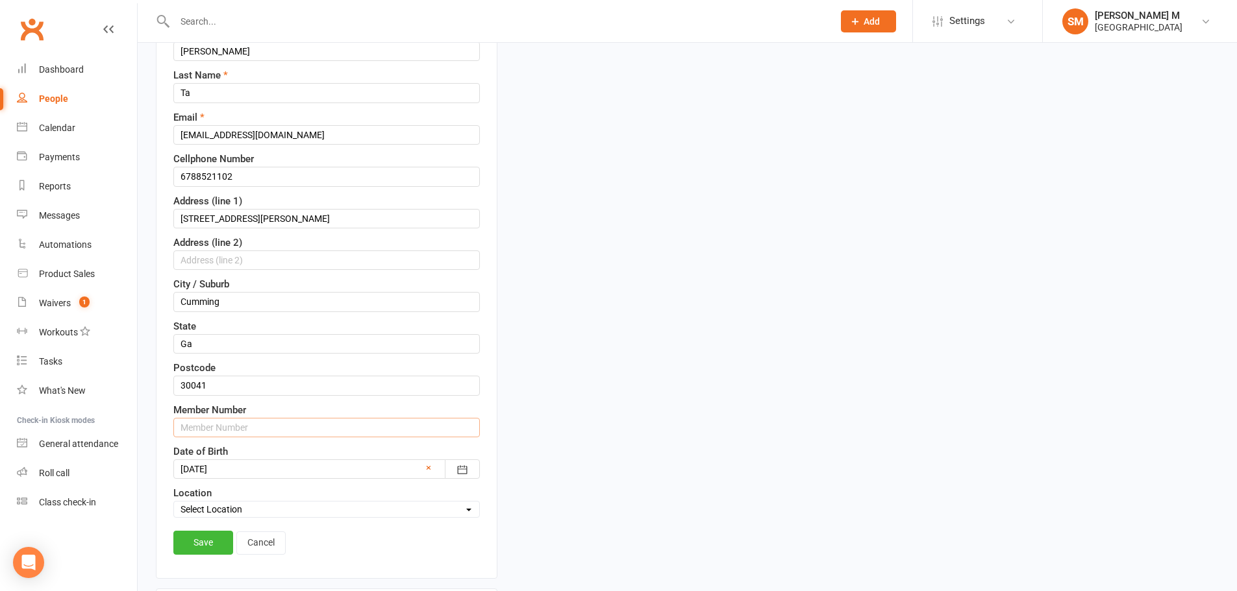
click at [212, 425] on input "text" at bounding box center [326, 427] width 306 height 19
paste input "6788521102"
drag, startPoint x: 264, startPoint y: 425, endPoint x: 50, endPoint y: 392, distance: 216.3
type input "67885211021"
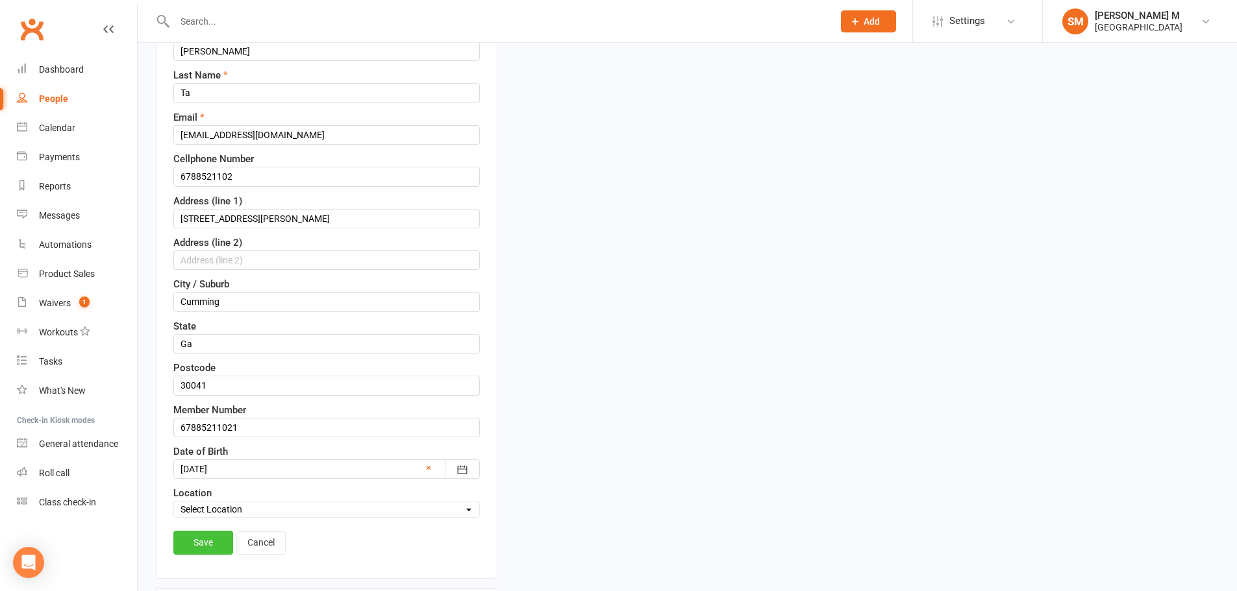
click at [184, 537] on link "Save" at bounding box center [203, 542] width 60 height 23
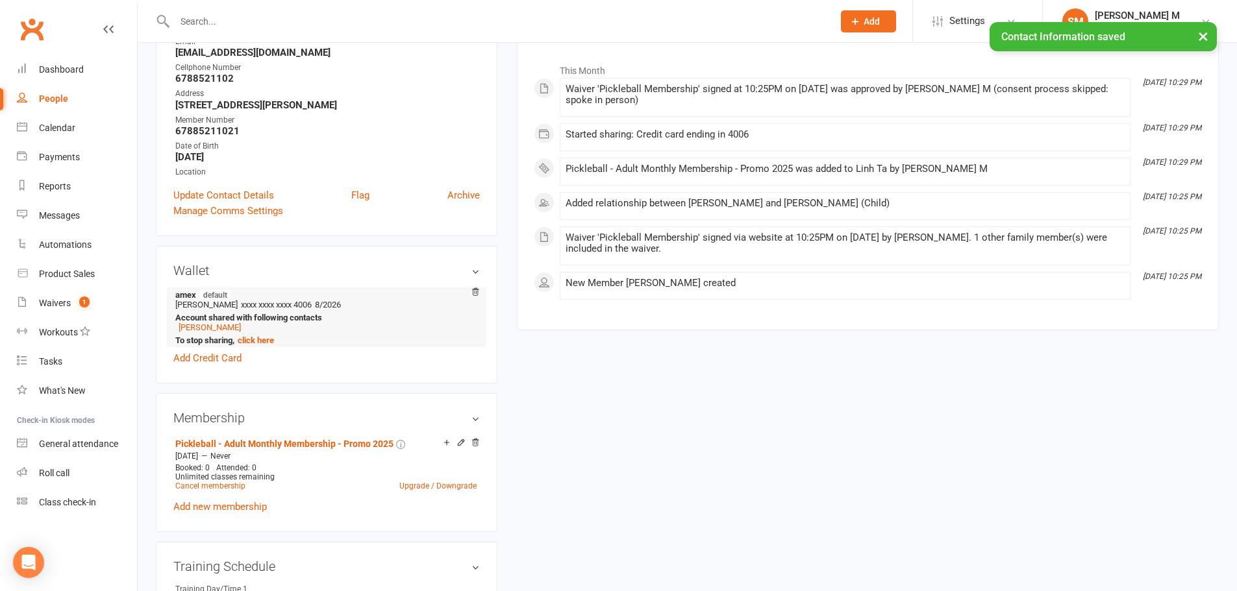
click at [201, 338] on strong "To stop sharing, click here" at bounding box center [324, 341] width 298 height 10
click at [205, 329] on link "[PERSON_NAME]" at bounding box center [210, 328] width 62 height 10
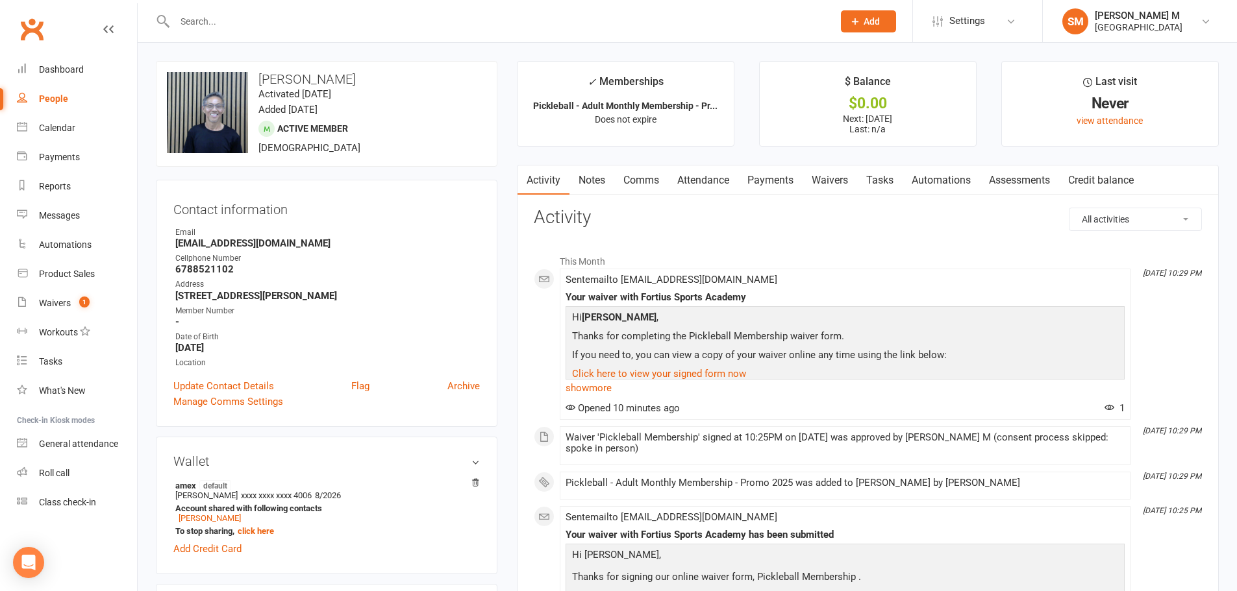
click at [169, 260] on div "Contact information Owner Email Thomaschitrinh@gmail.com Cellphone Number 67885…" at bounding box center [327, 303] width 342 height 247
click at [204, 378] on div "Contact information Owner Email Thomaschitrinh@gmail.com Cellphone Number 67885…" at bounding box center [327, 303] width 342 height 247
click at [204, 384] on link "Update Contact Details" at bounding box center [223, 387] width 101 height 16
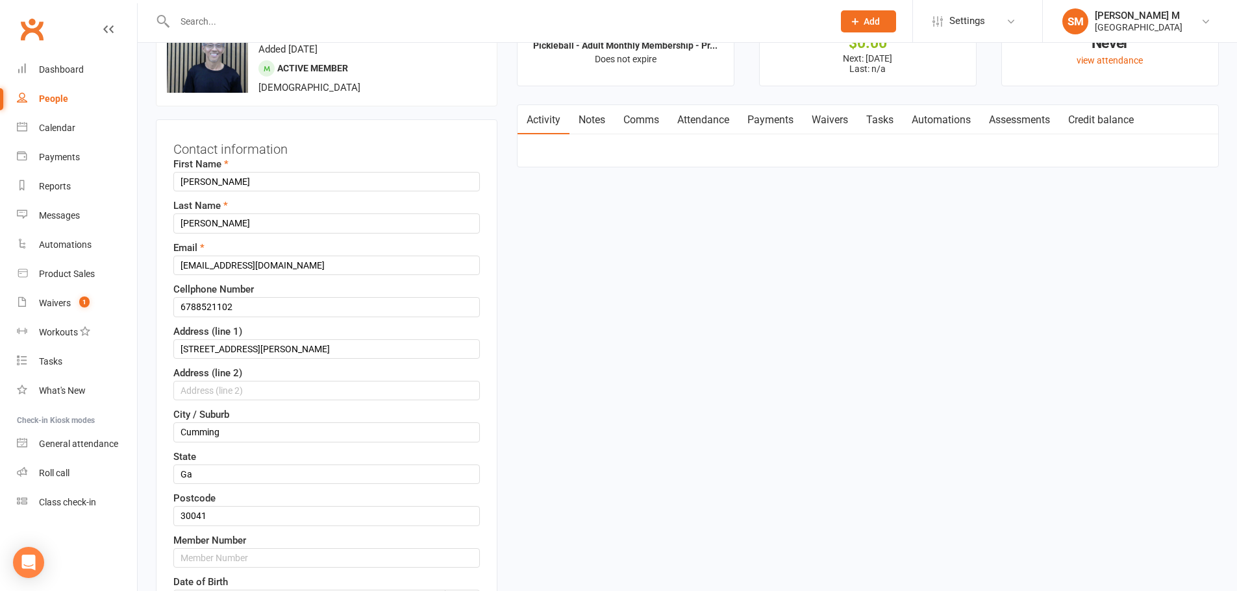
scroll to position [61, 0]
drag, startPoint x: 257, startPoint y: 310, endPoint x: 82, endPoint y: 305, distance: 174.8
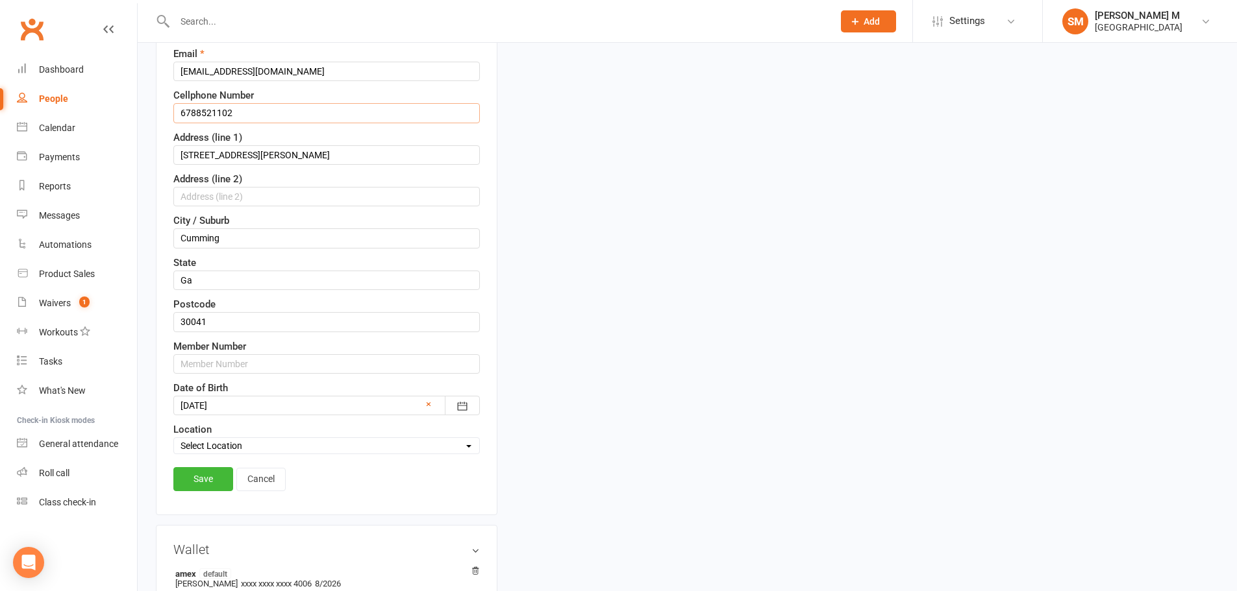
scroll to position [256, 0]
click at [222, 364] on input "text" at bounding box center [326, 362] width 306 height 19
paste input "6788521102"
click at [206, 470] on link "Save" at bounding box center [203, 477] width 60 height 23
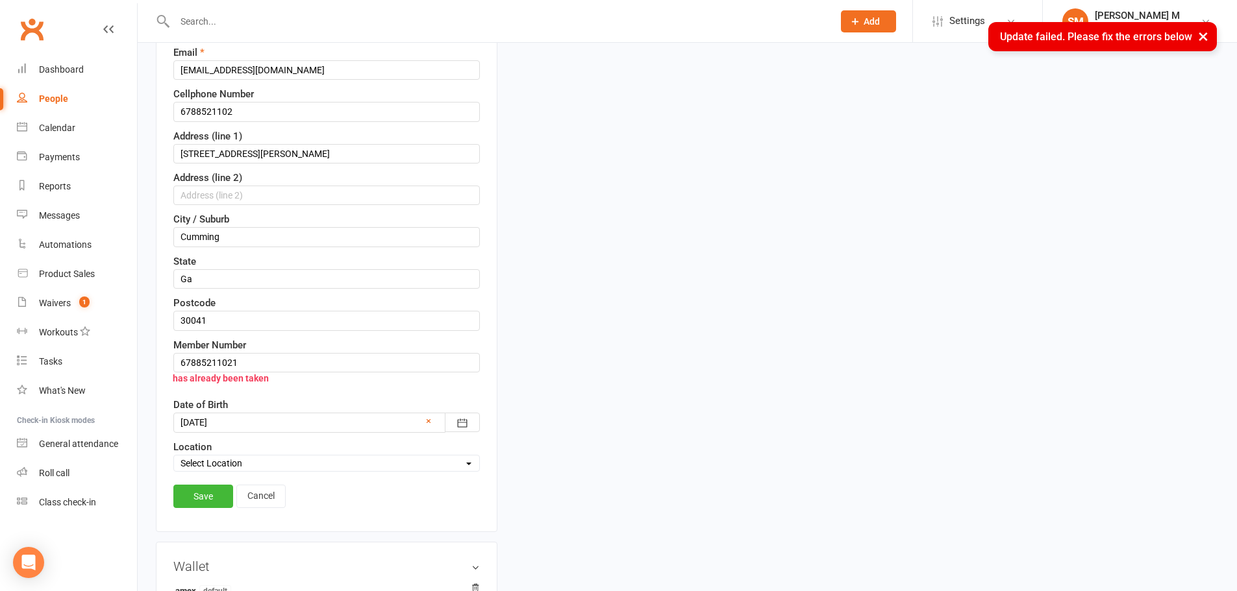
drag, startPoint x: 193, startPoint y: 407, endPoint x: 246, endPoint y: 366, distance: 66.6
click at [193, 406] on label "Date of Birth" at bounding box center [200, 405] width 55 height 16
drag, startPoint x: 262, startPoint y: 356, endPoint x: 231, endPoint y: 364, distance: 32.3
click at [231, 364] on input "67885211021" at bounding box center [326, 362] width 306 height 19
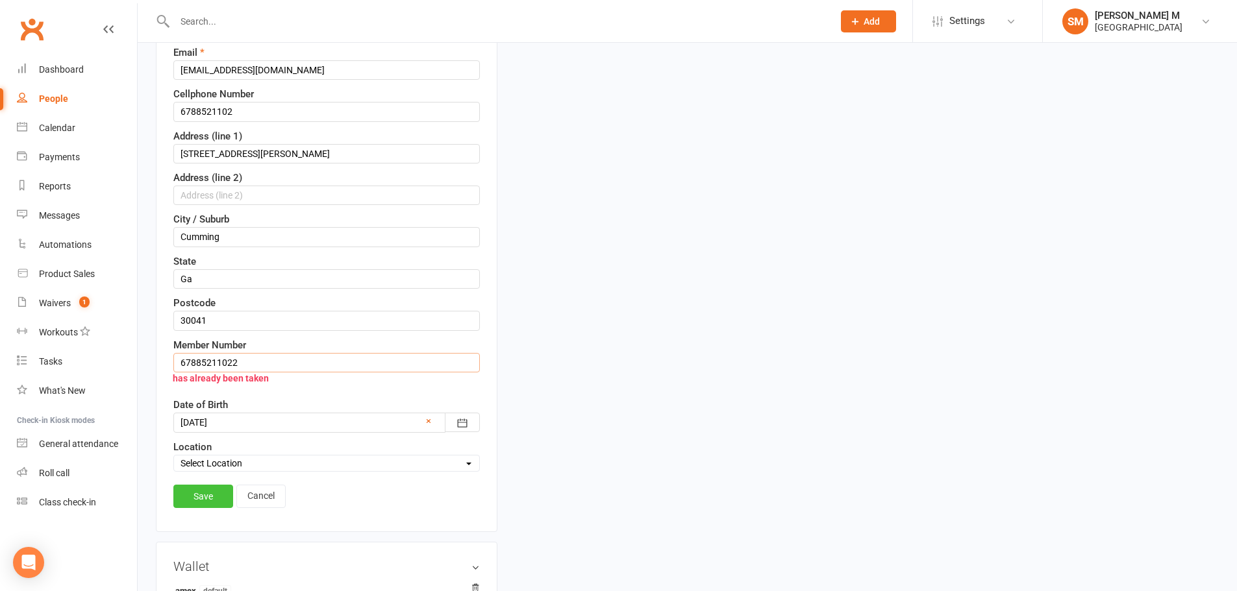
type input "67885211022"
click at [177, 497] on link "Save" at bounding box center [203, 496] width 60 height 23
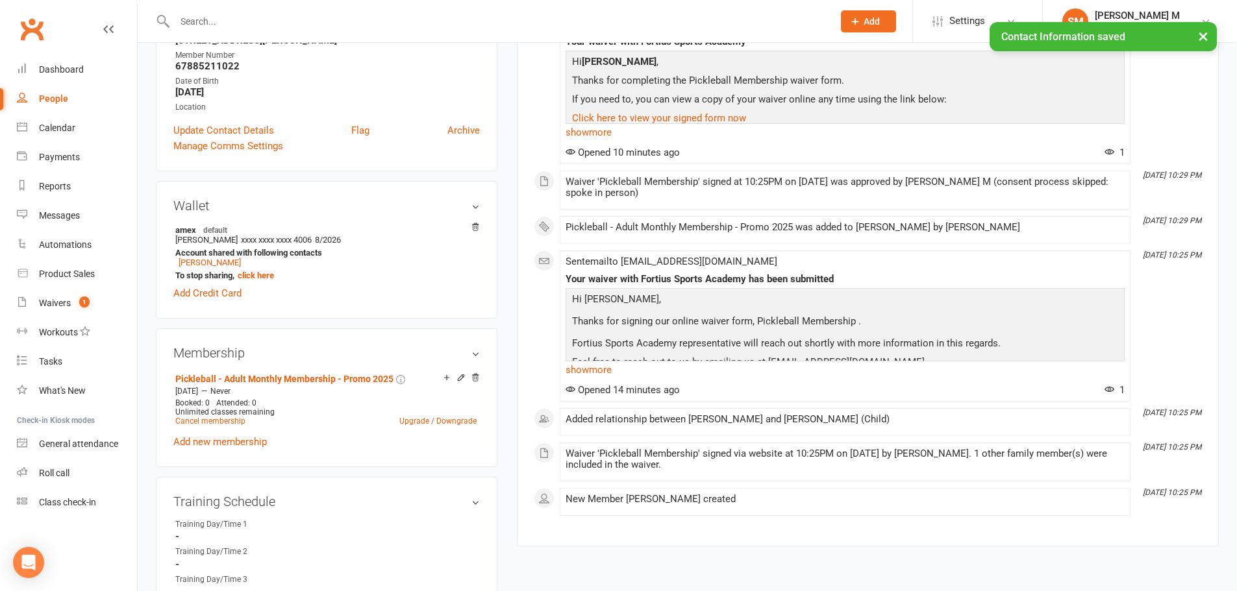
click at [163, 393] on div "Membership Pickleball - Adult Monthly Membership - Promo 2025 Aug 14 2025 — Nev…" at bounding box center [327, 398] width 342 height 139
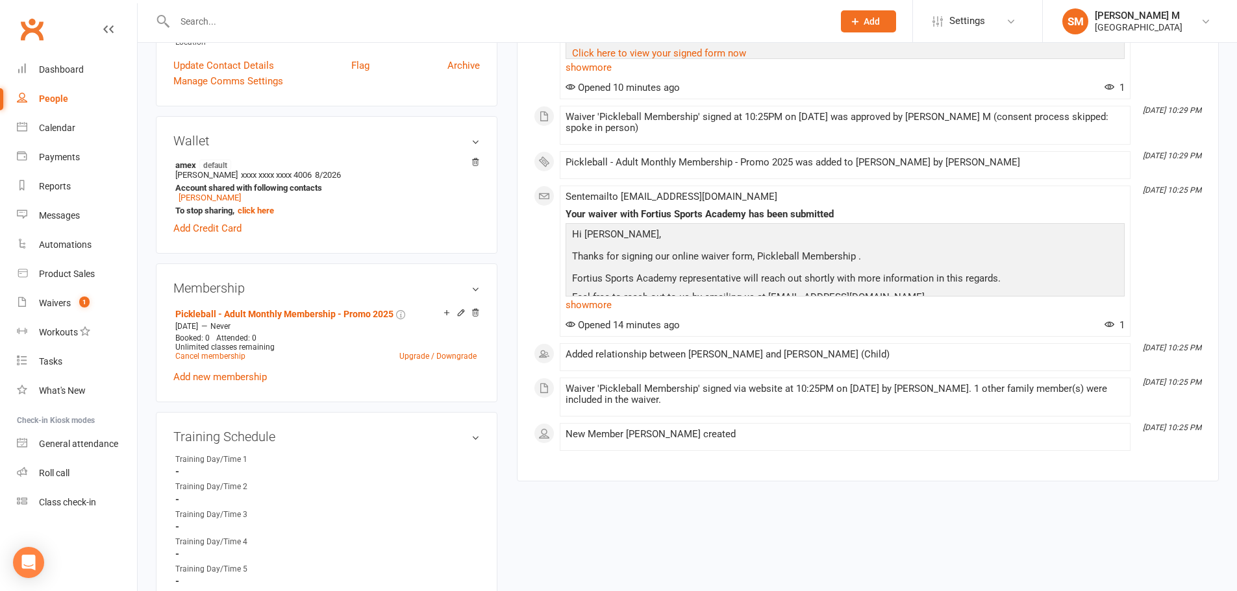
scroll to position [0, 0]
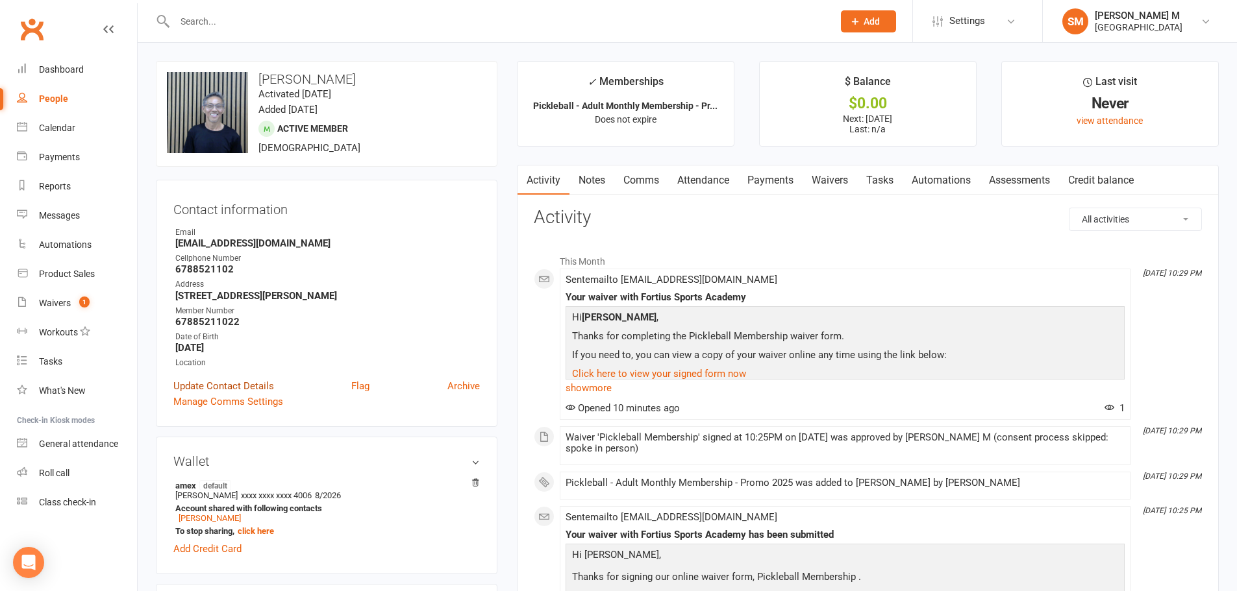
click at [271, 390] on link "Update Contact Details" at bounding box center [223, 387] width 101 height 16
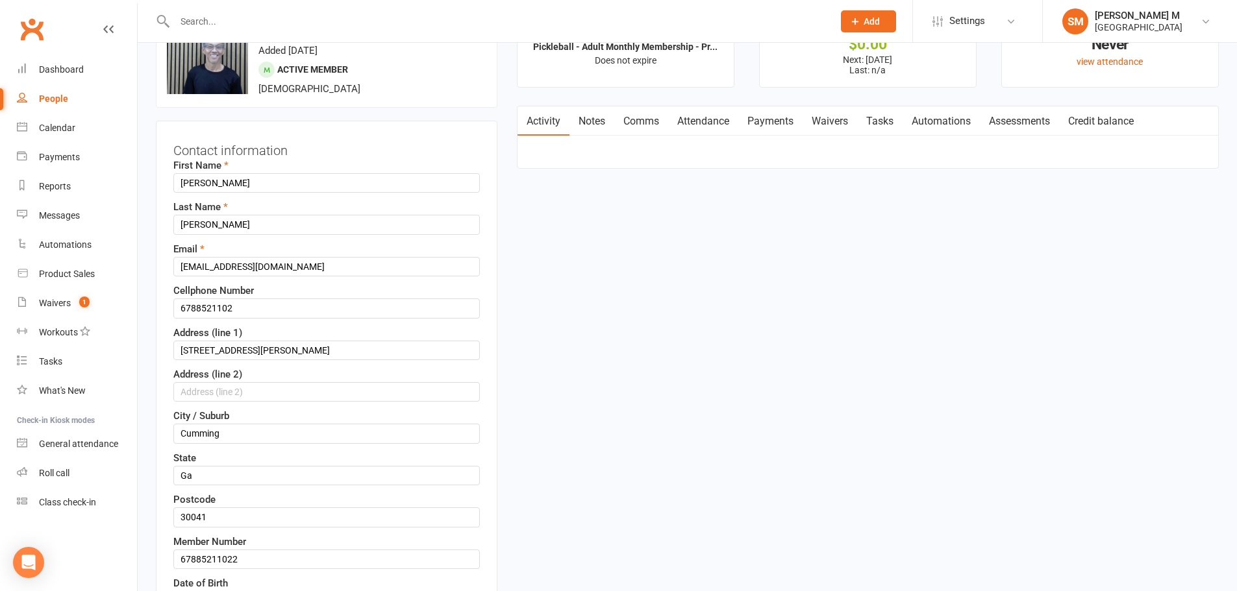
scroll to position [61, 0]
click at [229, 309] on input "6788521102" at bounding box center [326, 306] width 306 height 19
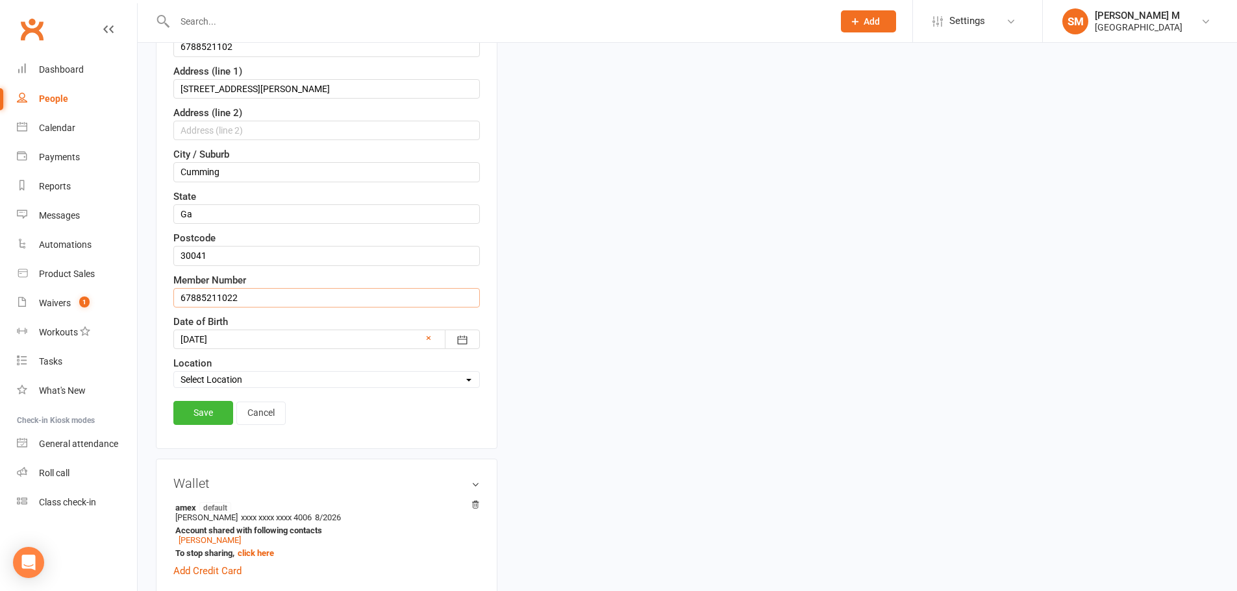
click at [232, 305] on input "67885211022" at bounding box center [326, 297] width 306 height 19
type input "67885211021"
click at [207, 407] on link "Save" at bounding box center [203, 412] width 60 height 23
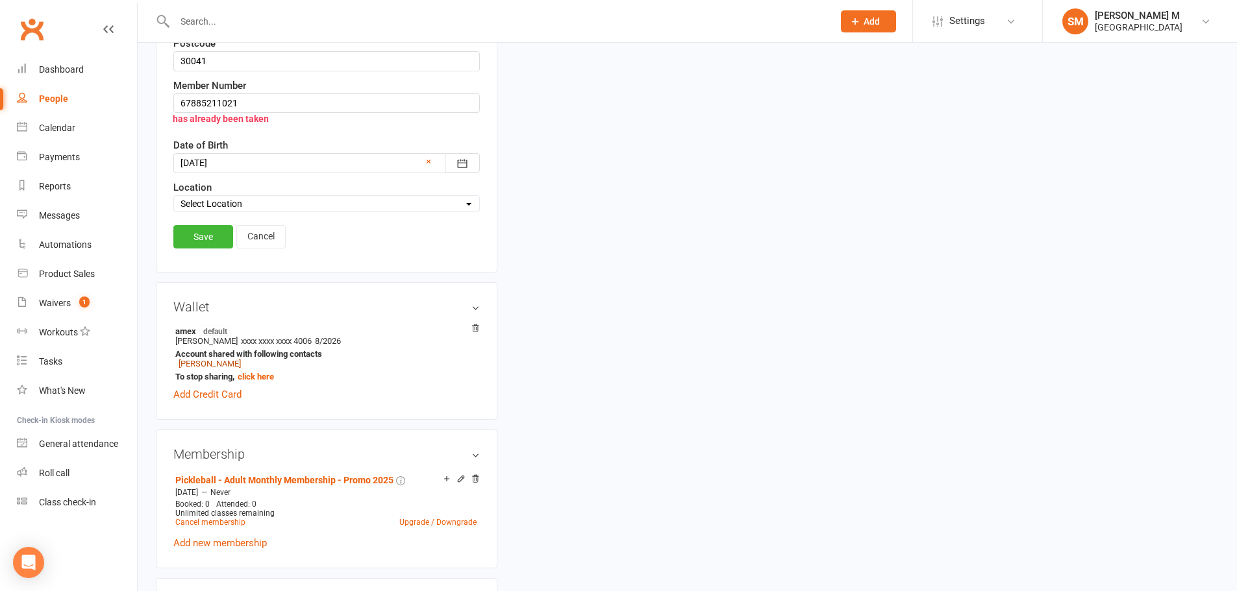
scroll to position [386, 0]
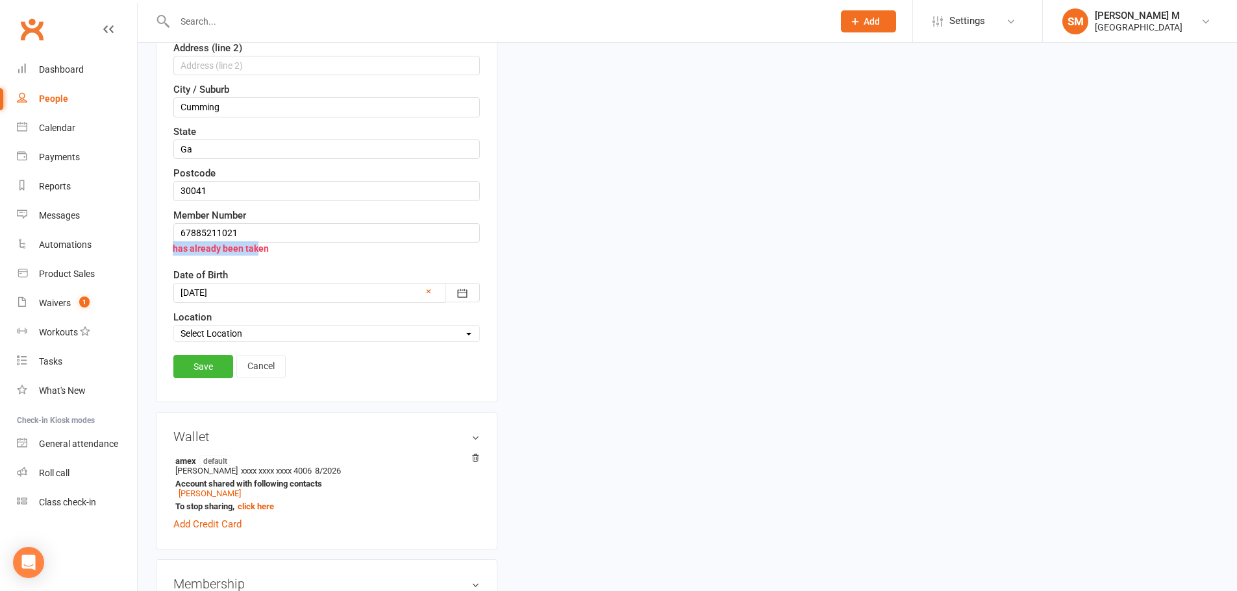
drag, startPoint x: 258, startPoint y: 240, endPoint x: 172, endPoint y: 241, distance: 86.4
click at [172, 241] on div "has already been taken" at bounding box center [319, 248] width 319 height 25
drag, startPoint x: 252, startPoint y: 228, endPoint x: 147, endPoint y: 229, distance: 104.5
click at [186, 370] on link "Save" at bounding box center [203, 366] width 60 height 23
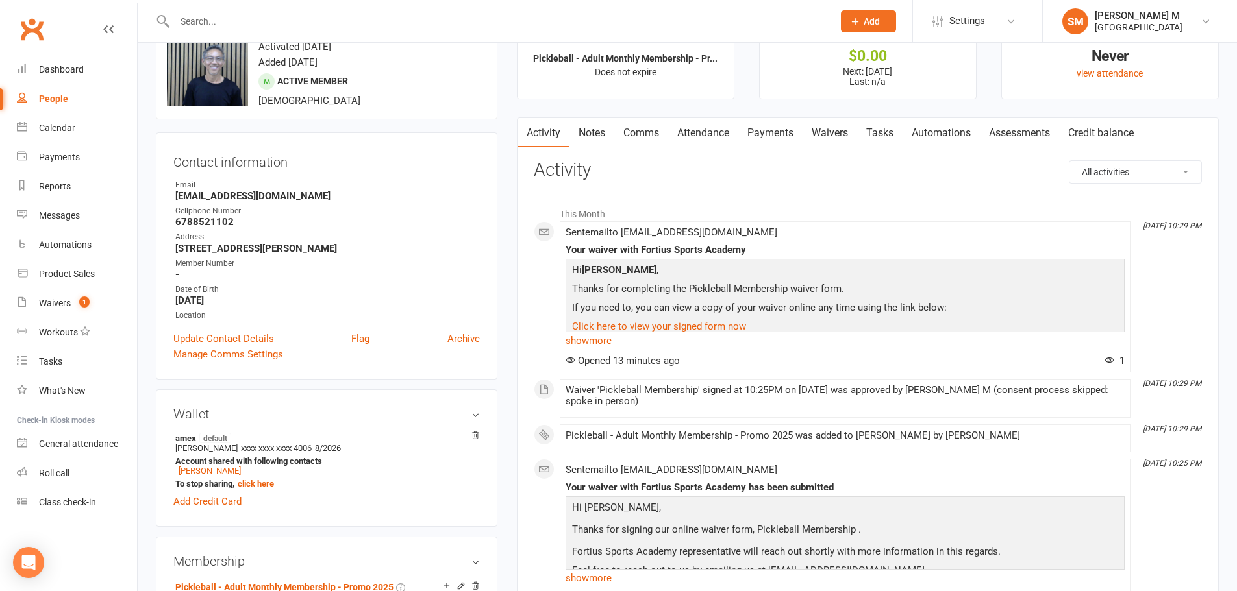
scroll to position [0, 0]
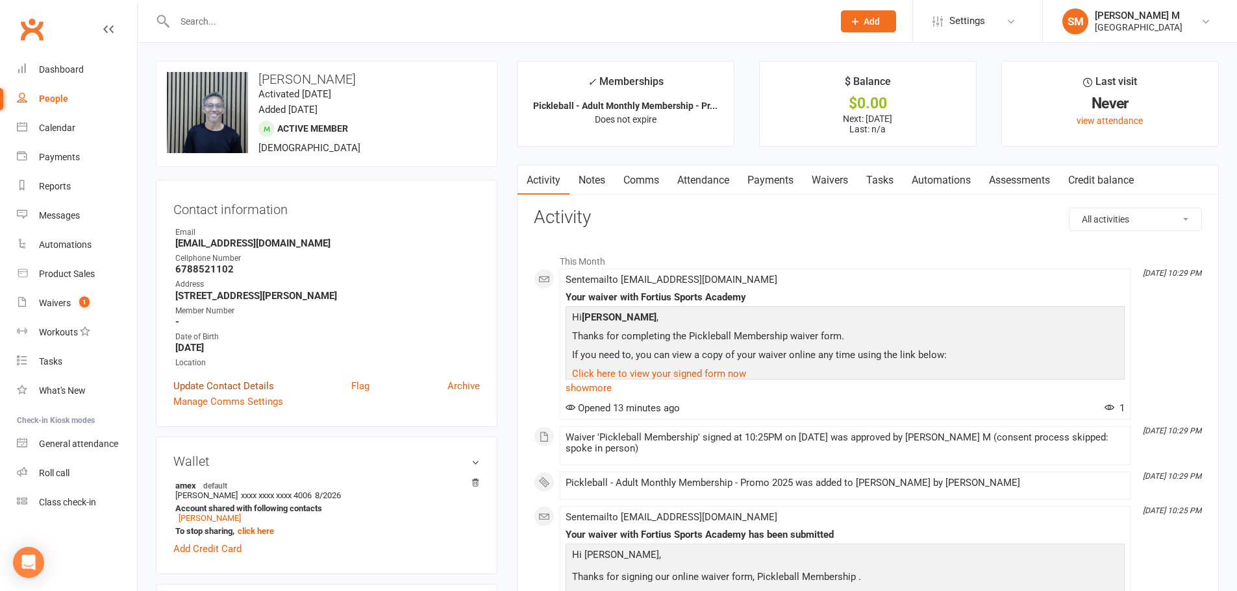
click at [225, 390] on link "Update Contact Details" at bounding box center [223, 387] width 101 height 16
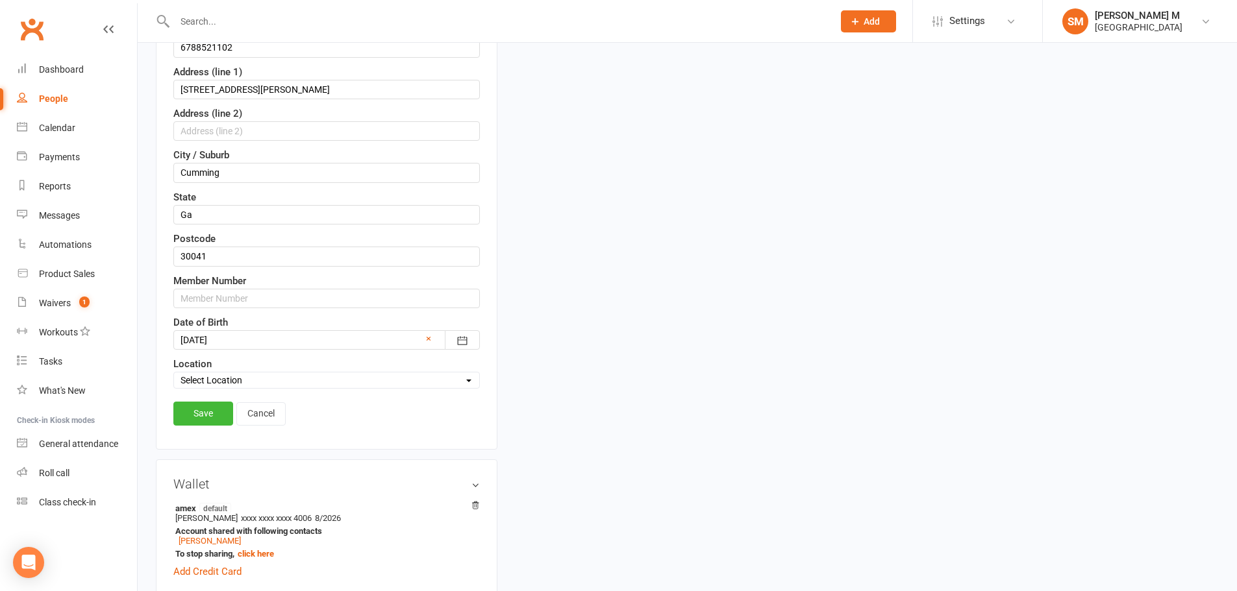
scroll to position [321, 0]
click at [224, 293] on input "text" at bounding box center [326, 297] width 306 height 19
paste input "67885211021"
type input "67885211021"
click at [201, 414] on link "Save" at bounding box center [203, 412] width 60 height 23
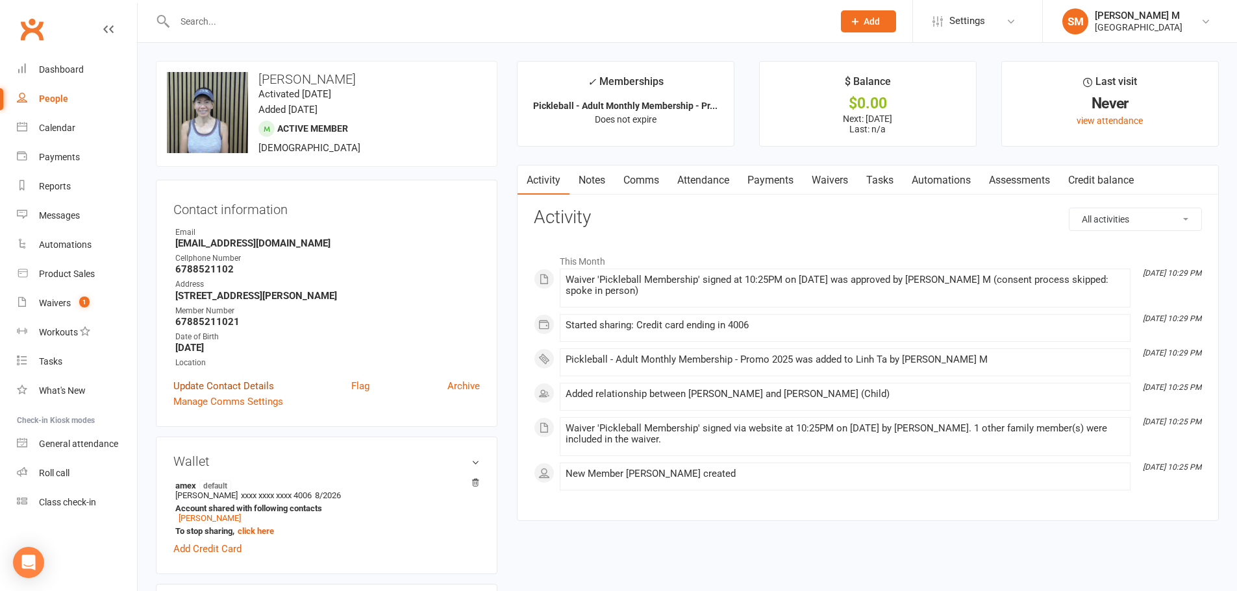
click at [243, 383] on link "Update Contact Details" at bounding box center [223, 387] width 101 height 16
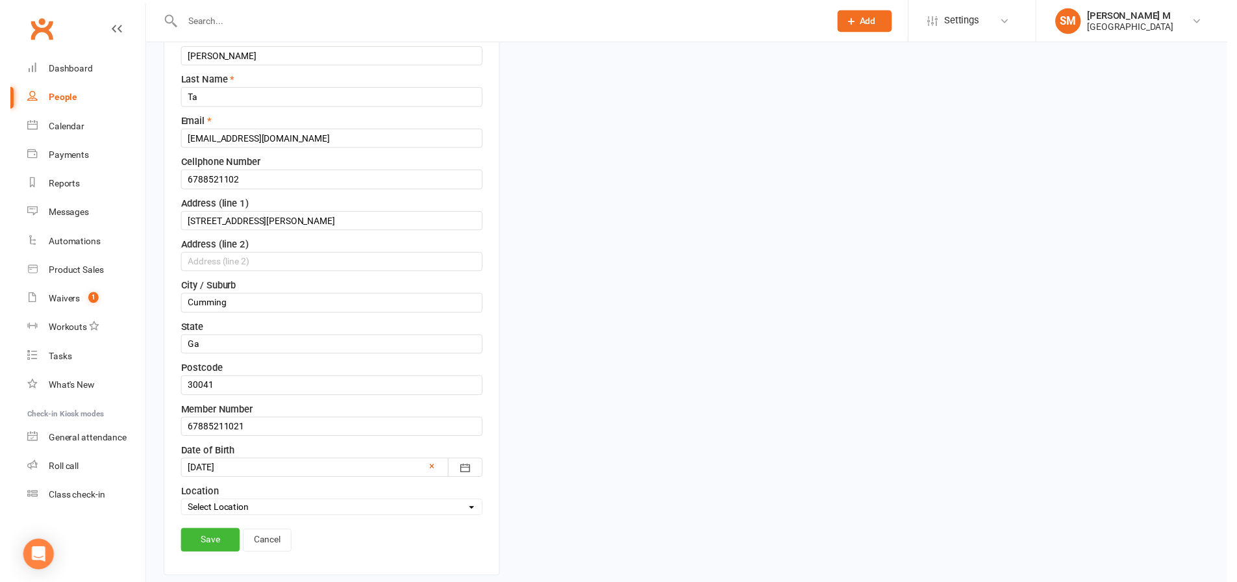
scroll to position [191, 0]
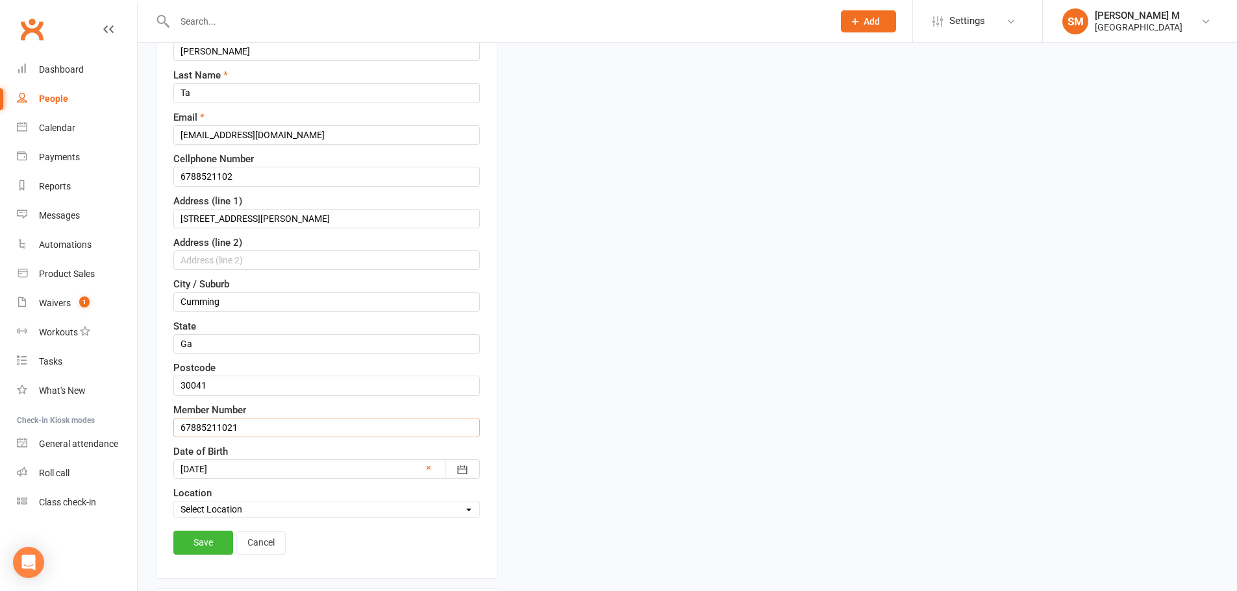
click at [255, 432] on input "67885211021" at bounding box center [326, 427] width 306 height 19
type input "67885211022"
click at [190, 554] on link "Save" at bounding box center [203, 542] width 60 height 23
